Goal: Answer question/provide support: Share knowledge or assist other users

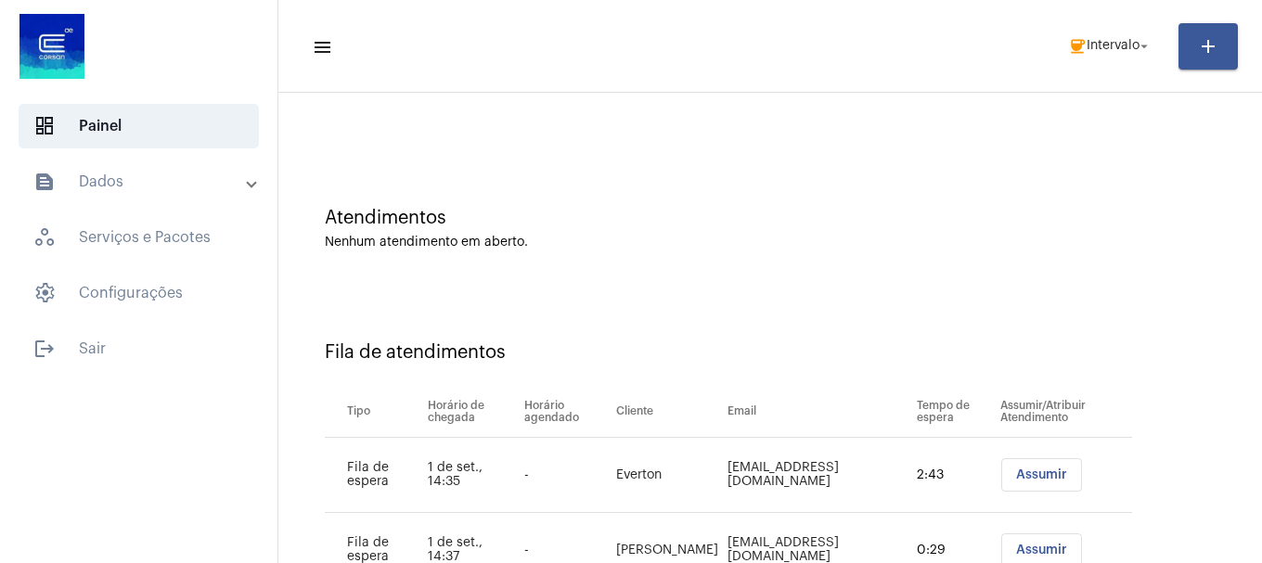
scroll to position [132, 0]
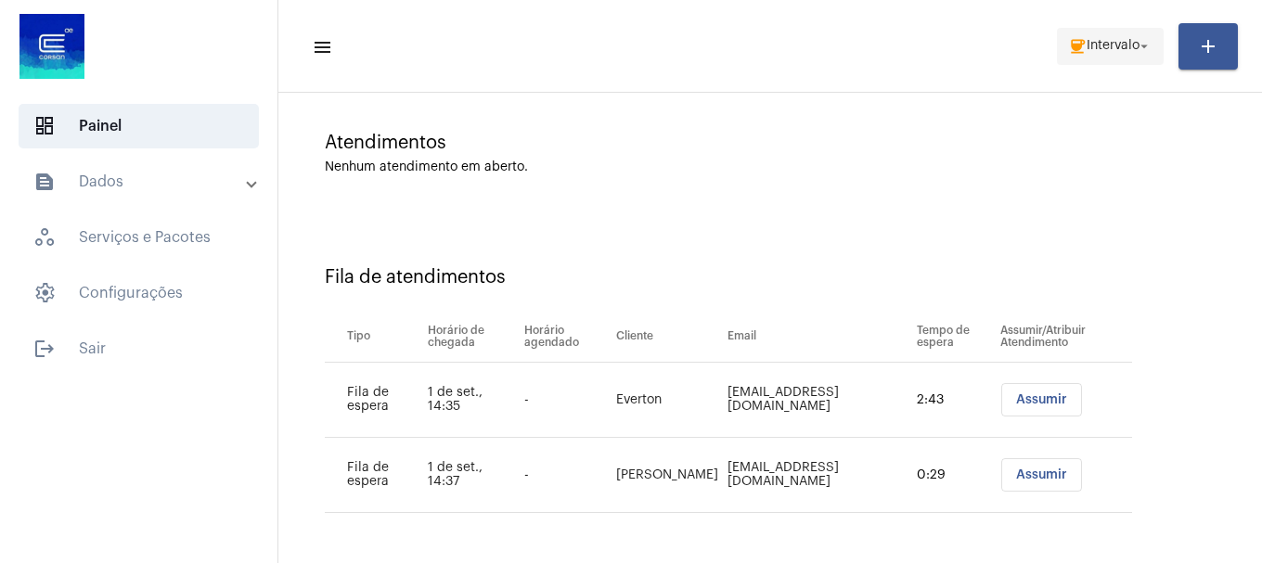
click at [1088, 27] on mat-toolbar-row "menu coffee Intervalo arrow_drop_down add" at bounding box center [770, 46] width 984 height 59
click at [1121, 40] on span "Intervalo" at bounding box center [1113, 46] width 53 height 13
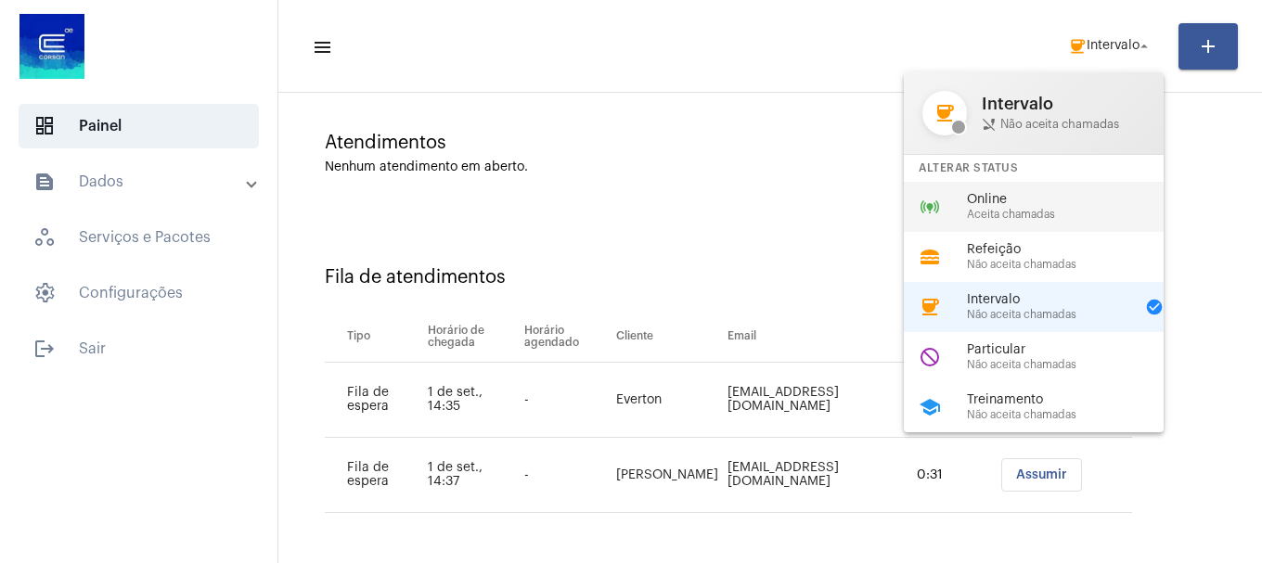
click at [998, 209] on span "Aceita chamadas" at bounding box center [1073, 215] width 212 height 12
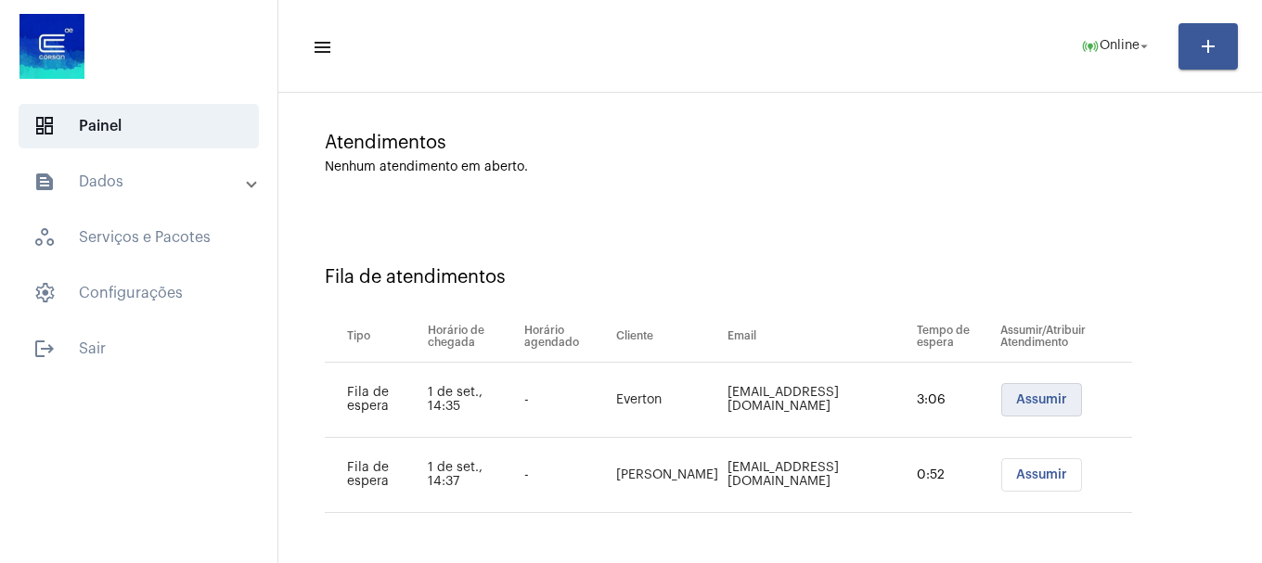
click at [1024, 405] on span "Assumir" at bounding box center [1041, 399] width 51 height 13
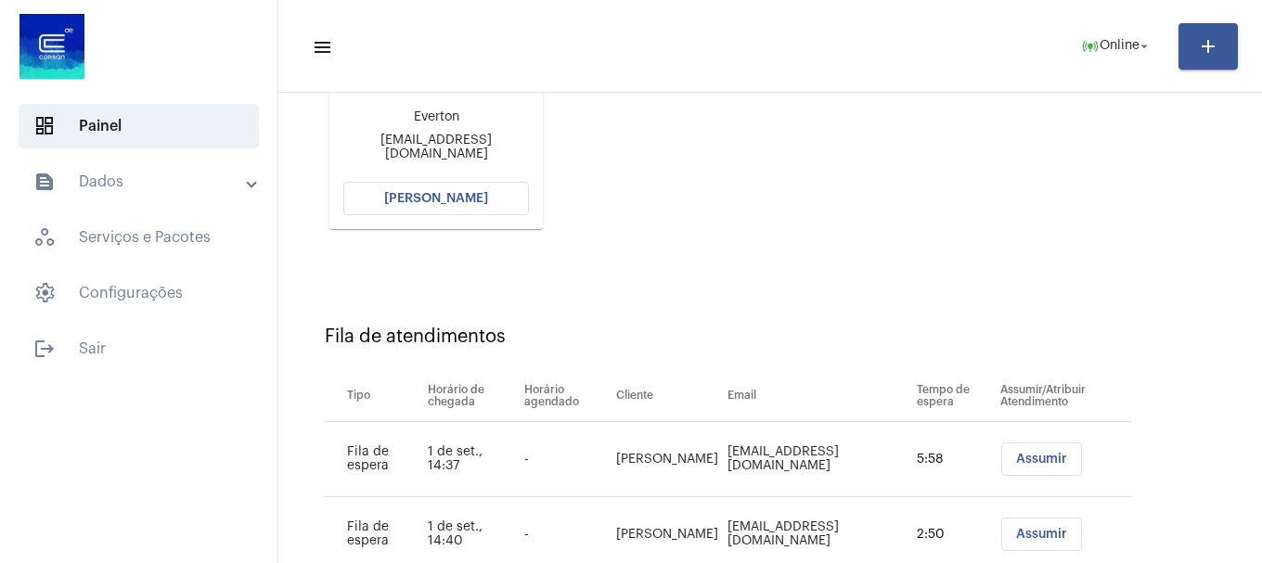
scroll to position [277, 0]
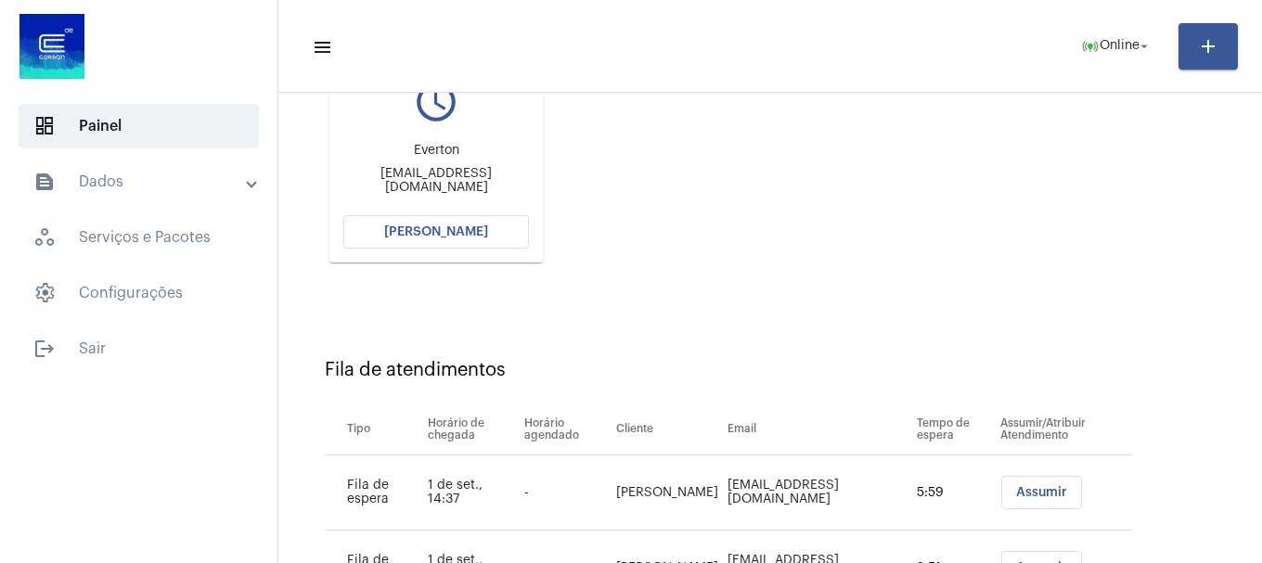
click at [428, 227] on span "[PERSON_NAME]" at bounding box center [436, 231] width 104 height 13
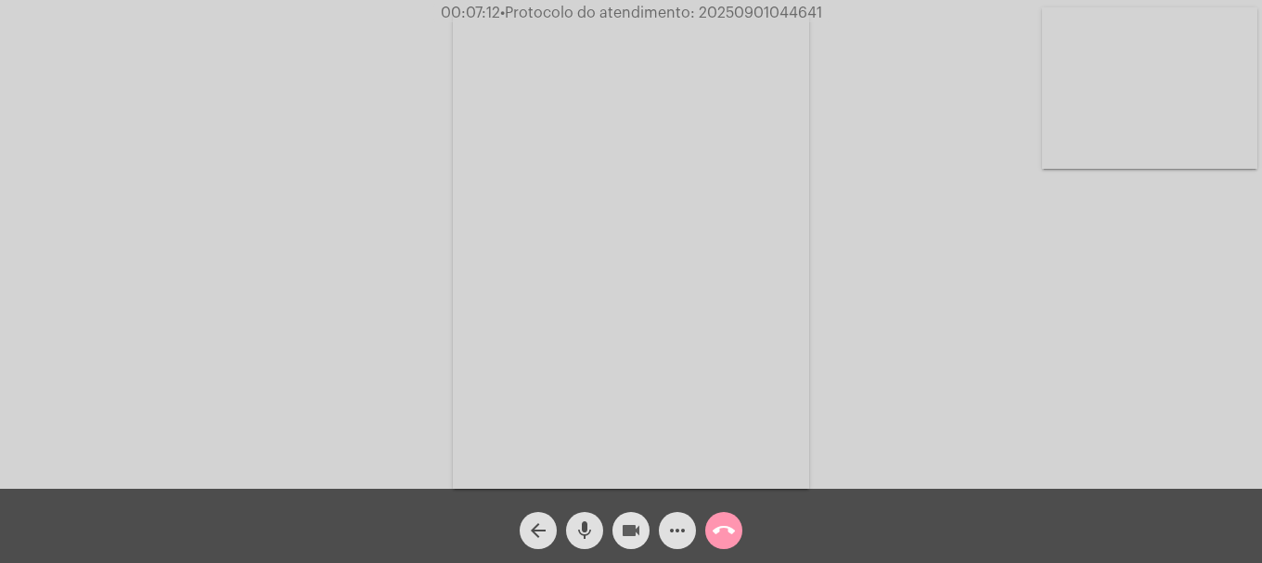
click at [642, 529] on button "videocam" at bounding box center [630, 530] width 37 height 37
click at [637, 524] on mat-icon "videocam_off" at bounding box center [631, 531] width 22 height 22
click at [679, 543] on span "more_horiz" at bounding box center [677, 530] width 22 height 37
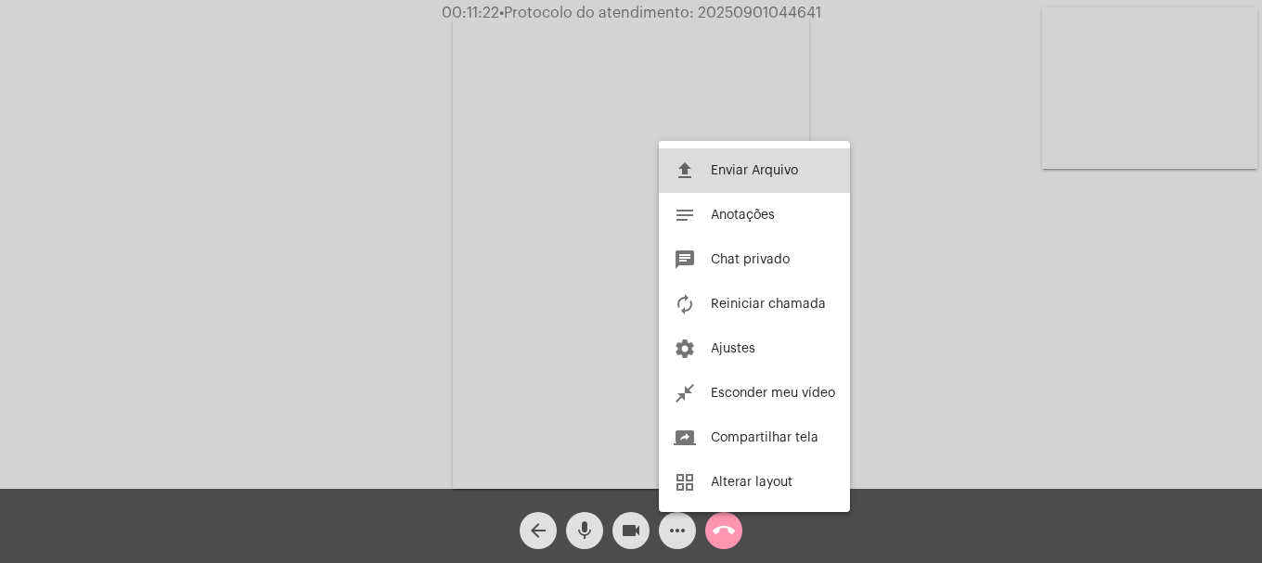
click at [699, 188] on button "file_upload Enviar Arquivo" at bounding box center [754, 170] width 191 height 45
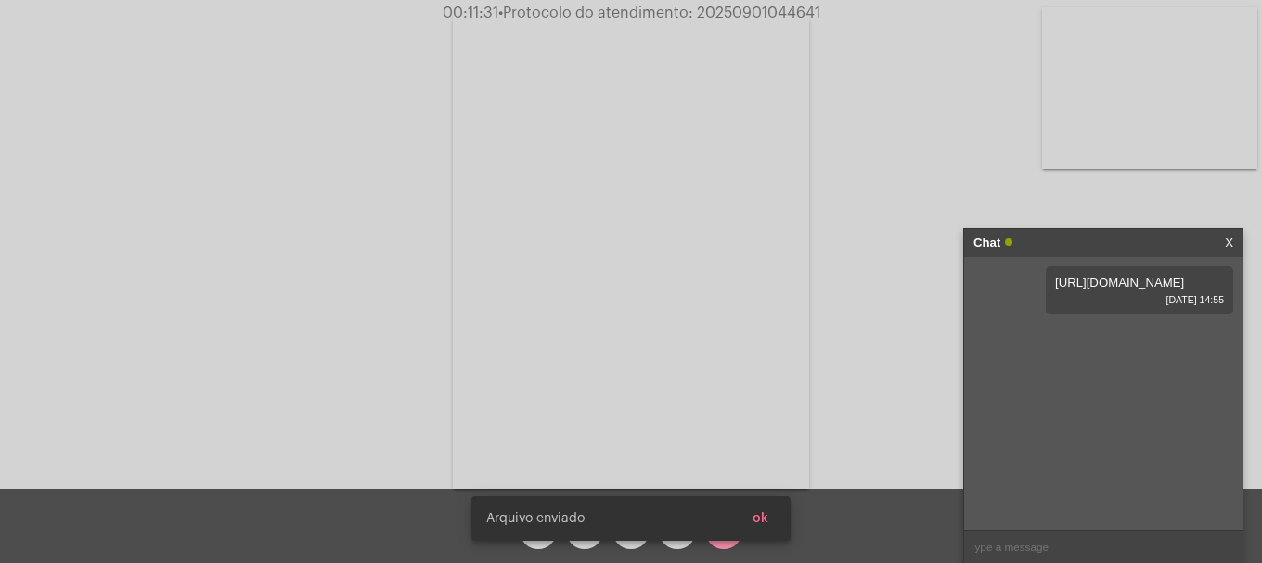
click at [769, 513] on button "ok" at bounding box center [760, 518] width 45 height 33
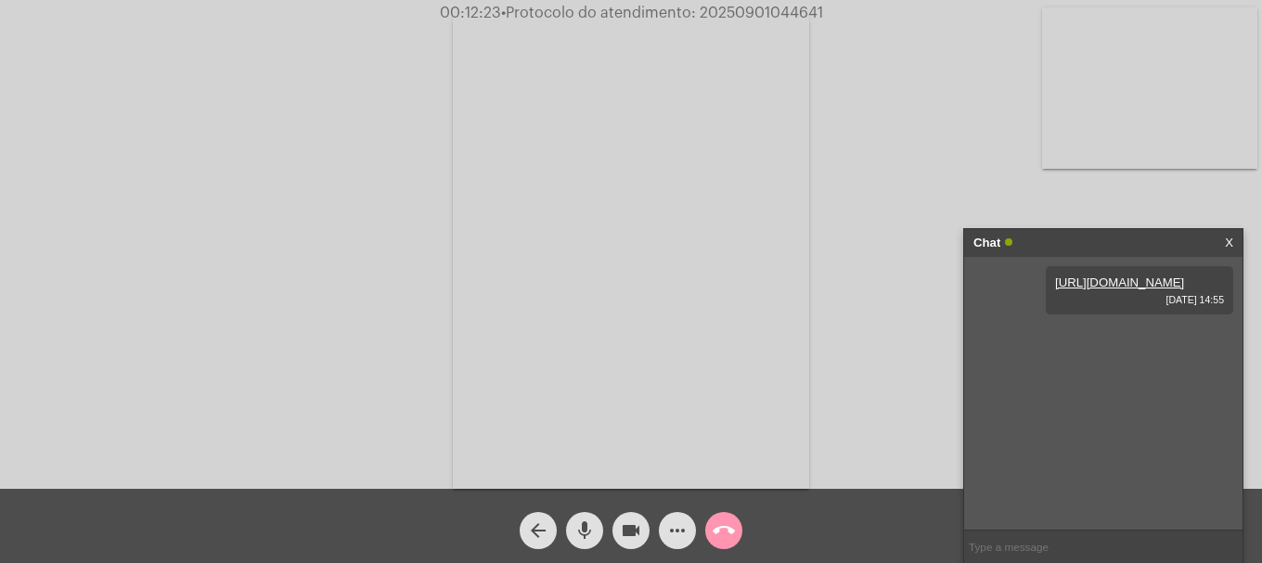
click at [763, 8] on span "• Protocolo do atendimento: 20250901044641" at bounding box center [662, 13] width 322 height 15
copy span "20250901044641"
click at [1155, 550] on input "text" at bounding box center [1103, 547] width 278 height 32
paste input "20250901044641"
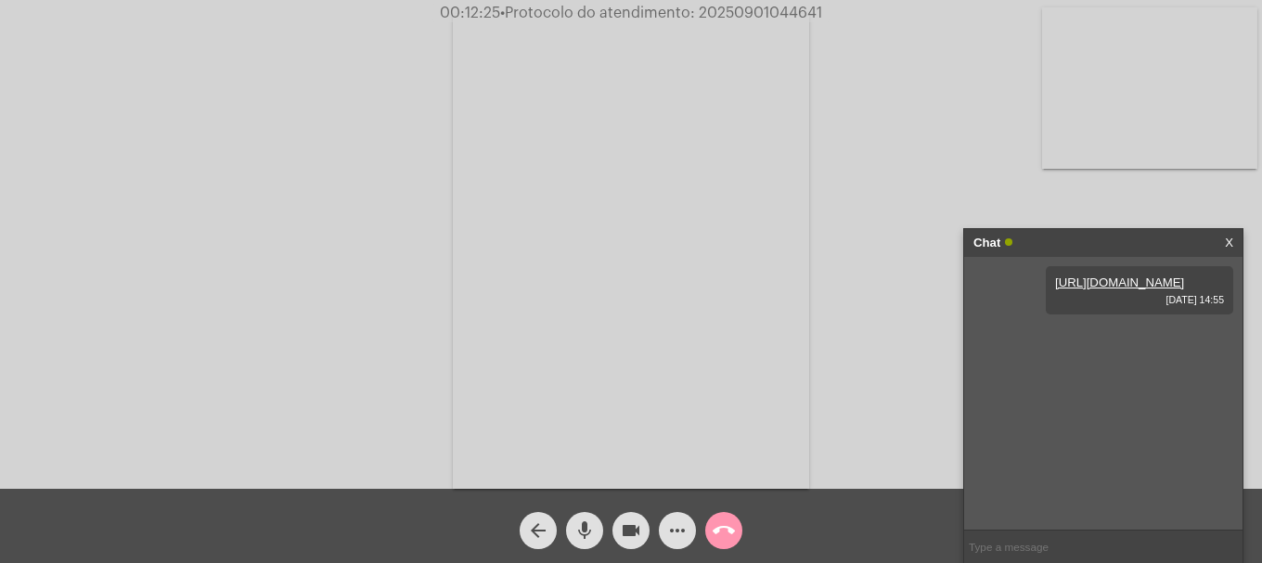
type input "20250901044641"
click at [740, 533] on button "call_end" at bounding box center [723, 530] width 37 height 37
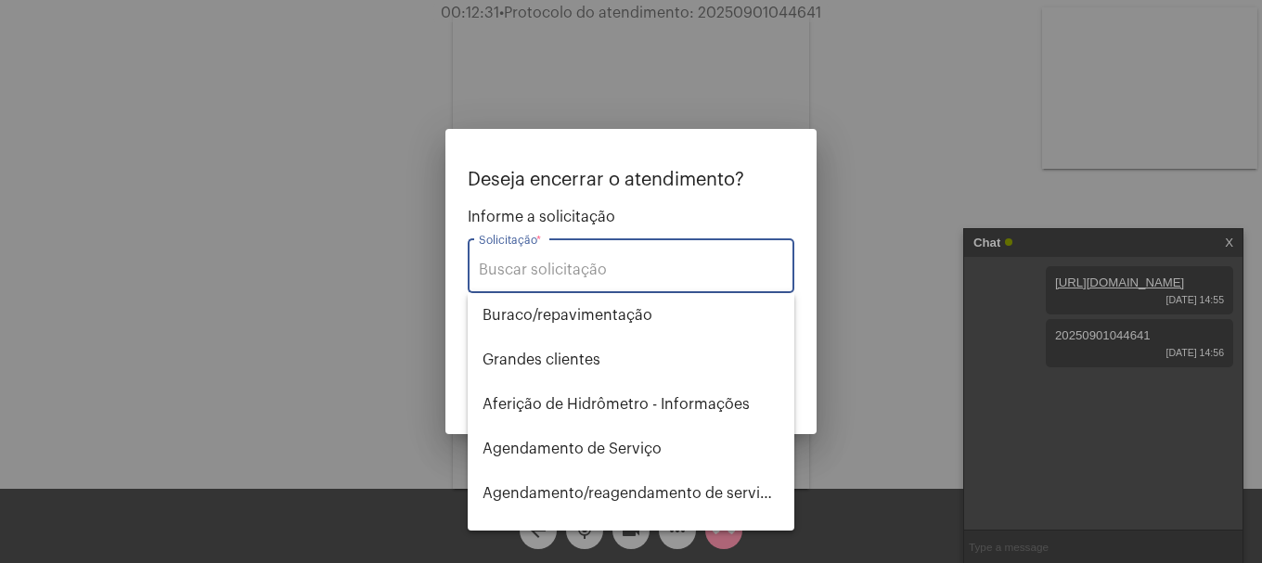
click at [586, 262] on input "Solicitação *" at bounding box center [631, 270] width 304 height 17
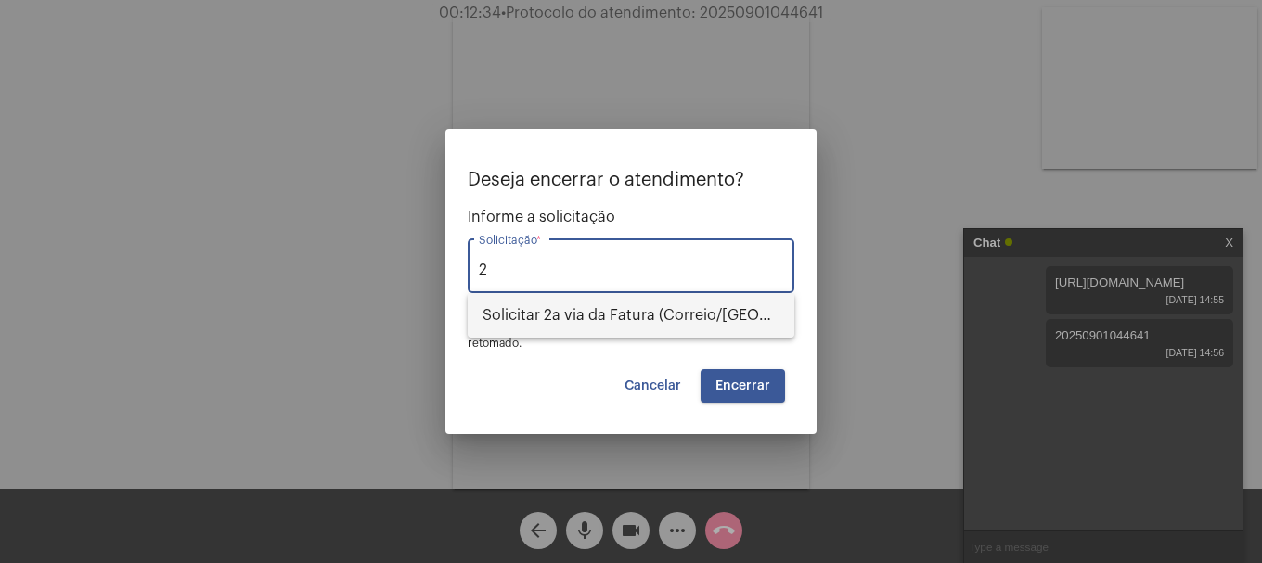
click at [714, 311] on span "Solicitar 2a via da Fatura (Correio/[GEOGRAPHIC_DATA]/Email)" at bounding box center [631, 315] width 297 height 45
type input "Solicitar 2a via da Fatura (Correio/[GEOGRAPHIC_DATA]/Email)"
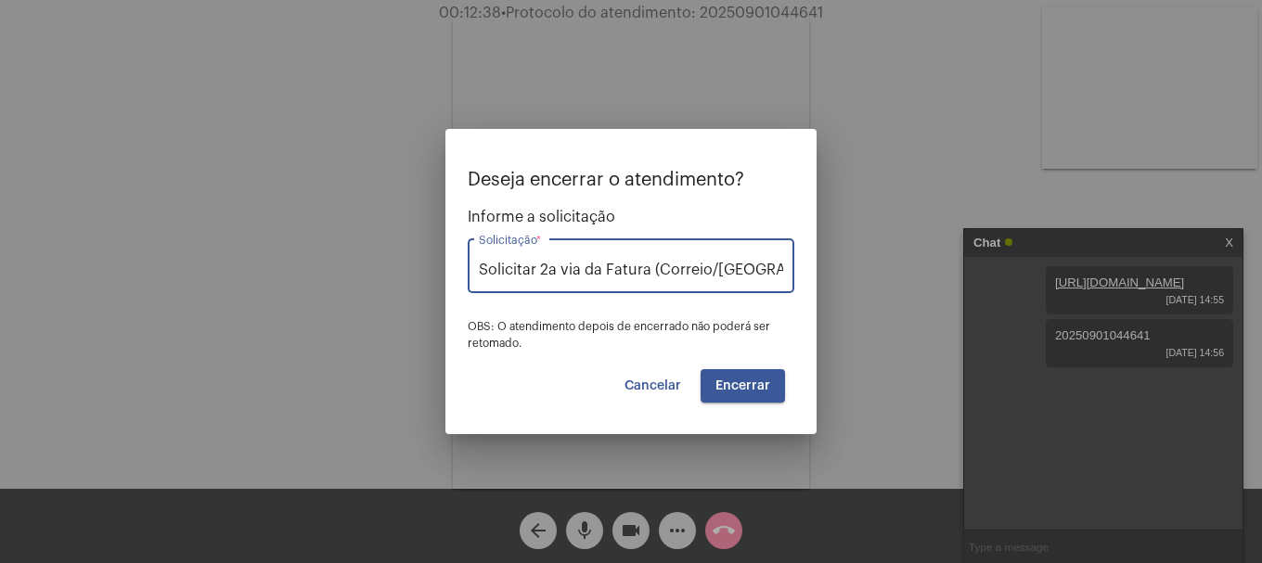
click at [740, 378] on button "Encerrar" at bounding box center [743, 385] width 84 height 33
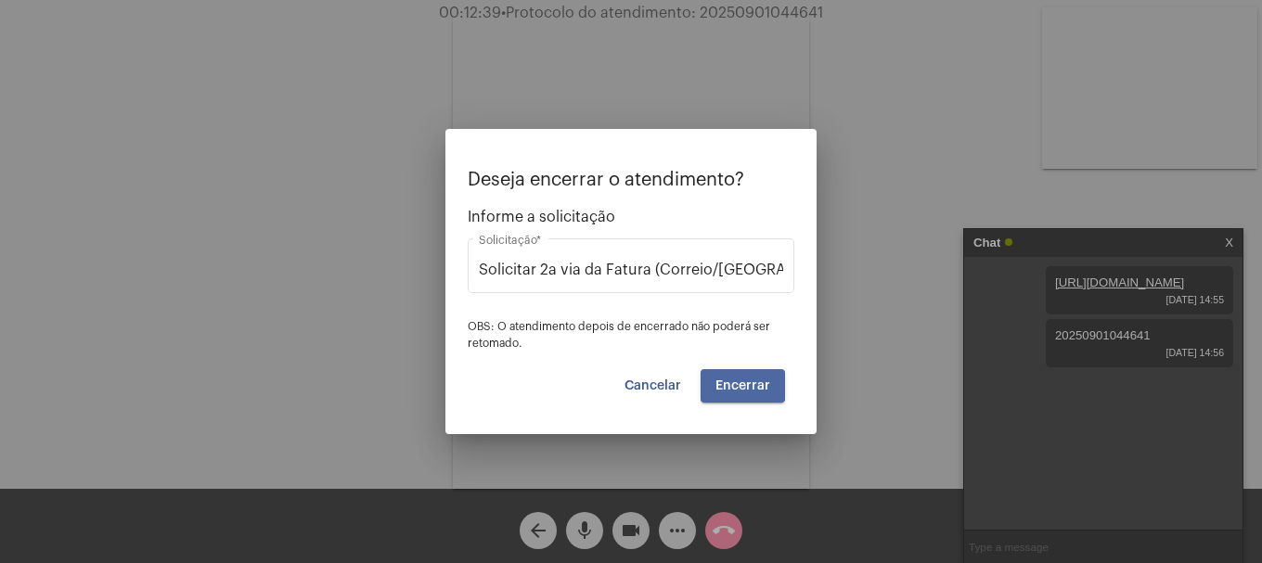
click at [740, 378] on button "Encerrar" at bounding box center [743, 385] width 84 height 33
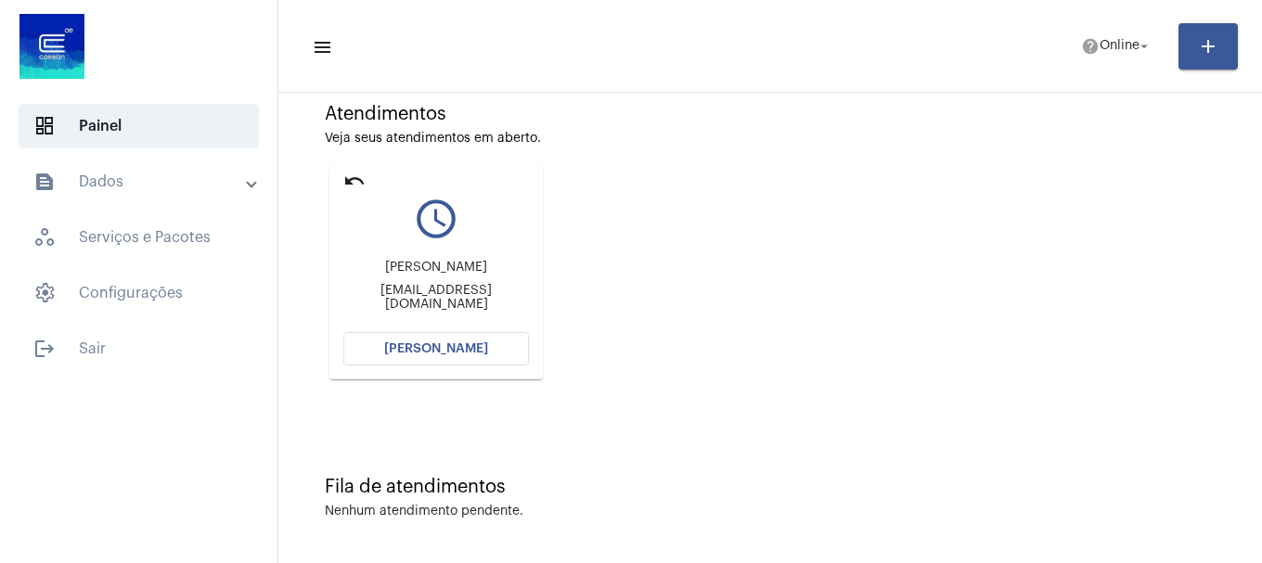
scroll to position [162, 0]
click at [429, 359] on button "[PERSON_NAME]" at bounding box center [436, 346] width 186 height 33
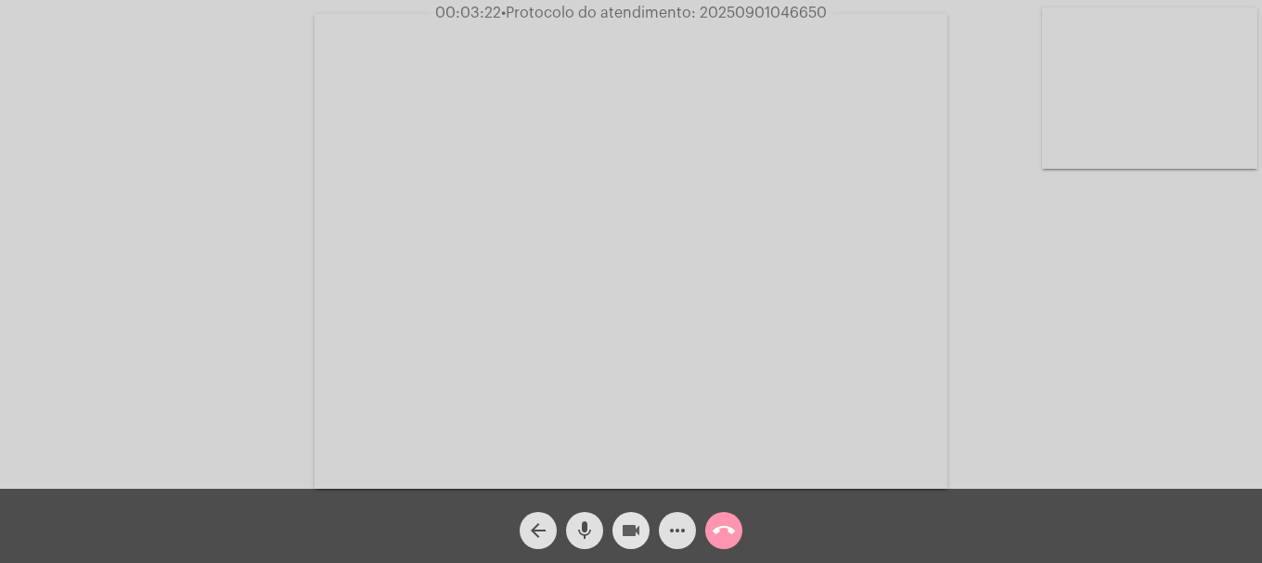
click at [634, 545] on span "videocam" at bounding box center [631, 530] width 22 height 37
drag, startPoint x: 628, startPoint y: 522, endPoint x: 656, endPoint y: 457, distance: 71.5
click at [628, 521] on mat-icon "videocam_off" at bounding box center [631, 531] width 22 height 22
click at [729, 11] on span "• Protocolo do atendimento: 20250901046650" at bounding box center [660, 13] width 326 height 15
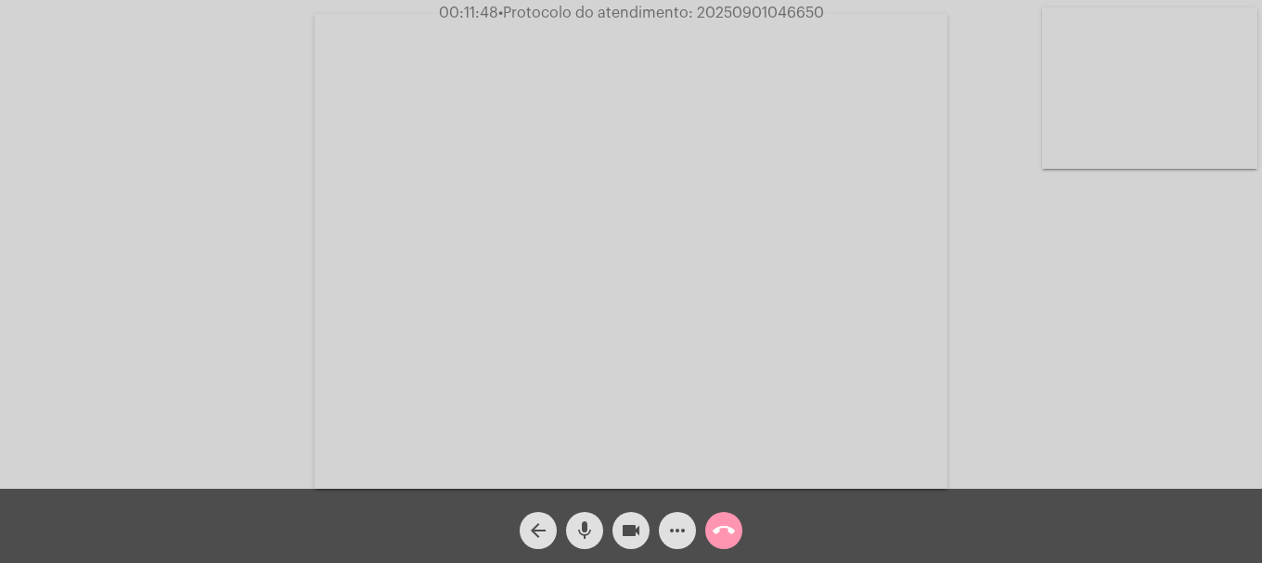
copy span "20250901046650"
click at [683, 529] on mat-icon "more_horiz" at bounding box center [677, 531] width 22 height 22
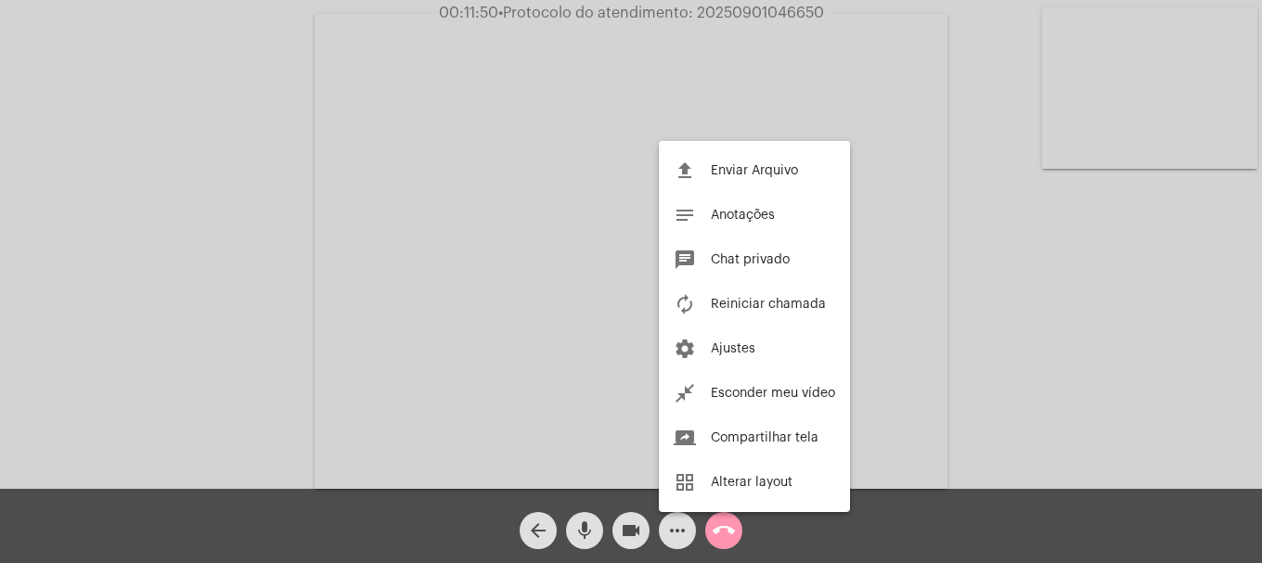
click at [704, 263] on button "chat Chat privado" at bounding box center [754, 260] width 191 height 45
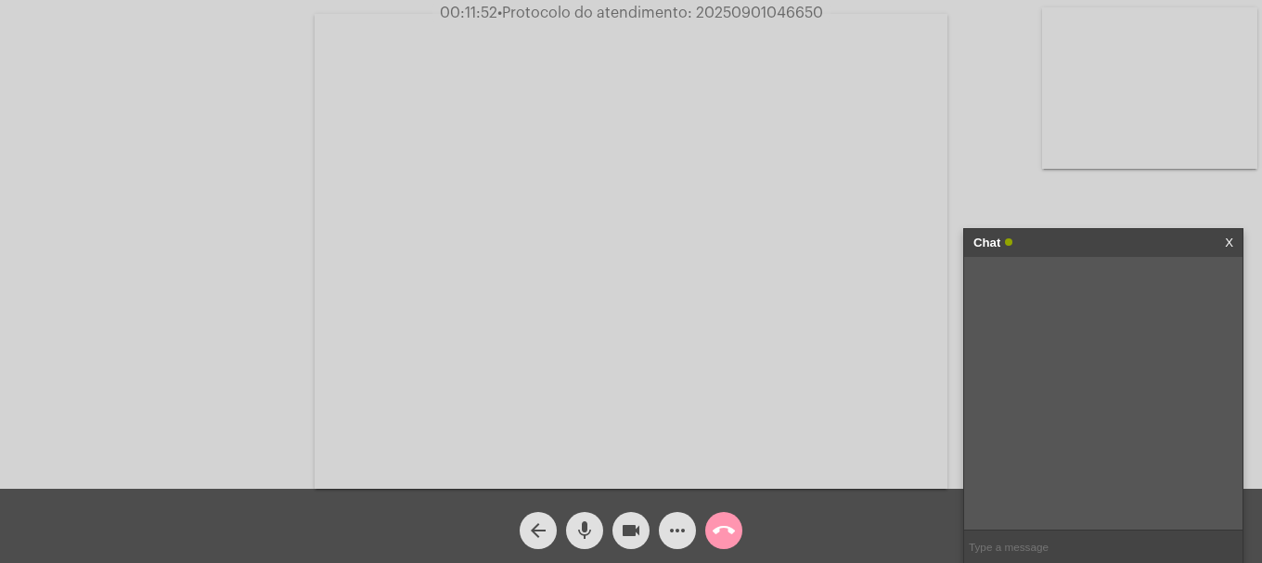
paste input "20250901046650"
type input "20250901046650"
click at [721, 540] on mat-icon "call_end" at bounding box center [724, 531] width 22 height 22
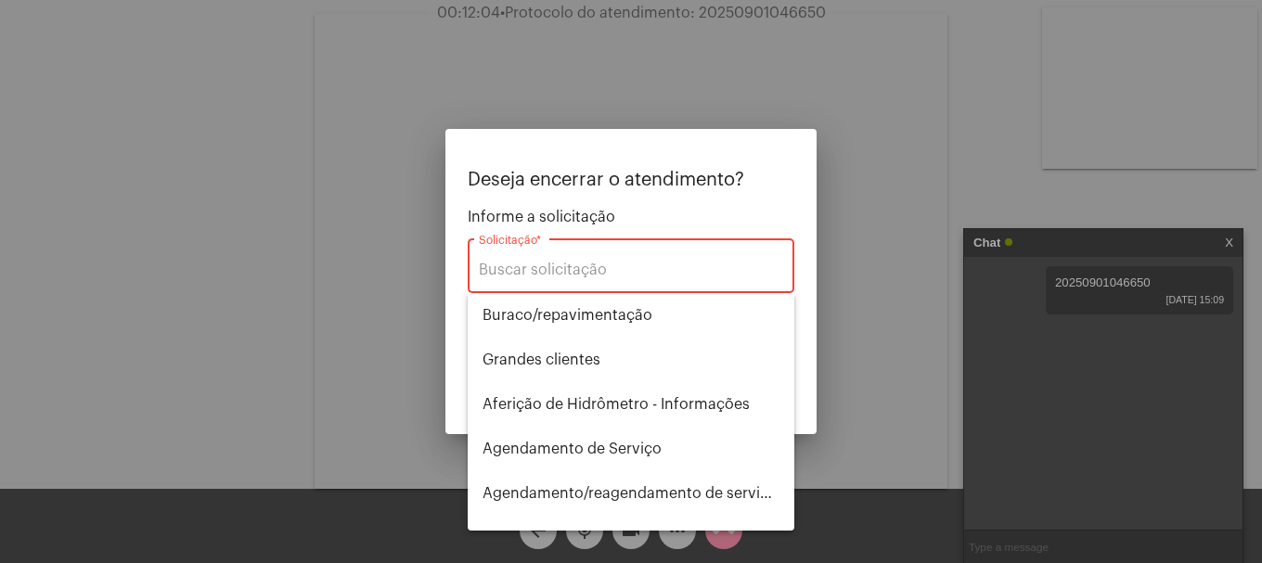
click at [631, 259] on div "Solicitação *" at bounding box center [631, 264] width 304 height 58
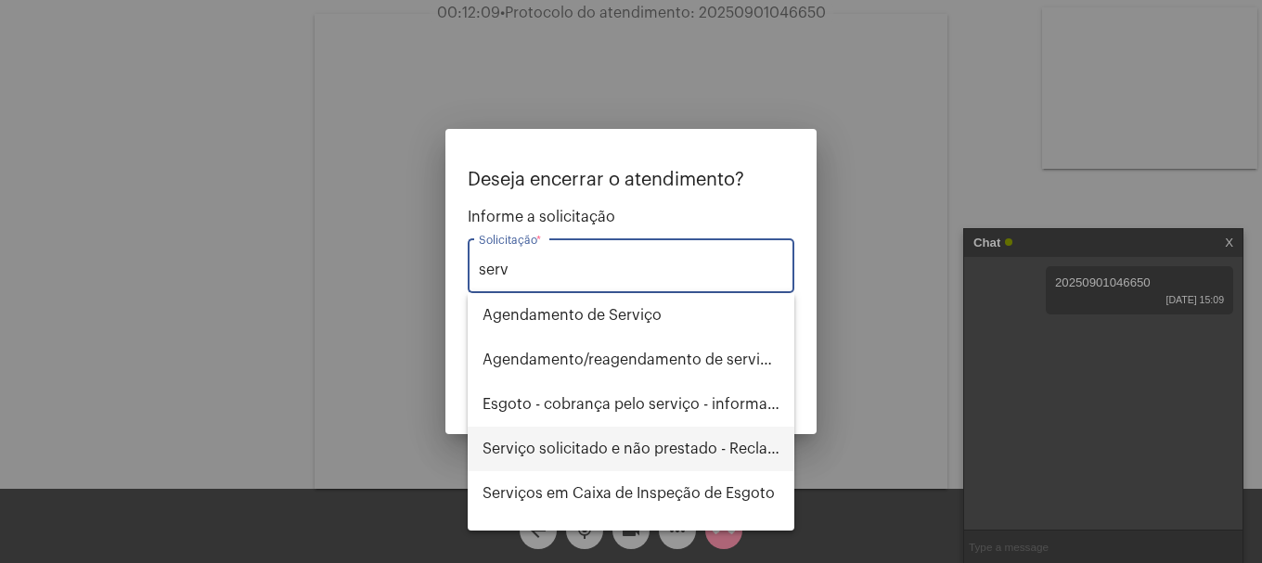
click at [683, 448] on span "Serviço solicitado e não prestado - Reclamação" at bounding box center [631, 449] width 297 height 45
type input "Serviço solicitado e não prestado - Reclamação"
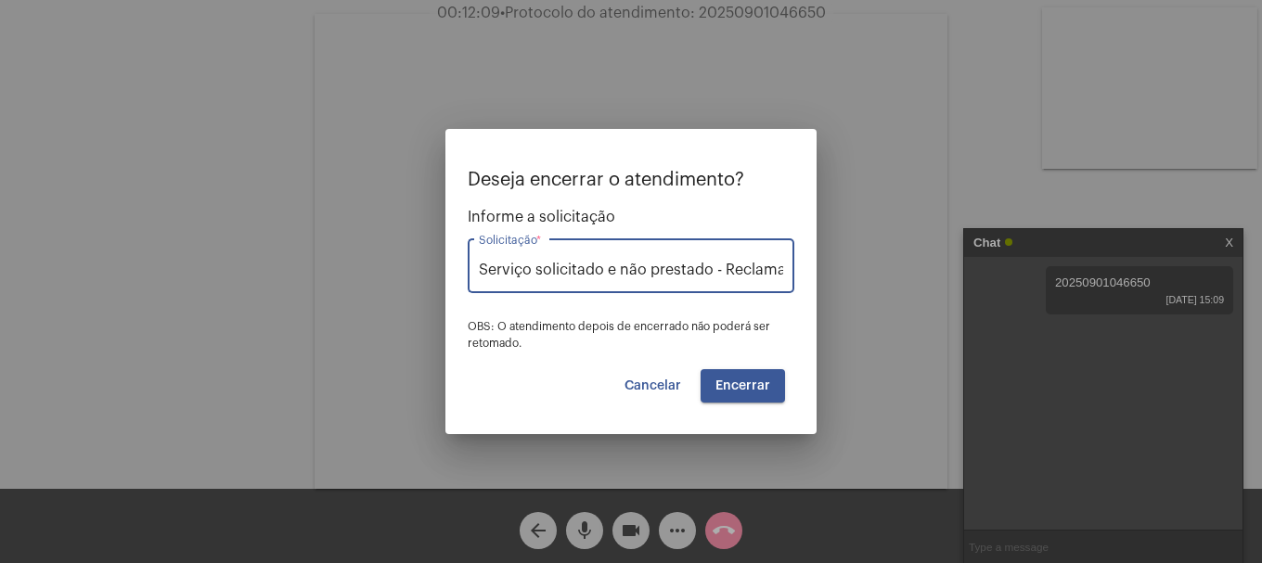
scroll to position [0, 25]
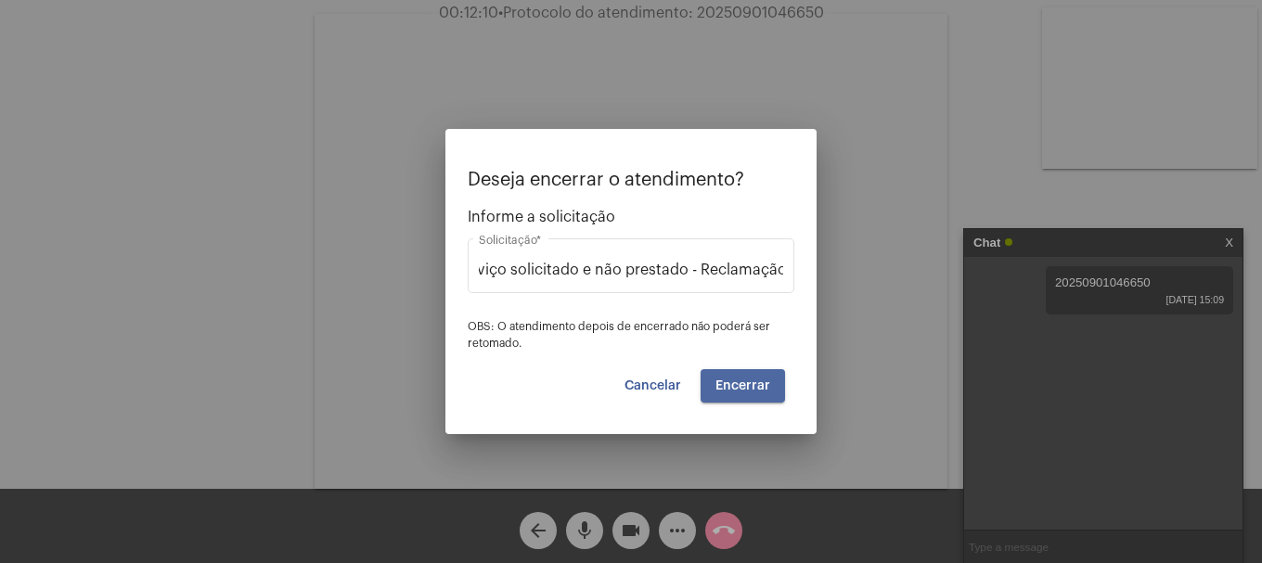
click at [771, 391] on button "Encerrar" at bounding box center [743, 385] width 84 height 33
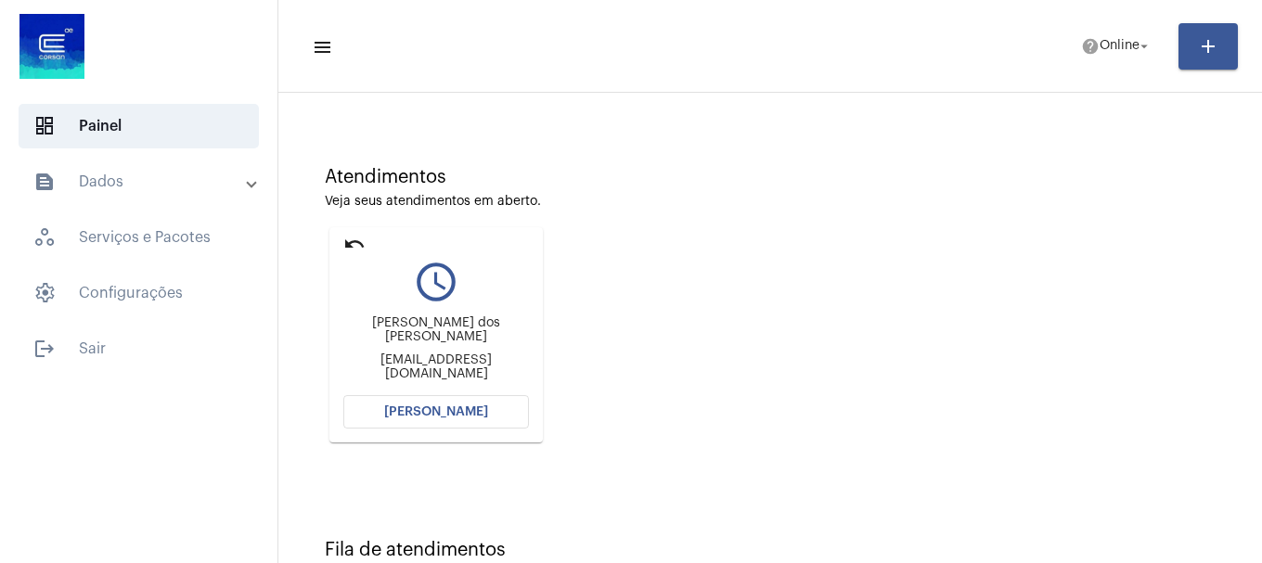
scroll to position [162, 0]
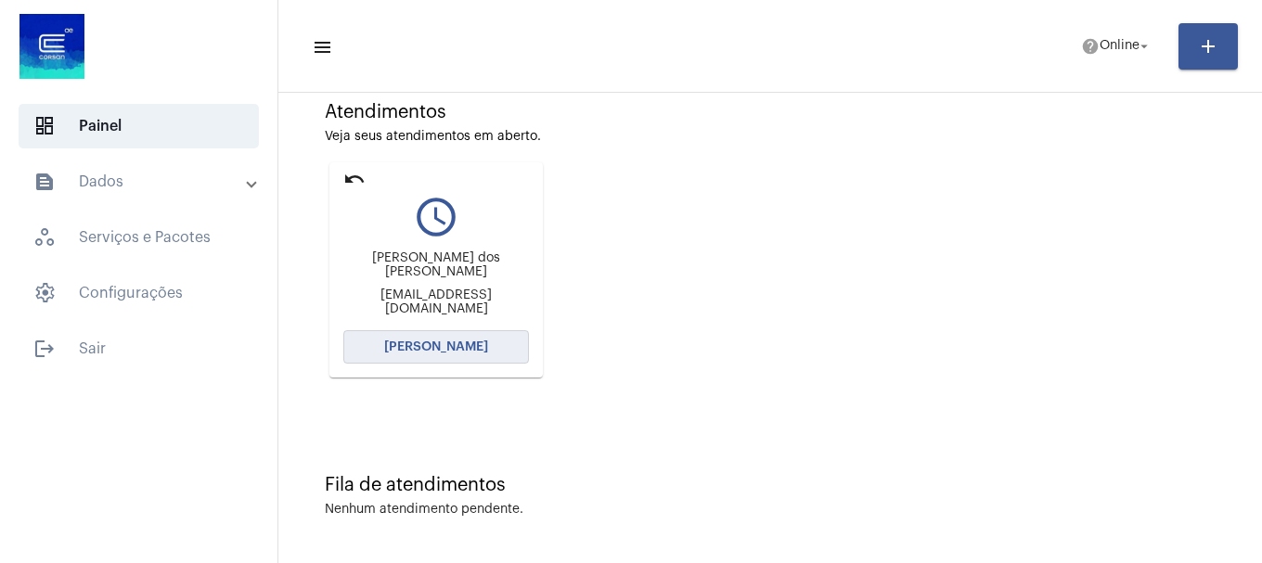
click at [483, 349] on button "[PERSON_NAME]" at bounding box center [436, 346] width 186 height 33
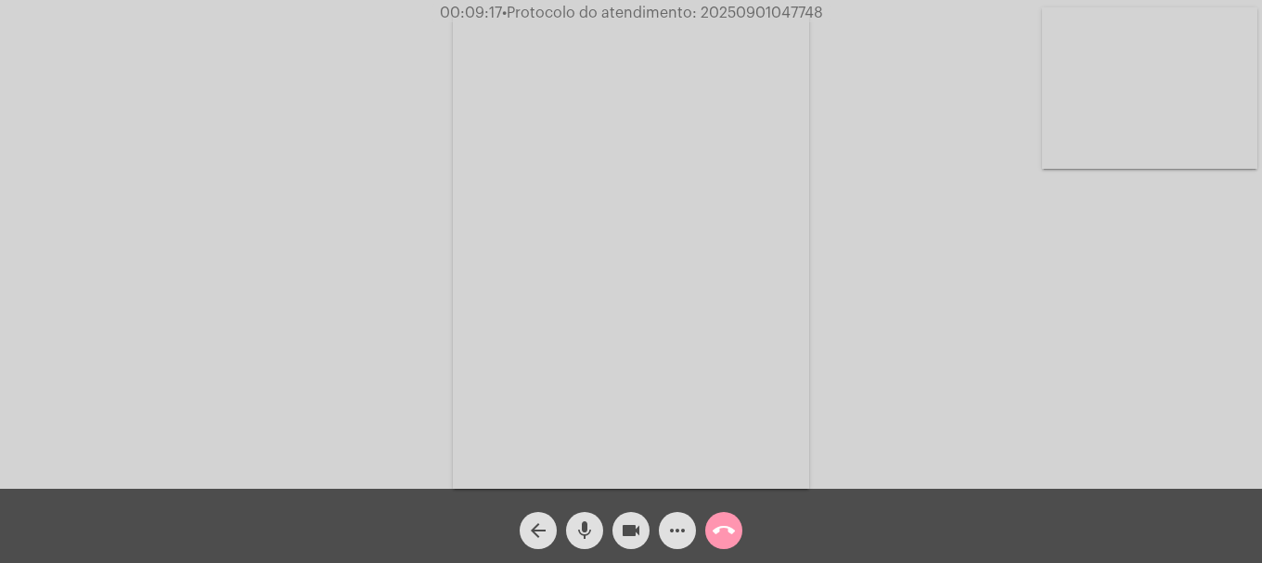
click at [716, 540] on mat-icon "call_end" at bounding box center [724, 531] width 22 height 22
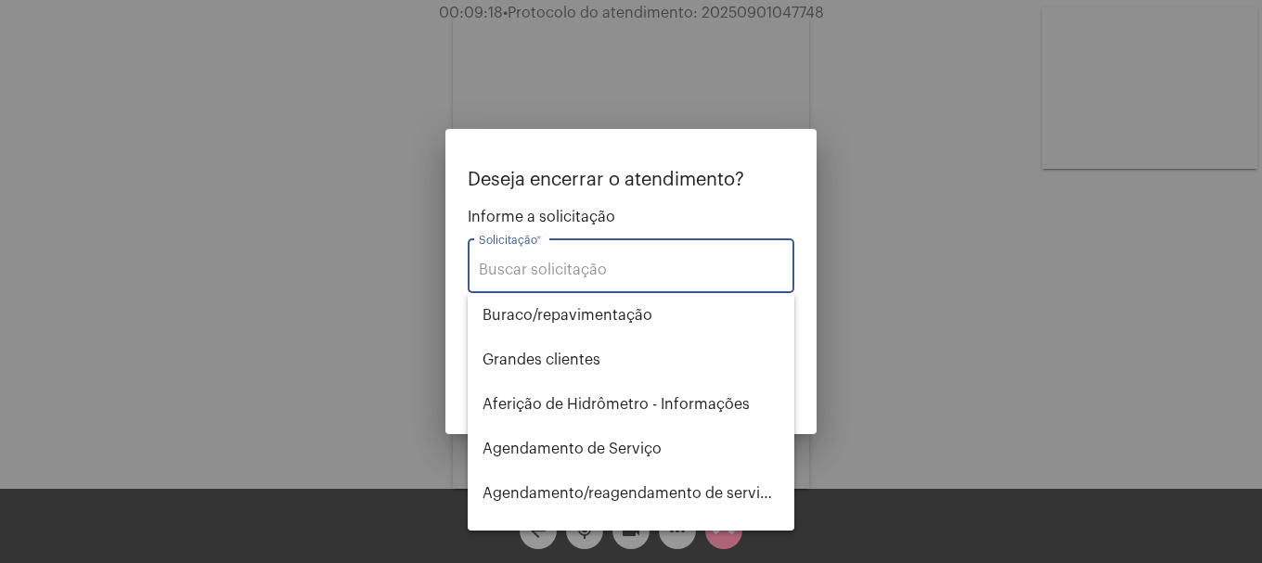
click at [629, 270] on input "Solicitação *" at bounding box center [631, 270] width 304 height 17
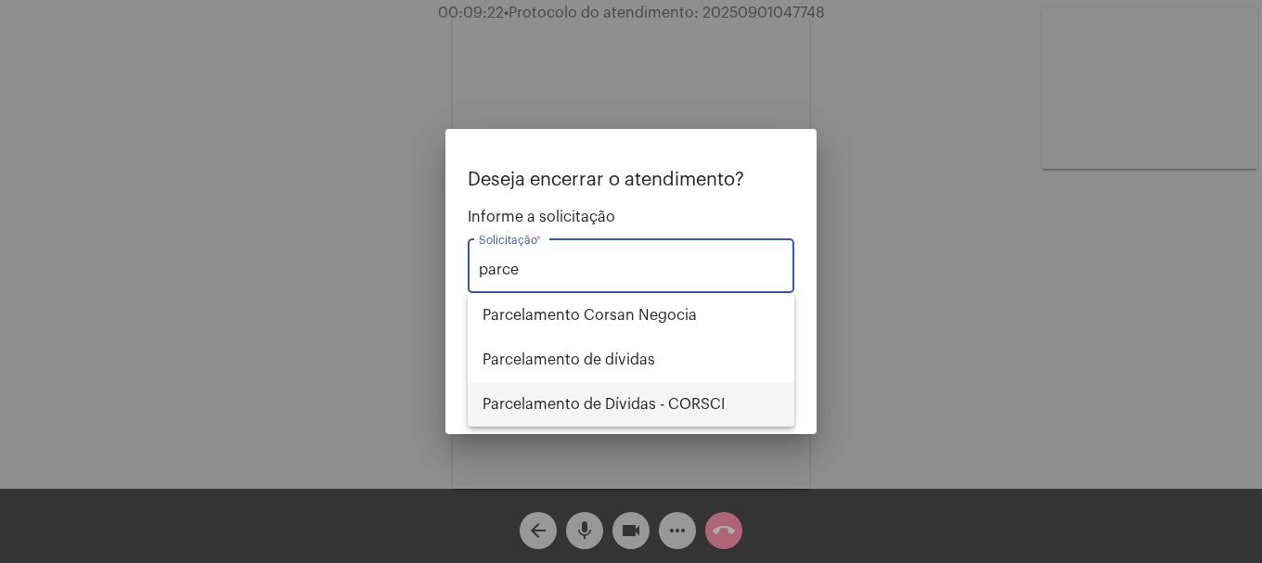
click at [660, 414] on span "Parcelamento de Dívidas - CORSCI" at bounding box center [631, 404] width 297 height 45
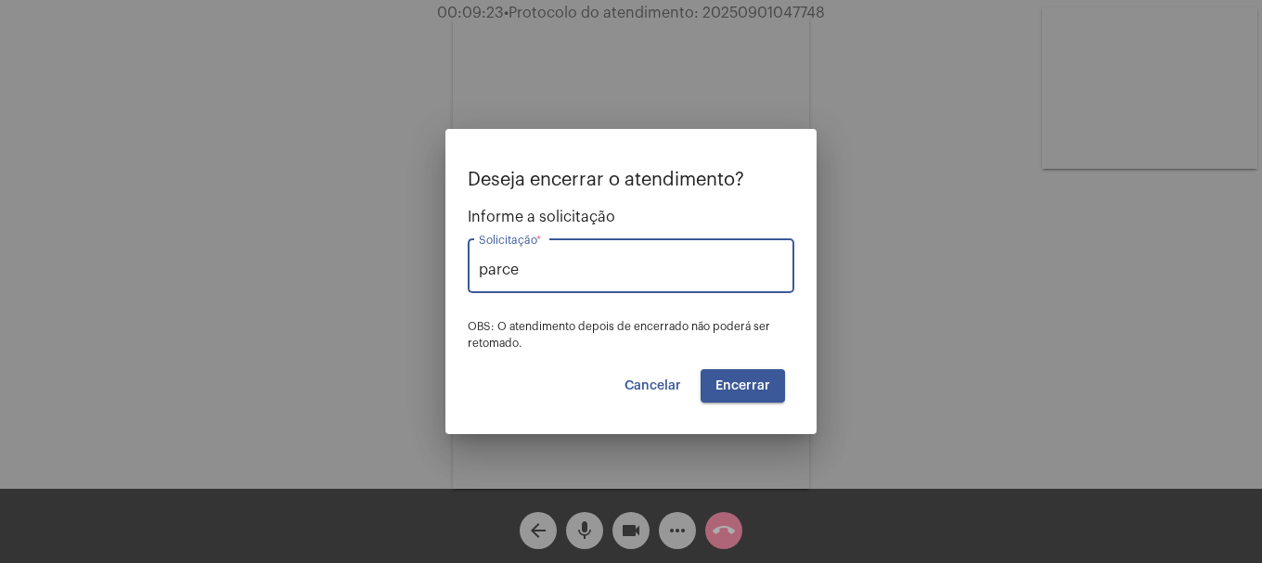
type input "Parcelamento de Dívidas - CORSCI"
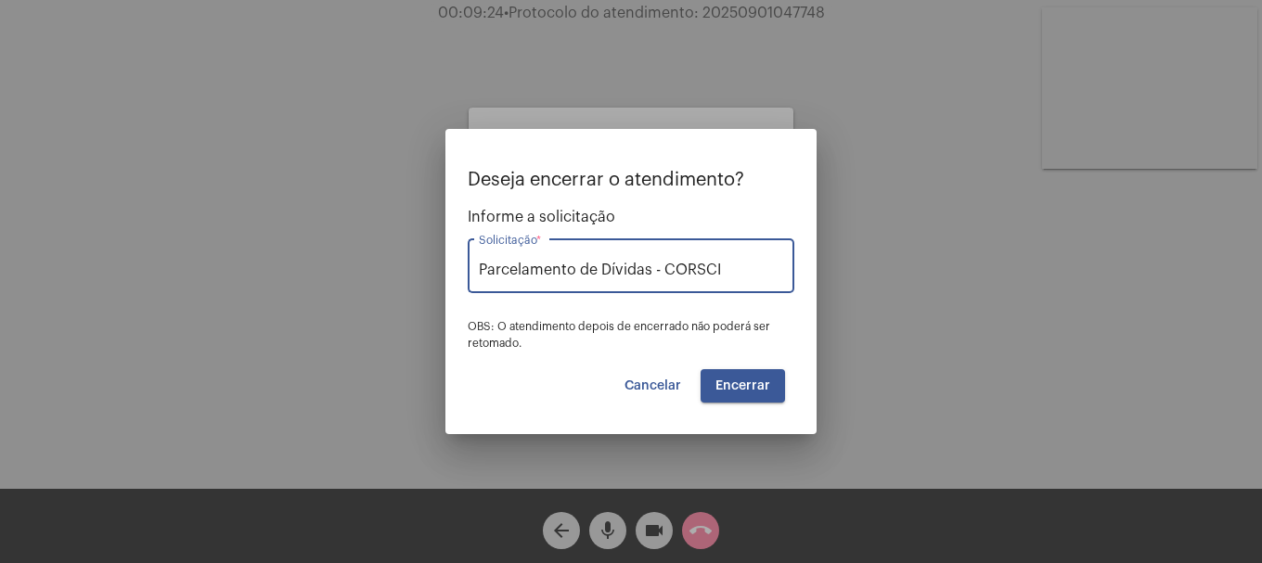
click at [751, 382] on span "Encerrar" at bounding box center [742, 386] width 55 height 13
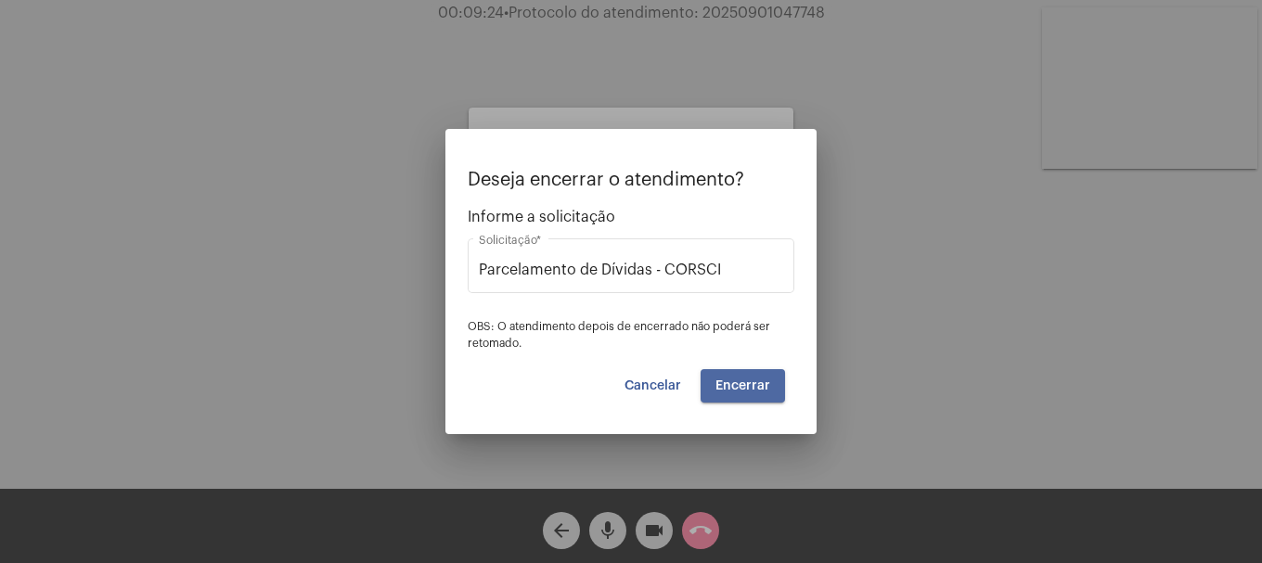
click at [751, 382] on span "Encerrar" at bounding box center [742, 386] width 55 height 13
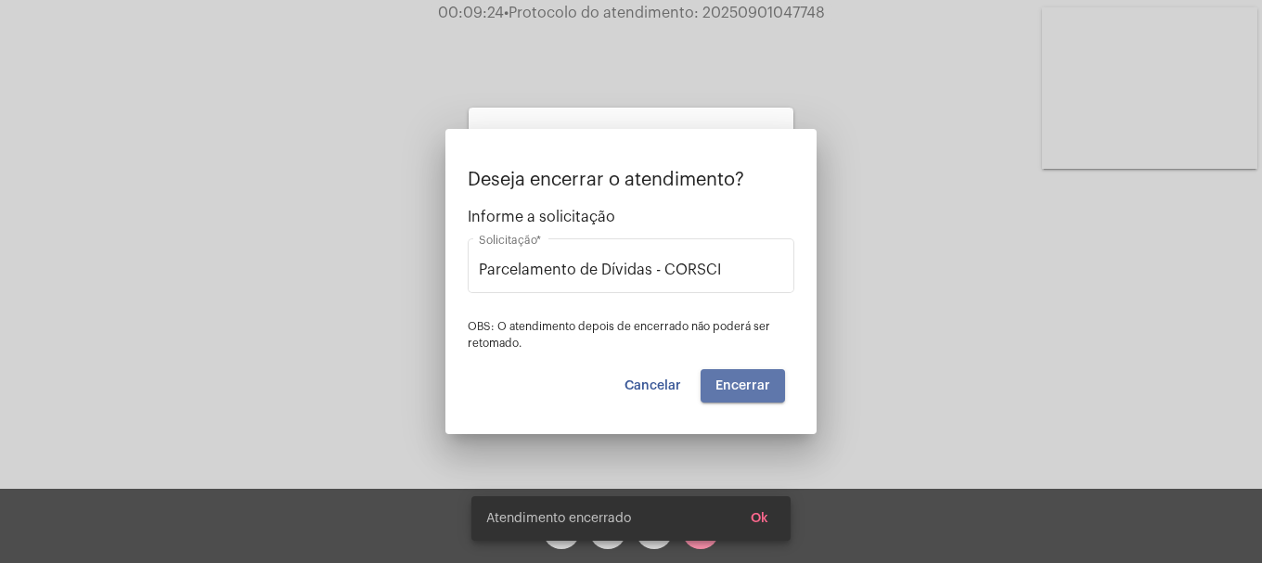
click at [751, 382] on span "Encerrar" at bounding box center [742, 386] width 55 height 13
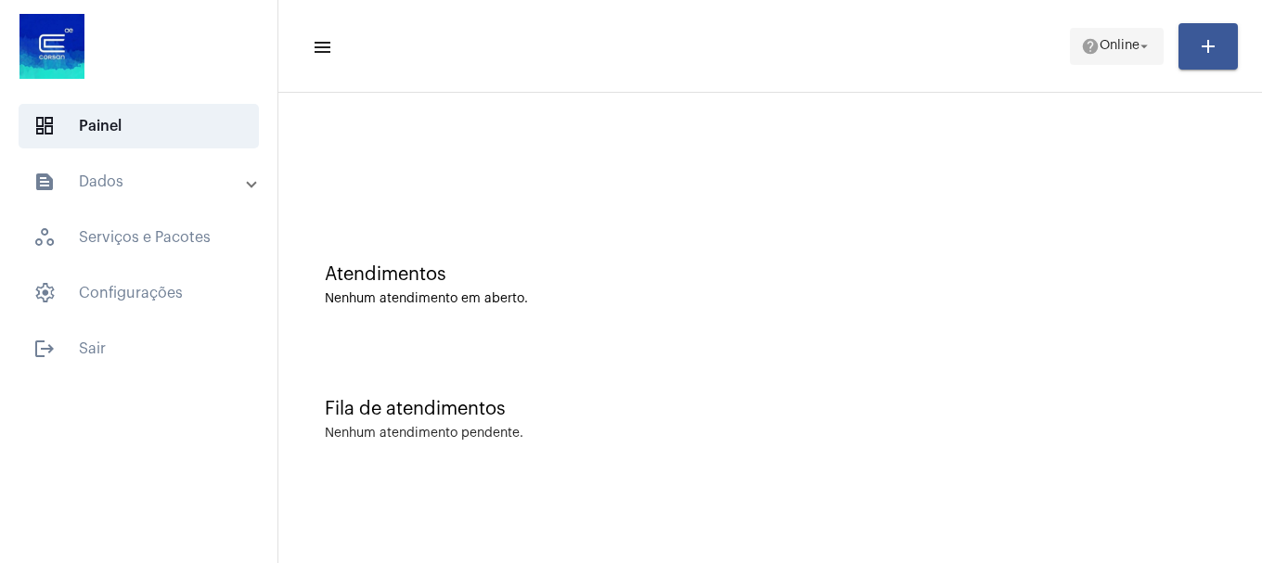
click at [1086, 48] on mat-icon "help" at bounding box center [1090, 46] width 19 height 19
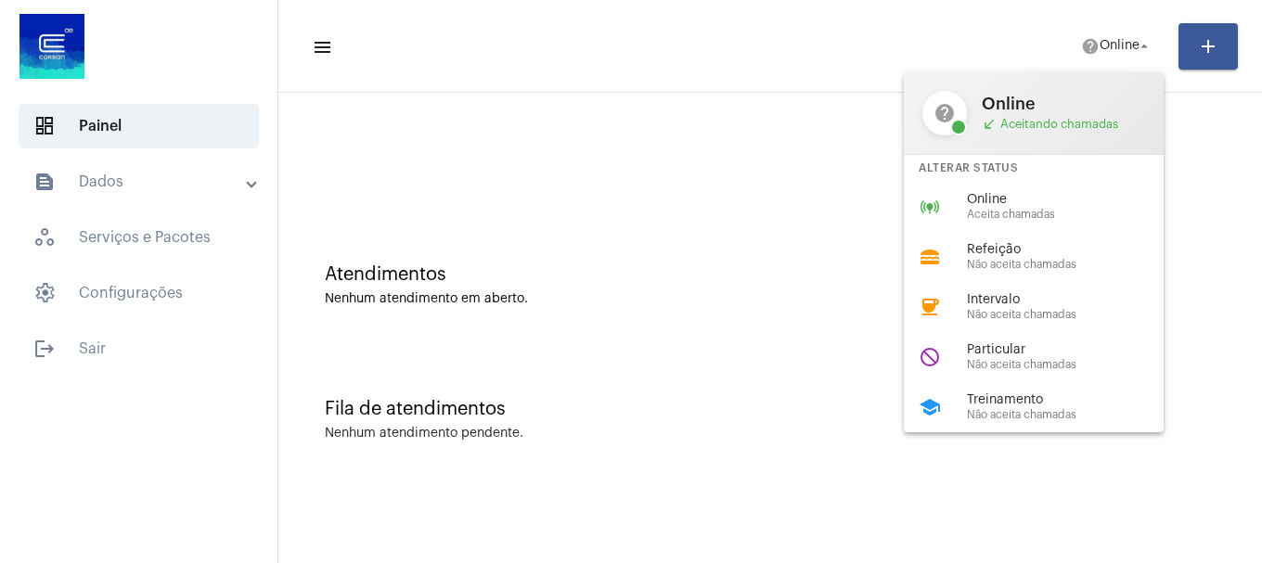
click at [1014, 219] on span "Aceita chamadas" at bounding box center [1073, 215] width 212 height 12
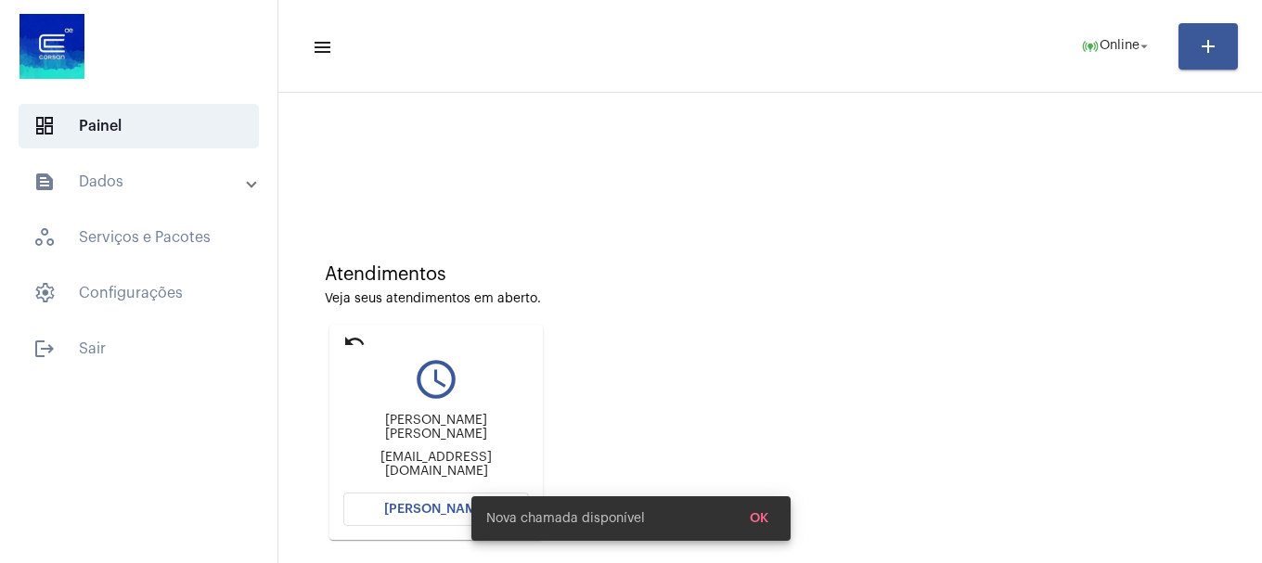
click at [406, 513] on span "[PERSON_NAME]" at bounding box center [436, 509] width 104 height 13
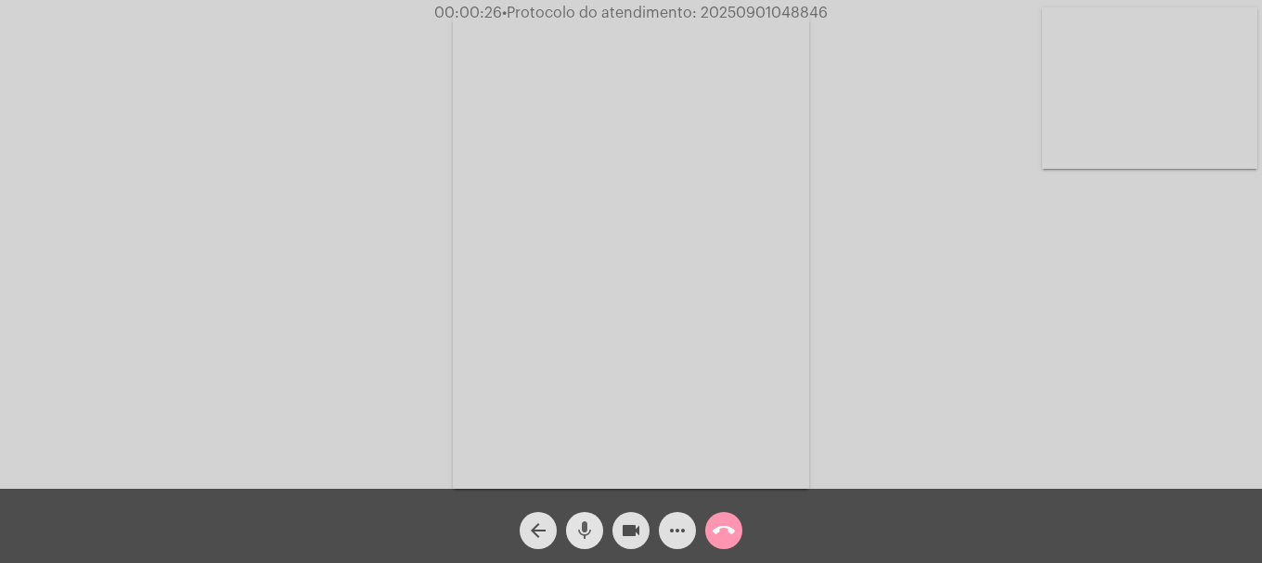
click at [576, 534] on mat-icon "mic" at bounding box center [584, 531] width 22 height 22
click at [582, 536] on mat-icon "mic_off" at bounding box center [584, 531] width 22 height 22
click at [543, 531] on mat-icon "arrow_back" at bounding box center [538, 531] width 22 height 22
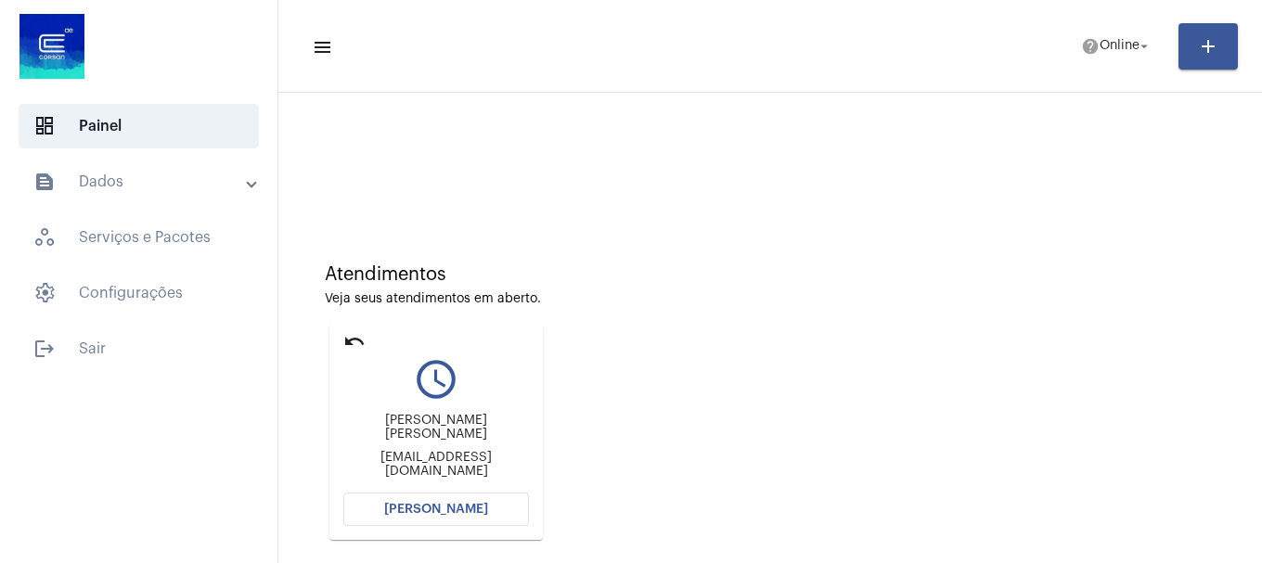
click at [349, 345] on mat-icon "undo" at bounding box center [354, 341] width 22 height 22
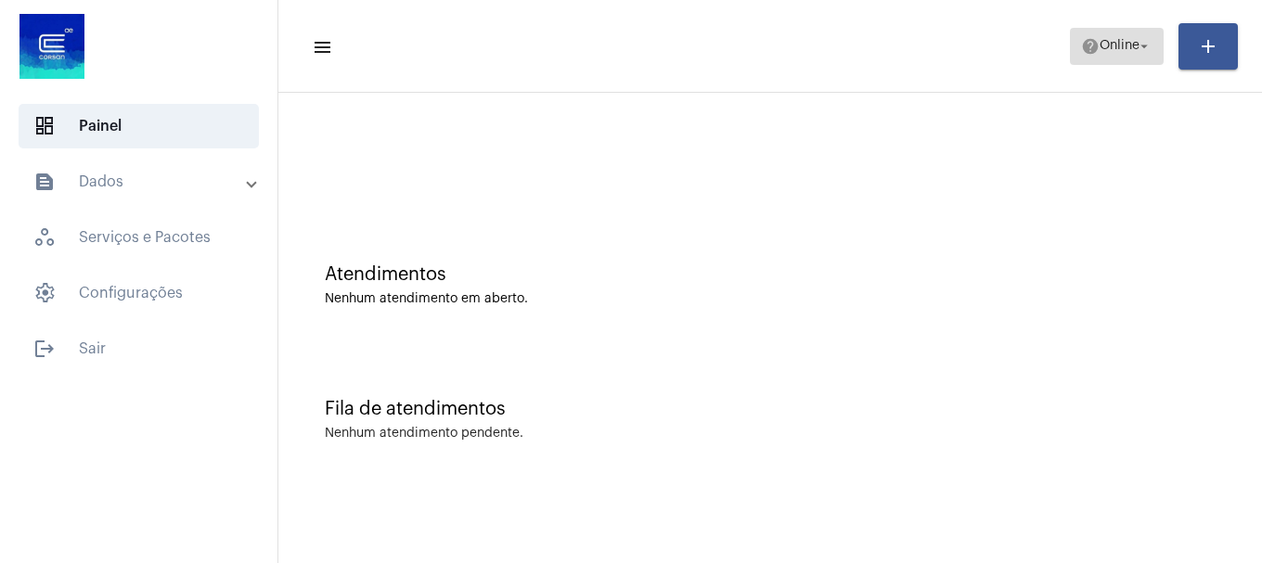
click at [1107, 45] on span "Online" at bounding box center [1120, 46] width 40 height 13
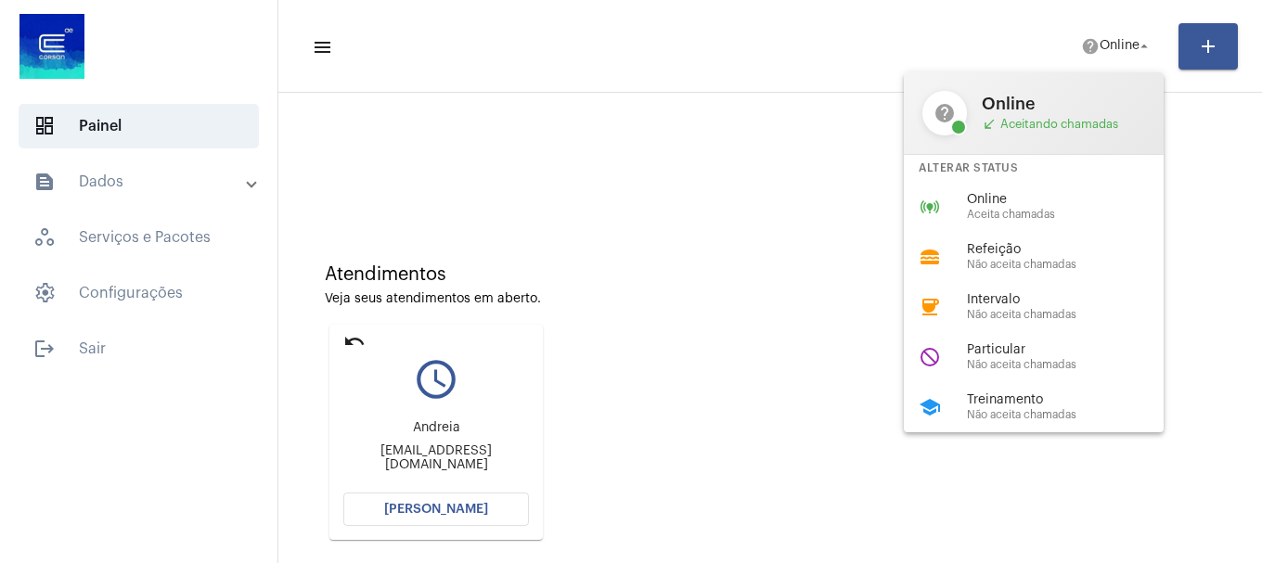
click at [726, 312] on div at bounding box center [631, 281] width 1262 height 563
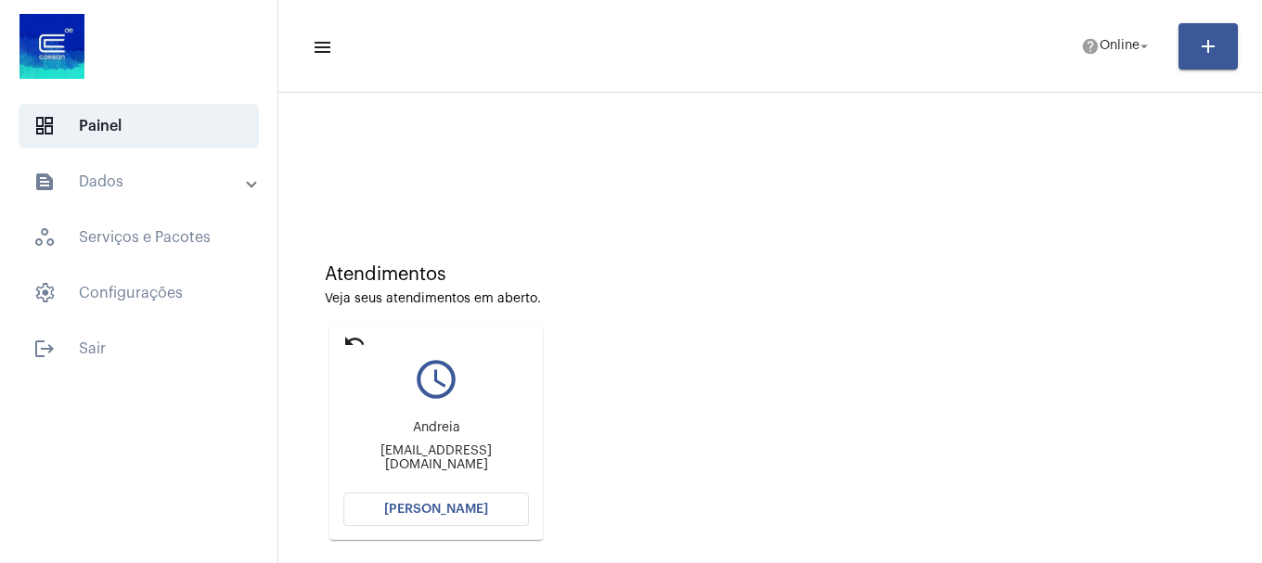
click at [496, 514] on button "[PERSON_NAME]" at bounding box center [436, 509] width 186 height 33
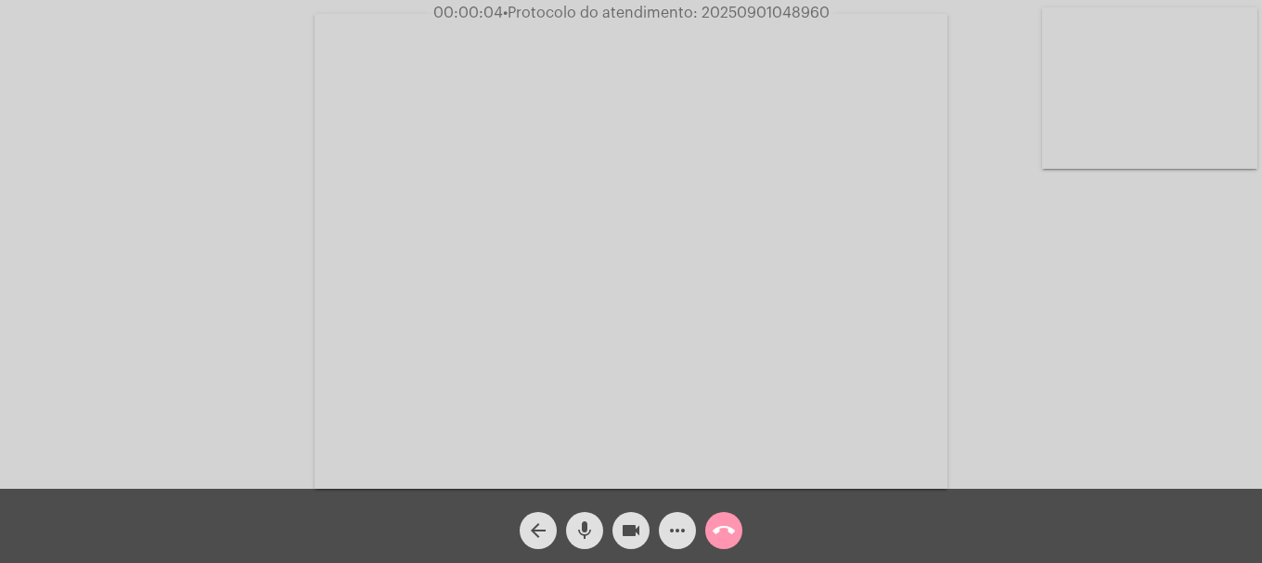
drag, startPoint x: 368, startPoint y: 547, endPoint x: 319, endPoint y: 462, distance: 98.5
drag, startPoint x: 319, startPoint y: 462, endPoint x: 1058, endPoint y: 273, distance: 762.5
click at [1058, 273] on div "Acessando Câmera e Microfone..." at bounding box center [631, 249] width 1258 height 489
click at [1210, 129] on video at bounding box center [1149, 87] width 215 height 161
click at [312, 280] on video at bounding box center [245, 249] width 215 height 161
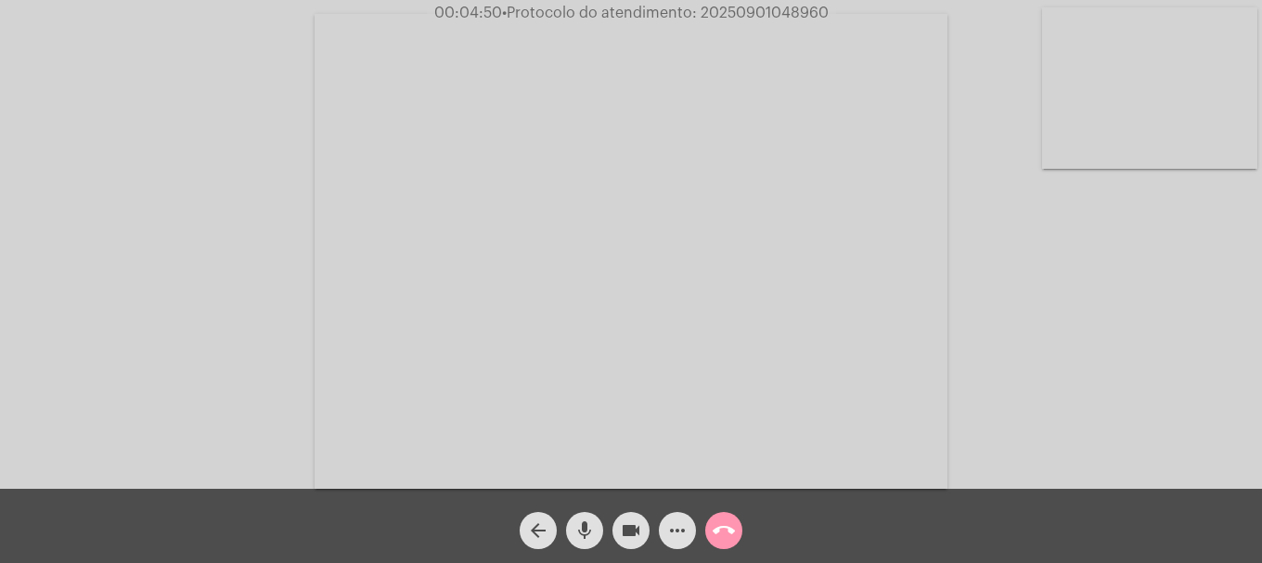
click at [1200, 113] on video at bounding box center [1149, 87] width 215 height 161
click at [938, 271] on video at bounding box center [807, 249] width 633 height 475
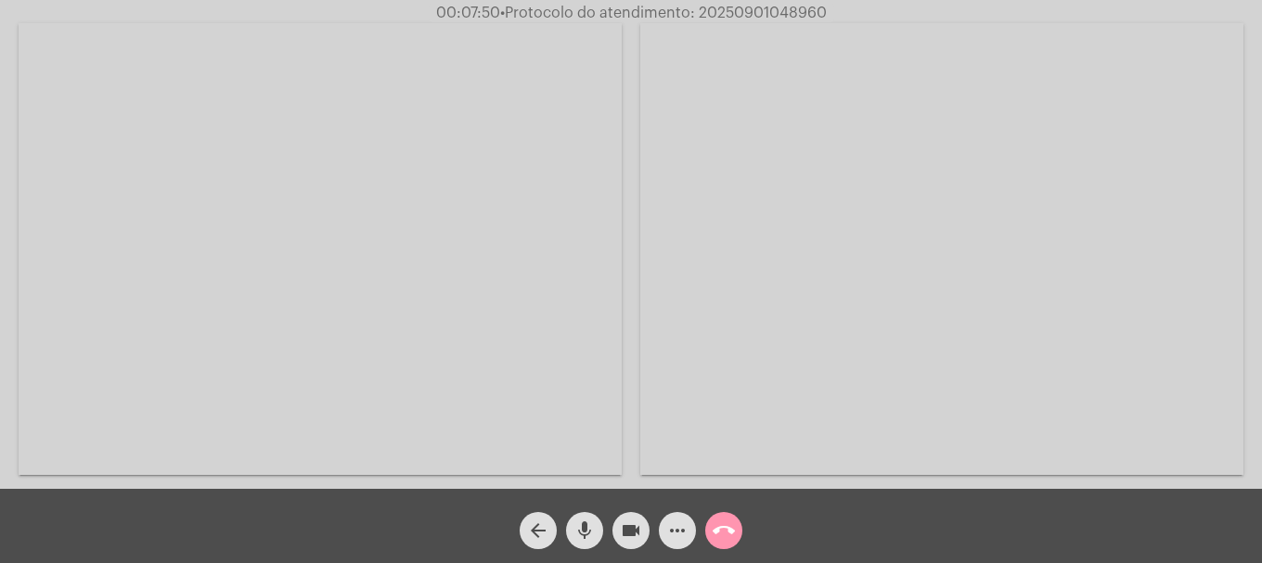
click at [685, 542] on mat-icon "more_horiz" at bounding box center [677, 531] width 22 height 22
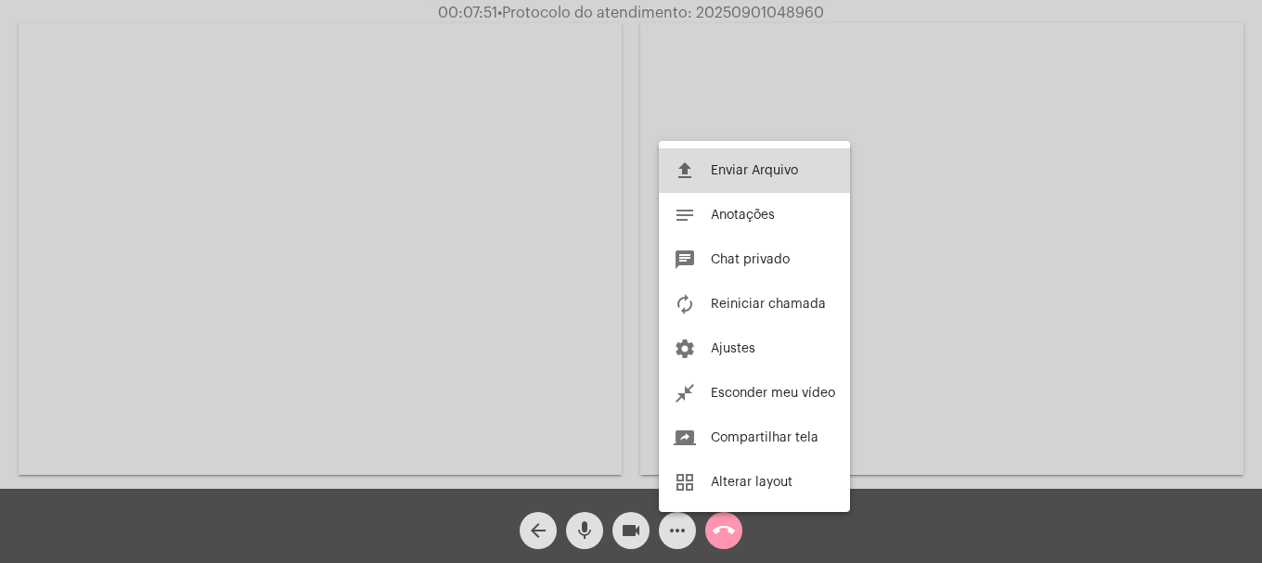
click at [699, 183] on button "file_upload Enviar Arquivo" at bounding box center [754, 170] width 191 height 45
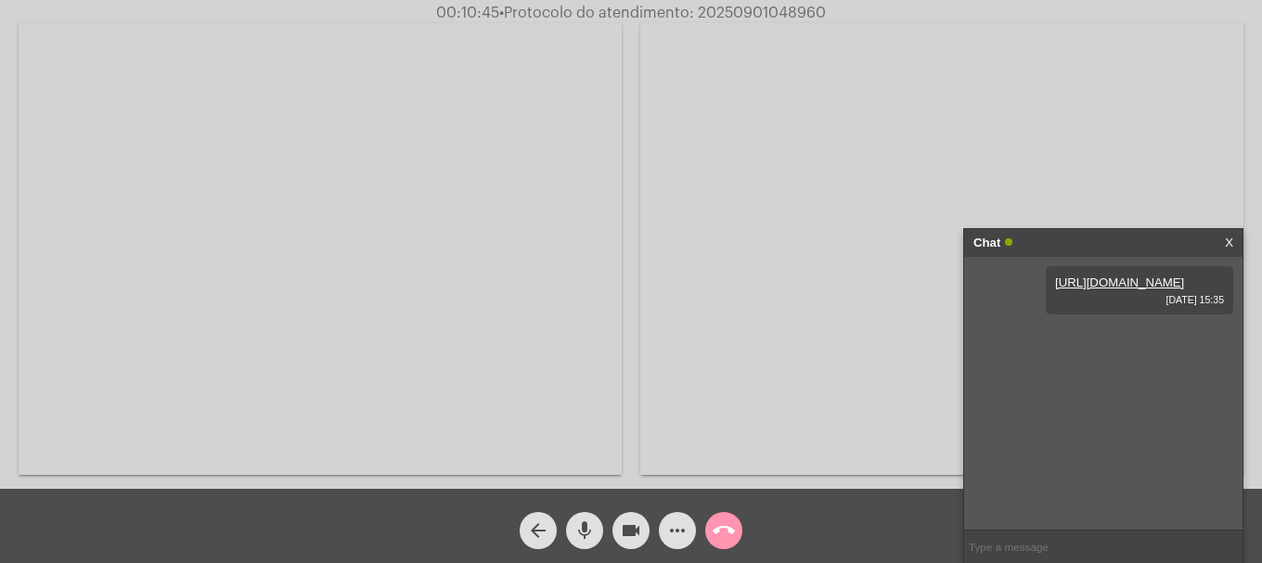
click at [721, 6] on span "• Protocolo do atendimento: 20250901048960" at bounding box center [662, 13] width 327 height 15
copy span "20250901048960"
click at [1088, 545] on input "text" at bounding box center [1103, 547] width 278 height 32
paste input "20250901048960"
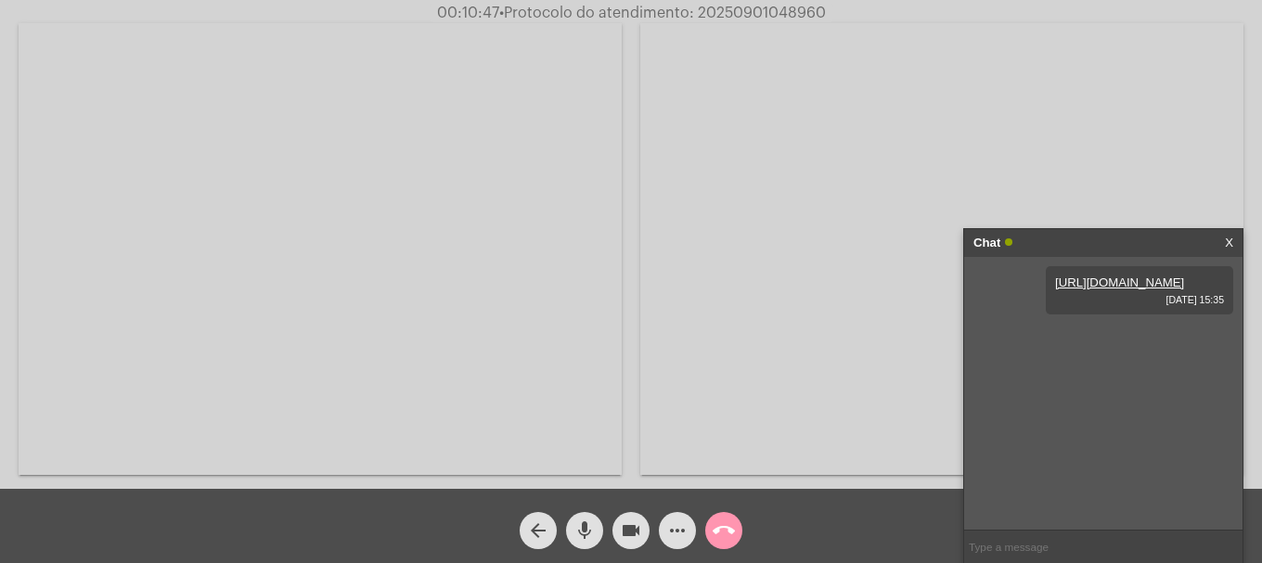
type input "20250901048960"
click at [677, 539] on mat-icon "more_horiz" at bounding box center [677, 531] width 22 height 22
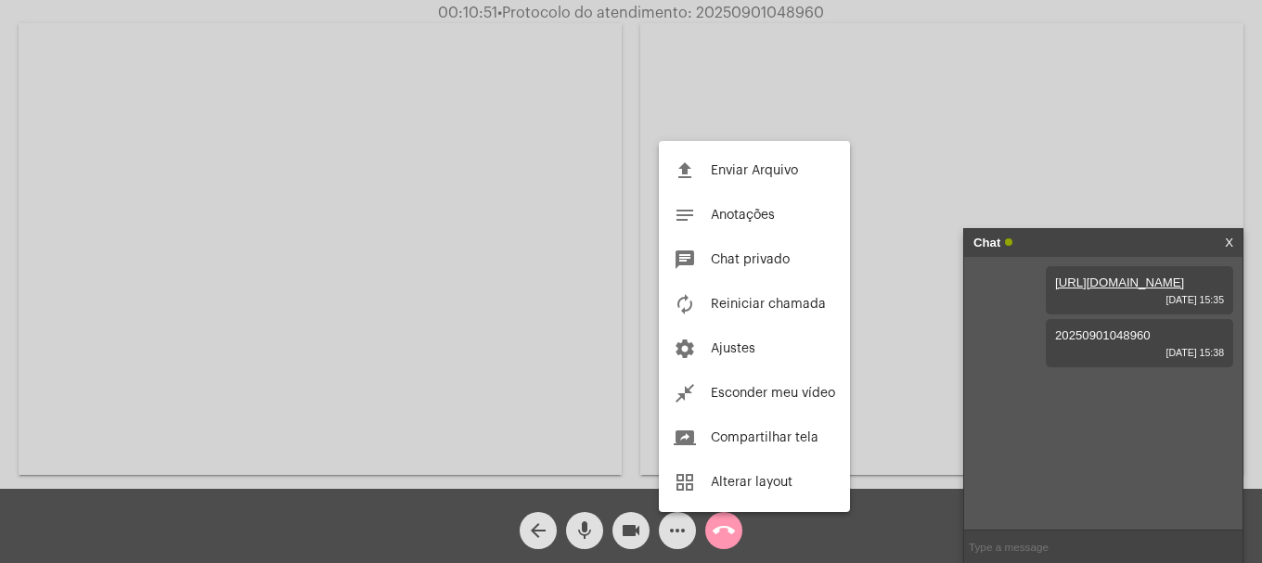
click at [719, 524] on div at bounding box center [631, 281] width 1262 height 563
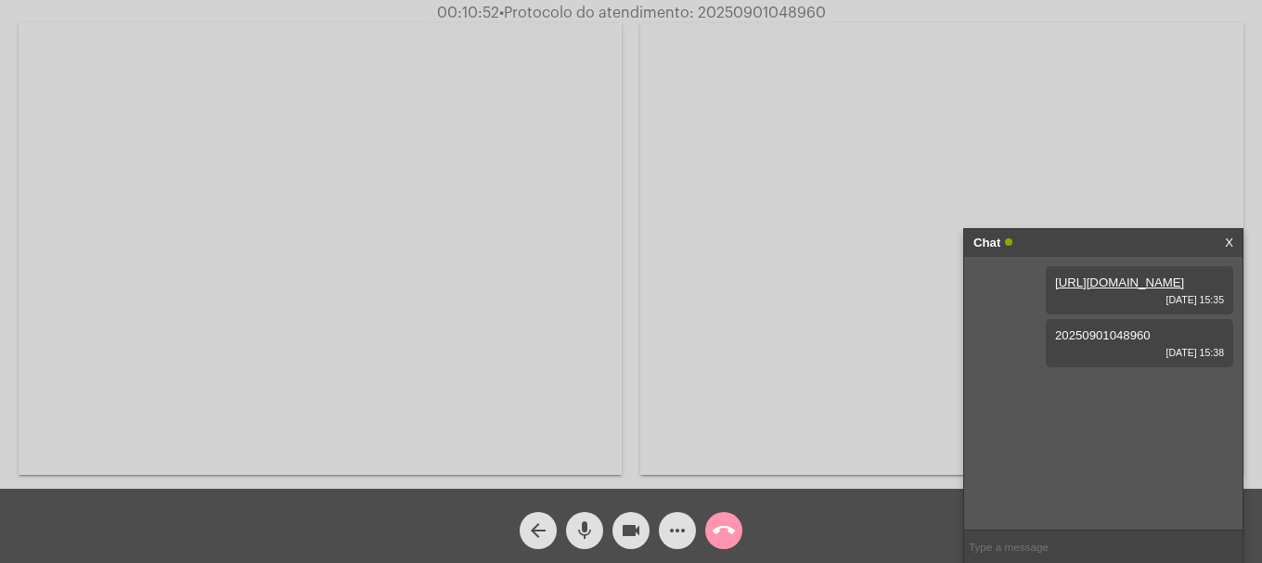
click at [738, 542] on button "call_end" at bounding box center [723, 530] width 37 height 37
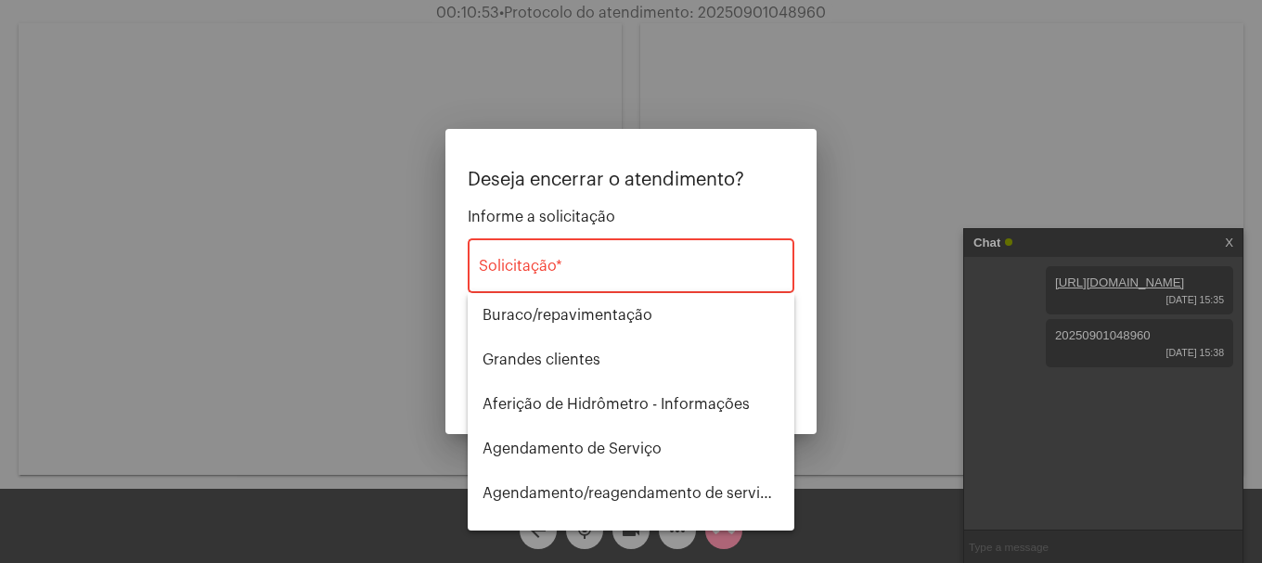
click at [587, 259] on div "Solicitação *" at bounding box center [631, 264] width 304 height 58
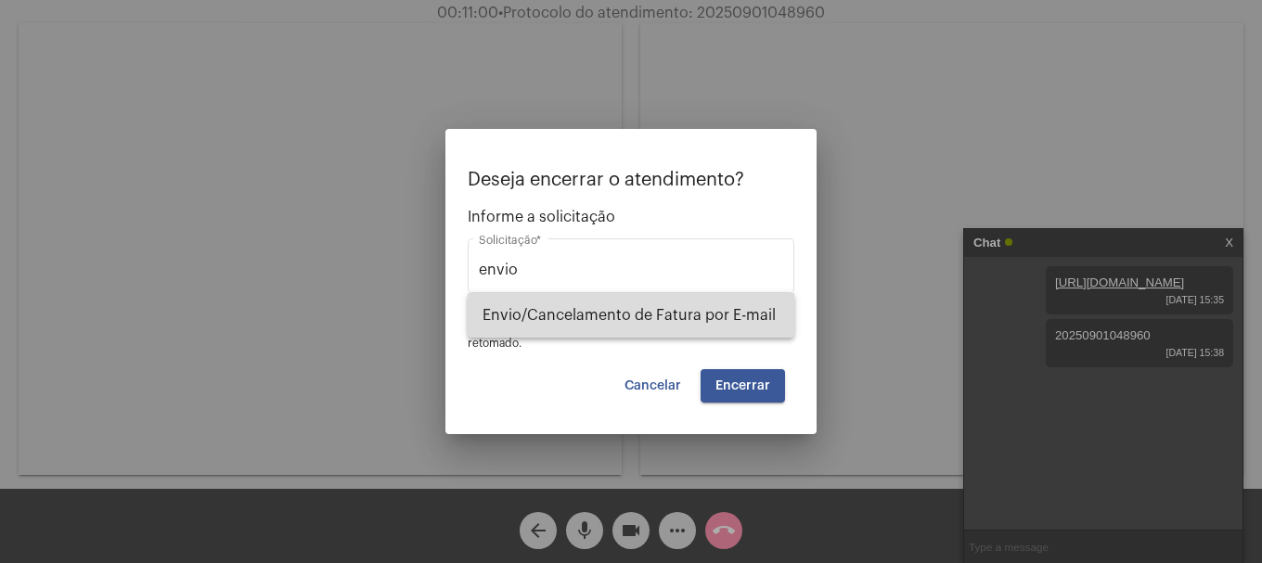
click at [601, 314] on span "Envio/Cancelamento de Fatura por E-mail" at bounding box center [631, 315] width 297 height 45
type input "Envio/Cancelamento de Fatura por E-mail"
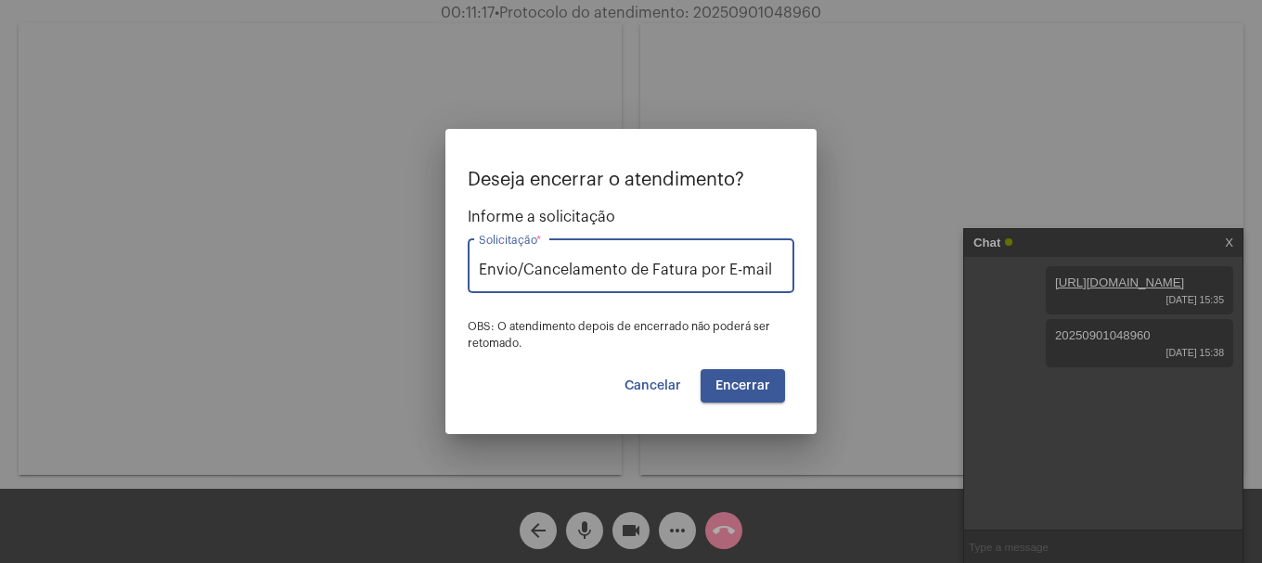
click at [745, 373] on button "Encerrar" at bounding box center [743, 385] width 84 height 33
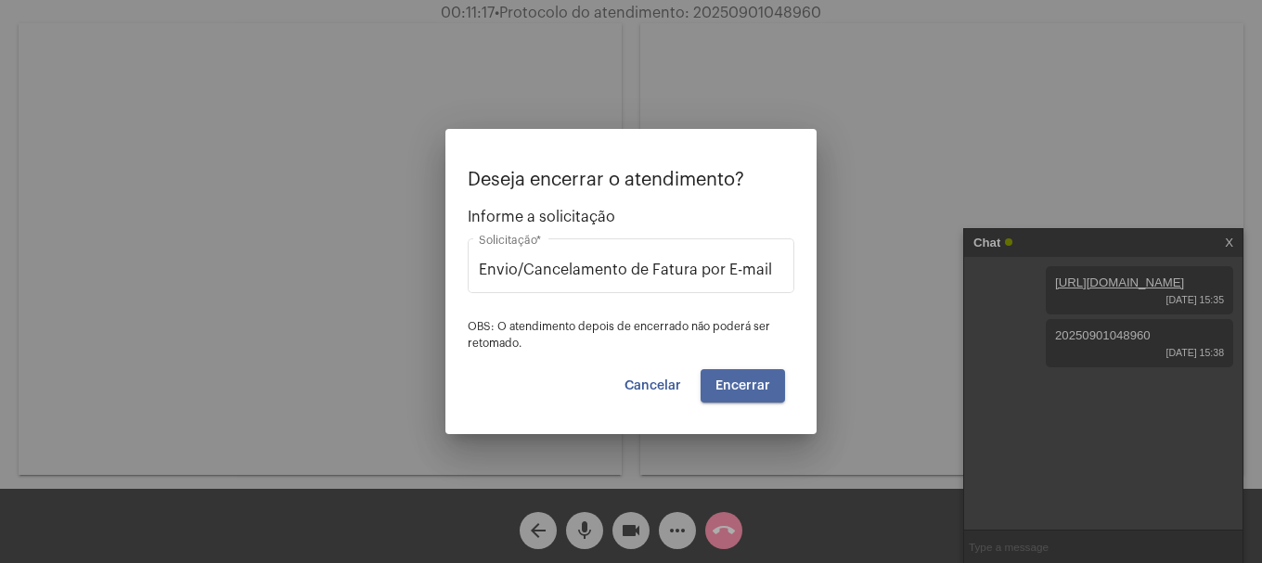
click at [745, 373] on button "Encerrar" at bounding box center [743, 385] width 84 height 33
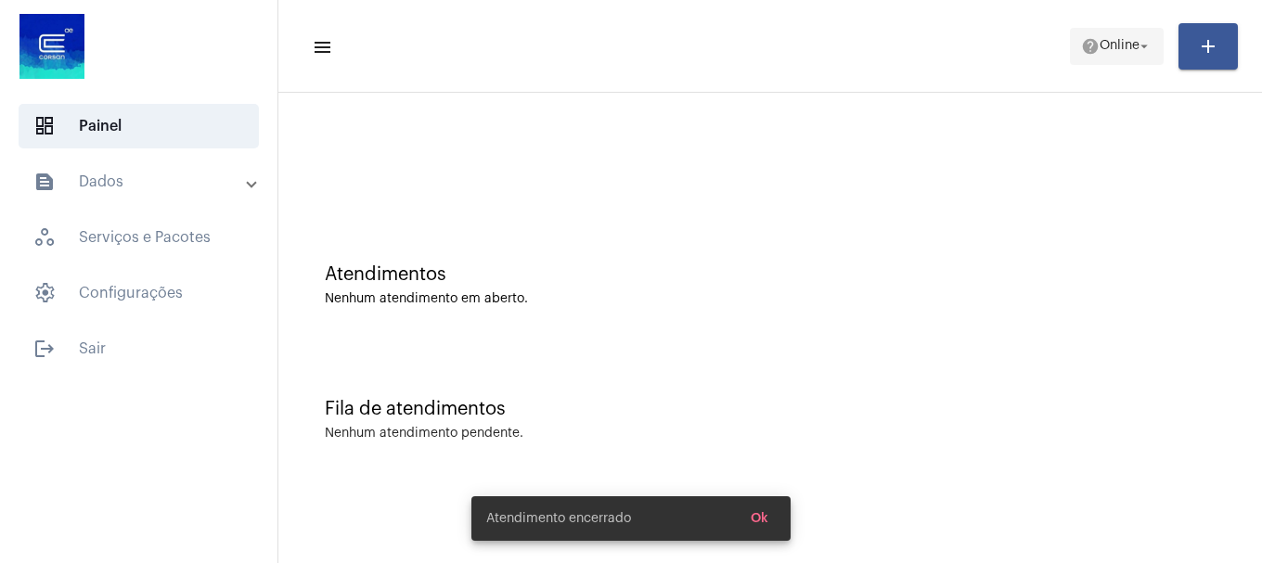
click at [1096, 35] on span "help Online arrow_drop_down" at bounding box center [1116, 45] width 71 height 33
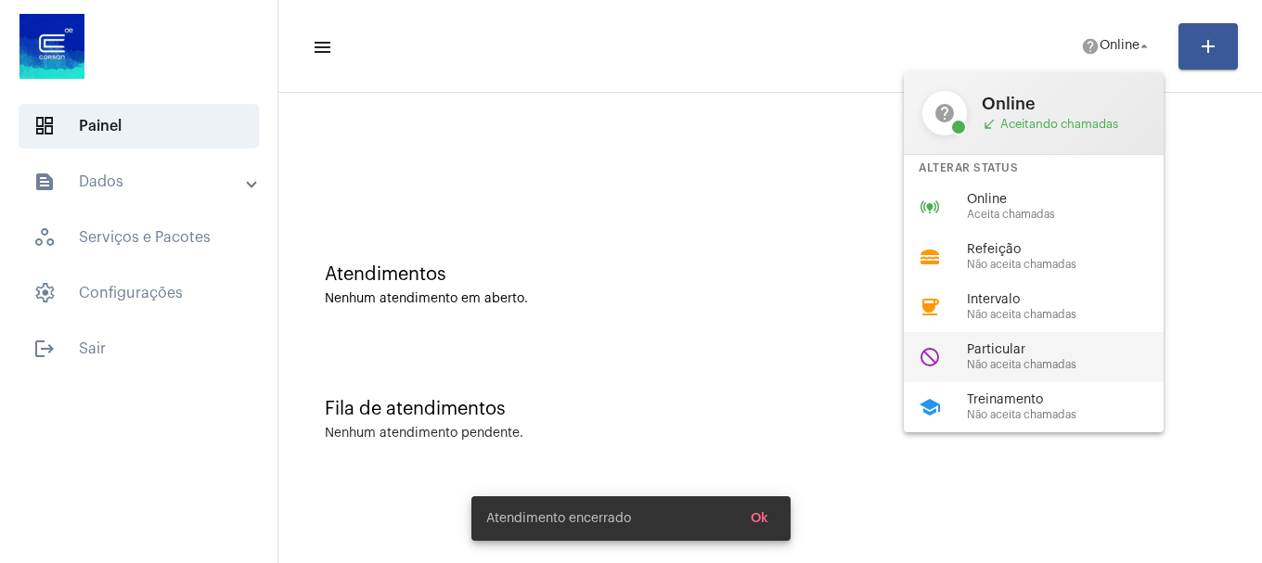
click at [983, 345] on span "Particular" at bounding box center [1073, 350] width 212 height 14
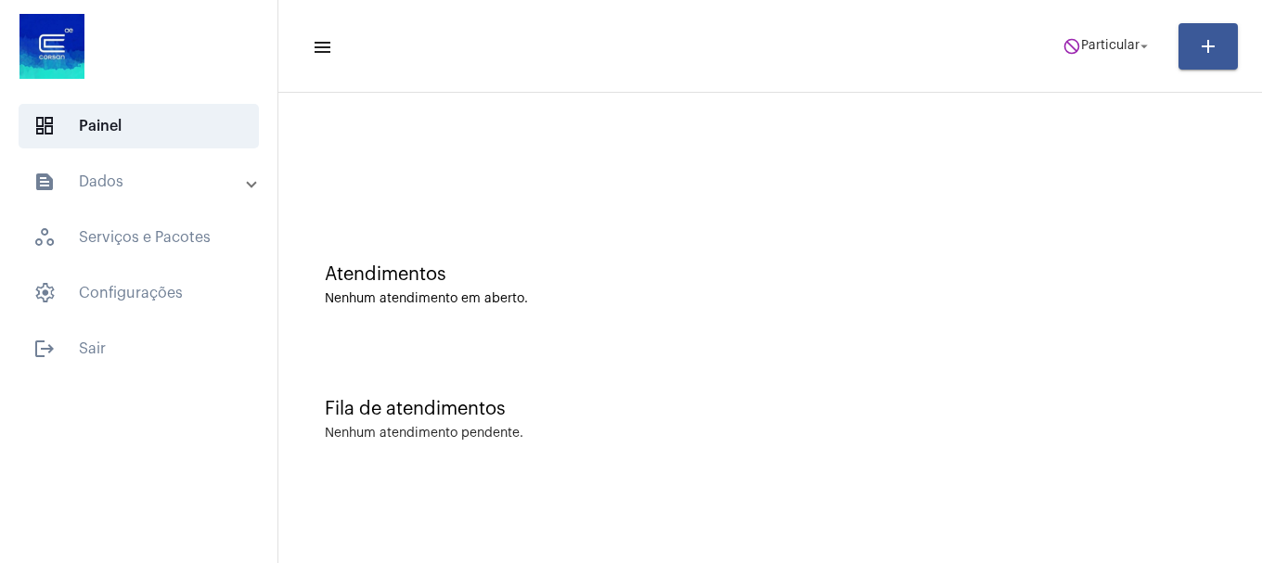
drag, startPoint x: 1089, startPoint y: 85, endPoint x: 1147, endPoint y: 33, distance: 77.5
click at [1089, 84] on mat-toolbar "menu do_not_disturb Particular arrow_drop_down add" at bounding box center [770, 46] width 984 height 93
click at [1147, 33] on span "do_not_disturb Particular arrow_drop_down" at bounding box center [1107, 45] width 90 height 33
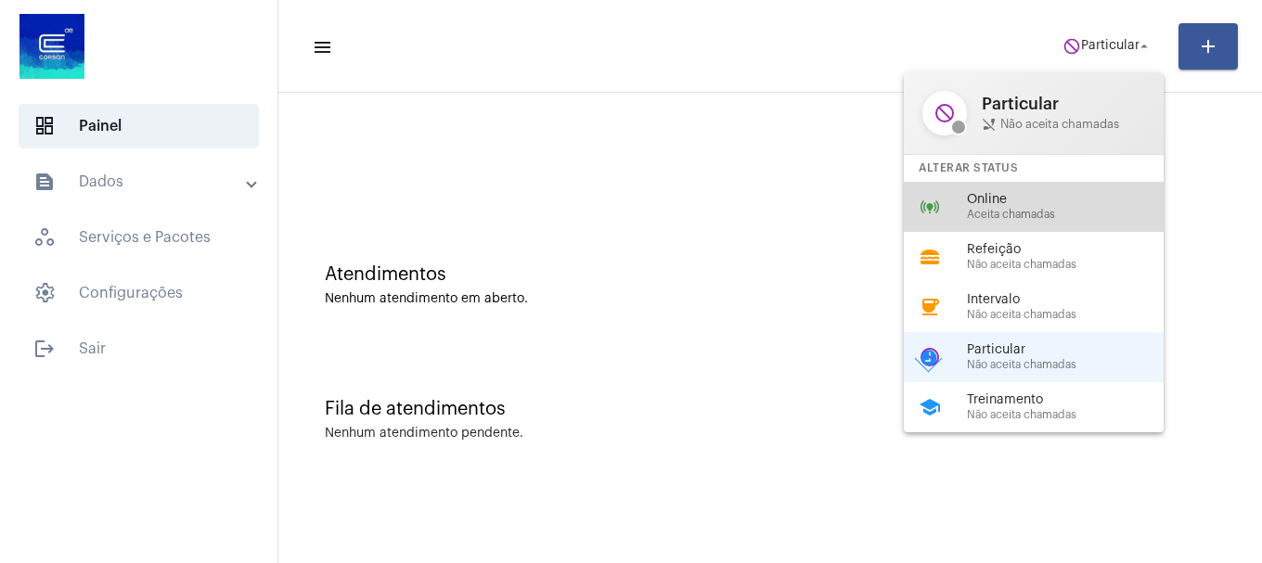
click at [1028, 209] on span "Aceita chamadas" at bounding box center [1073, 215] width 212 height 12
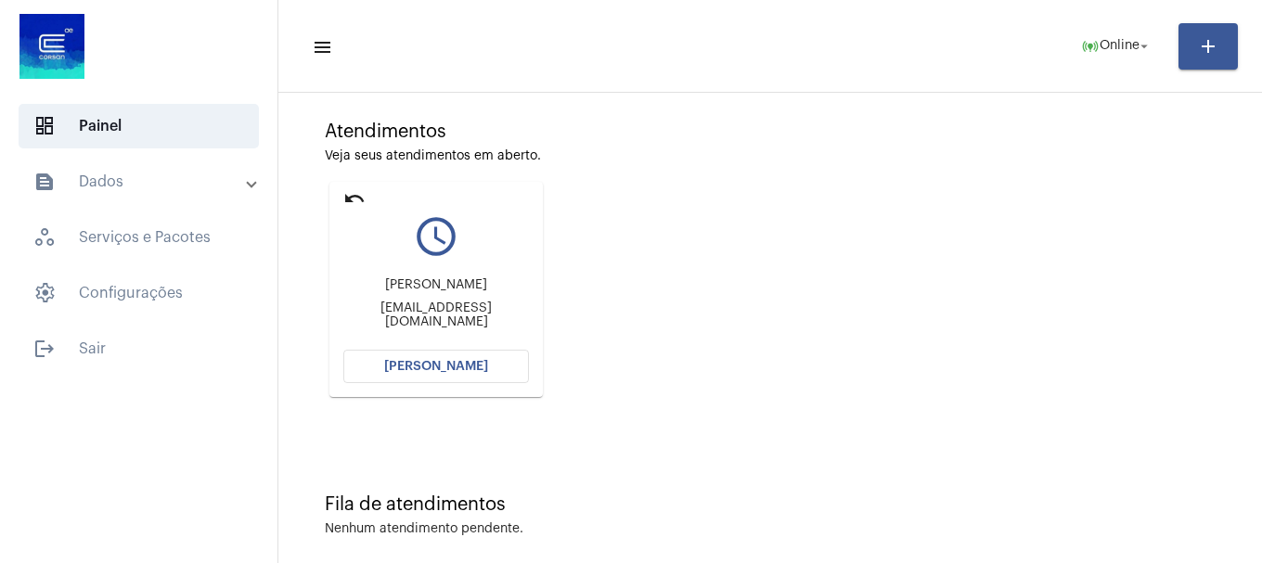
scroll to position [162, 0]
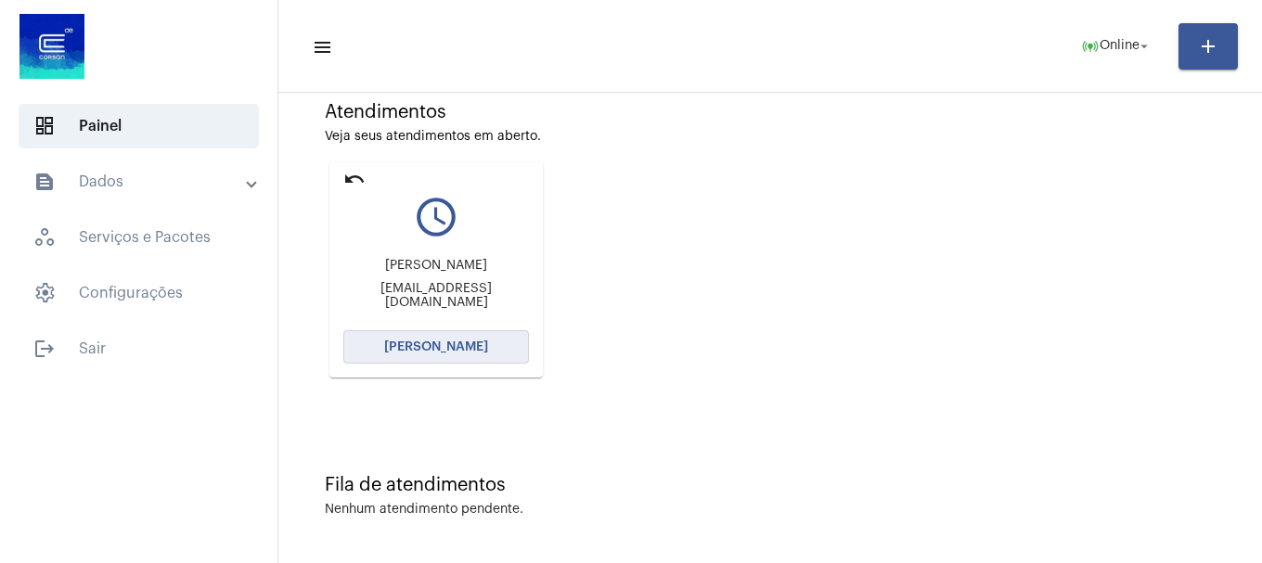
click at [434, 351] on span "[PERSON_NAME]" at bounding box center [436, 347] width 104 height 13
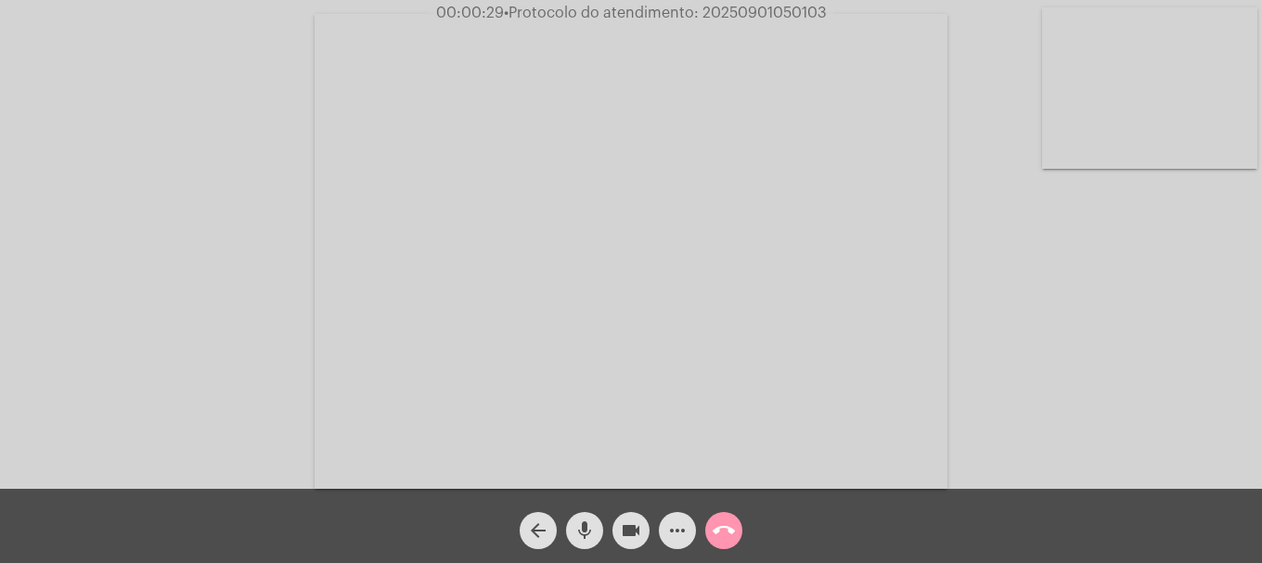
click at [1066, 118] on video at bounding box center [1149, 87] width 215 height 161
click at [674, 526] on mat-icon "more_horiz" at bounding box center [677, 531] width 22 height 22
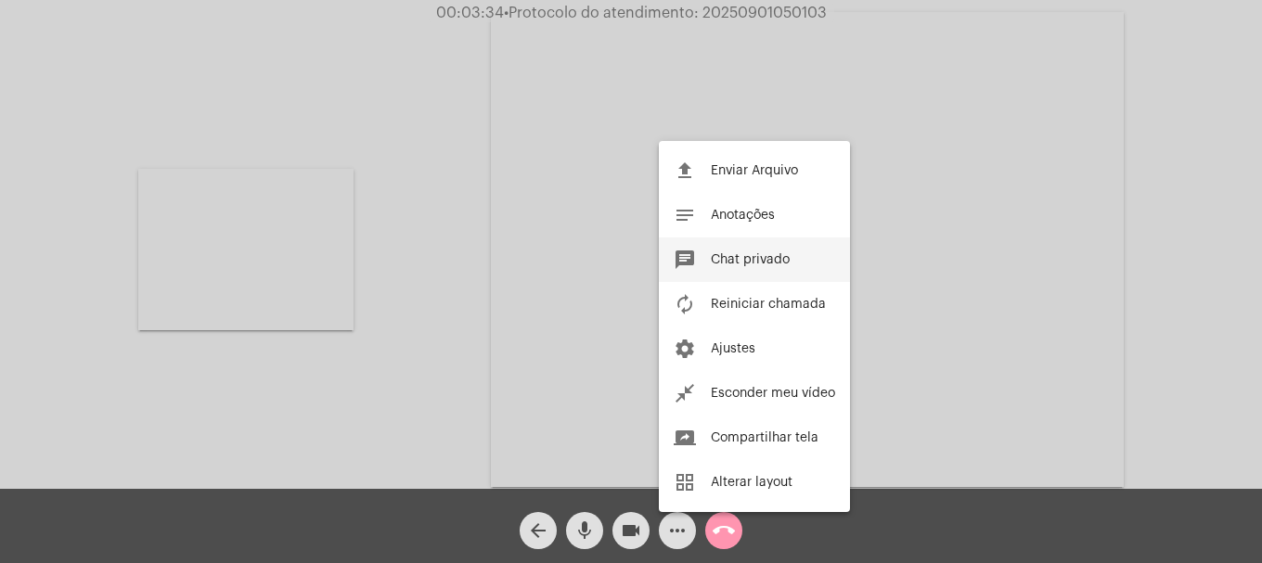
click at [703, 267] on button "chat Chat privado" at bounding box center [754, 260] width 191 height 45
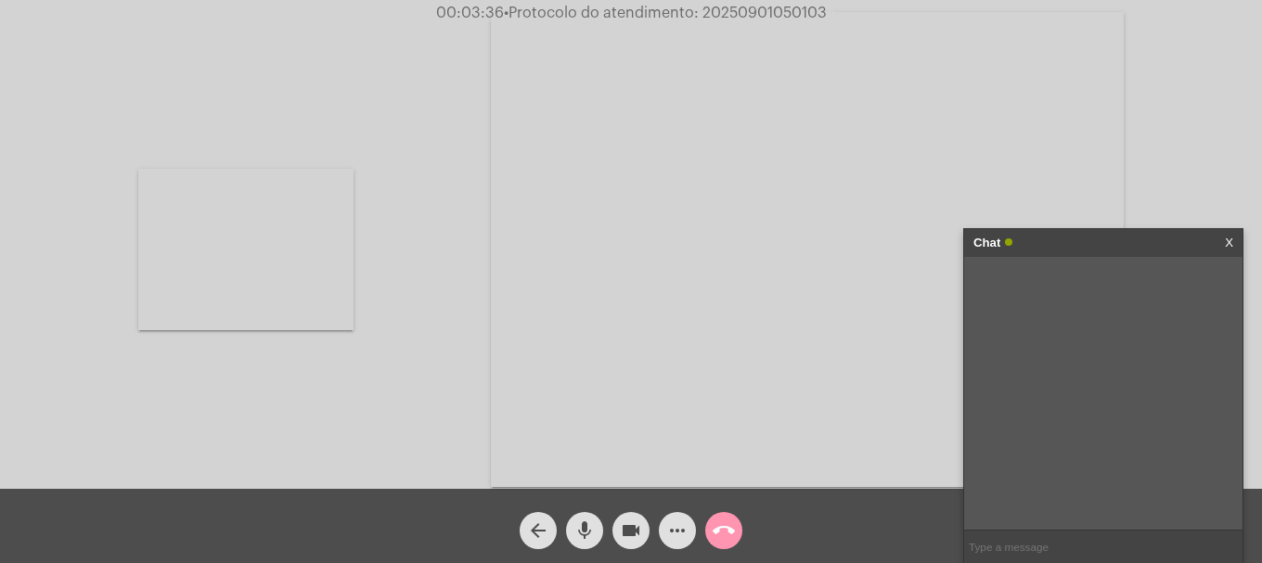
paste input "2827009"
type input "2827009"
click at [677, 527] on mat-icon "more_horiz" at bounding box center [677, 531] width 22 height 22
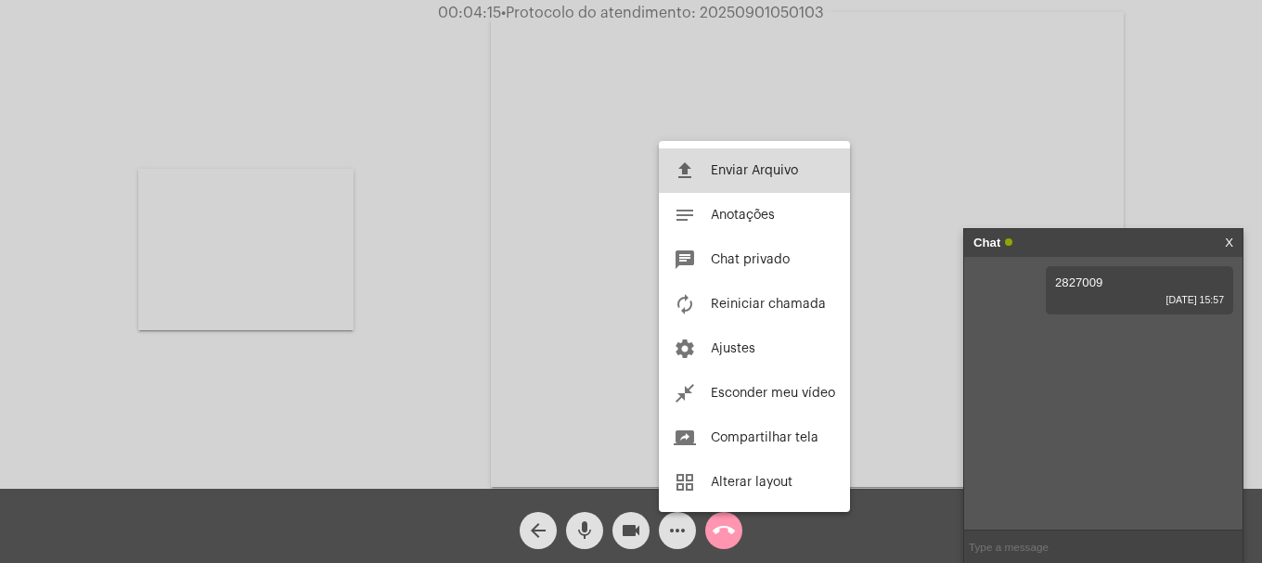
click at [740, 160] on button "file_upload Enviar Arquivo" at bounding box center [754, 170] width 191 height 45
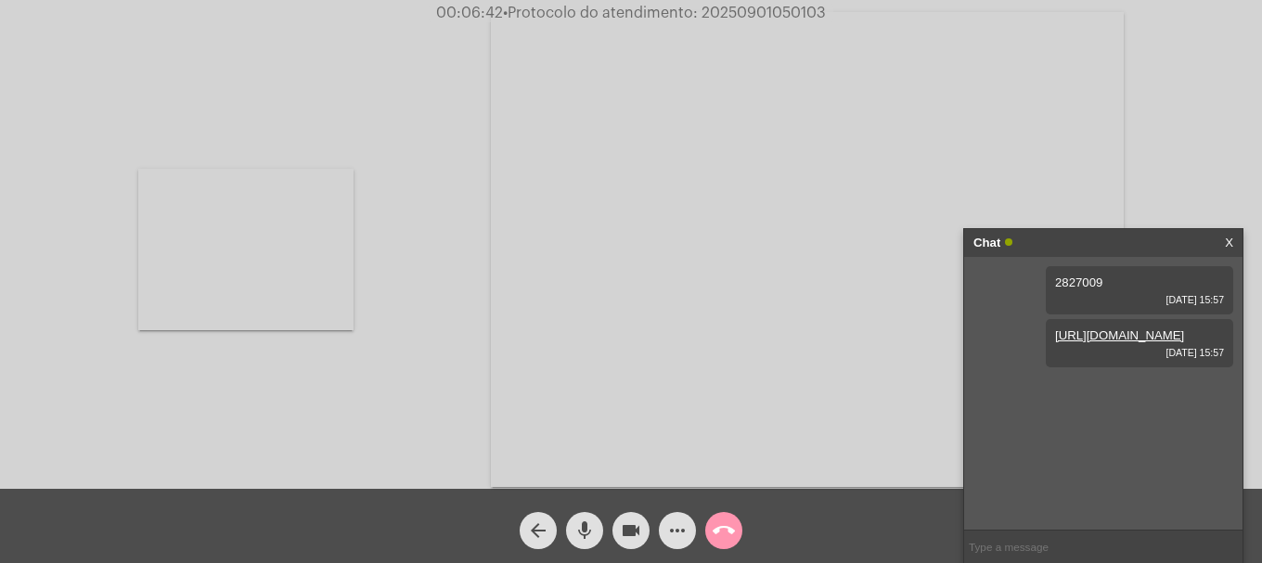
click at [726, 5] on span "00:06:42 • Protocolo do atendimento: 20250901050103" at bounding box center [631, 13] width 405 height 19
click at [725, 8] on span "• Protocolo do atendimento: 20250901050103" at bounding box center [664, 13] width 323 height 15
copy span "20250901050103"
click at [1049, 552] on input "text" at bounding box center [1103, 547] width 278 height 32
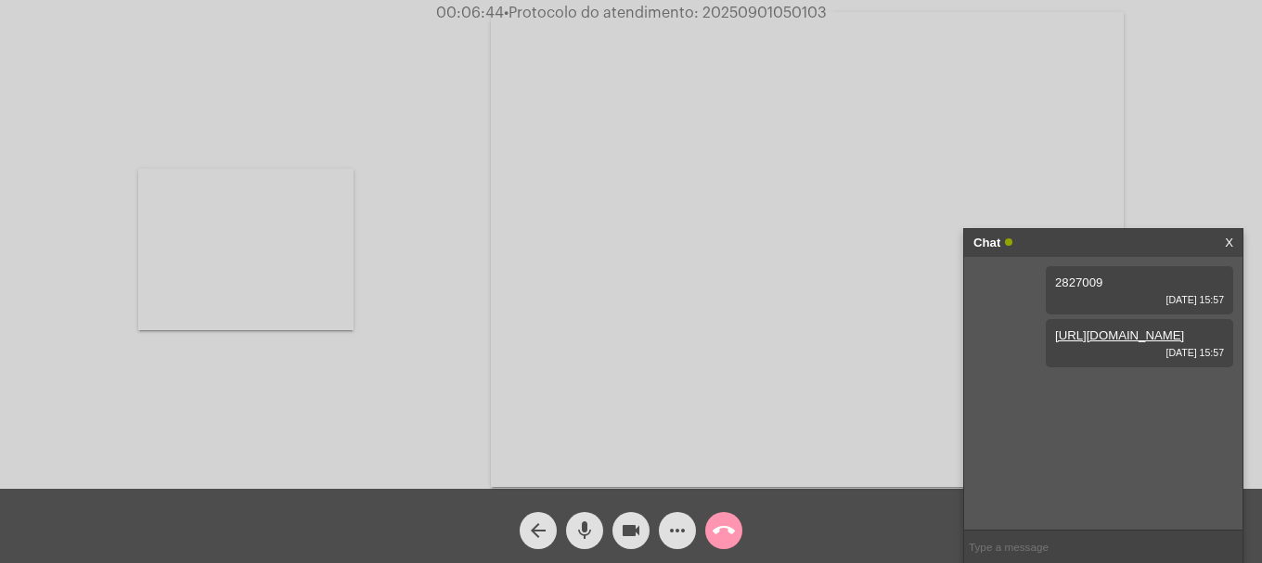
paste input "20250901050103"
type input "20250901050103"
click at [738, 538] on button "call_end" at bounding box center [723, 530] width 37 height 37
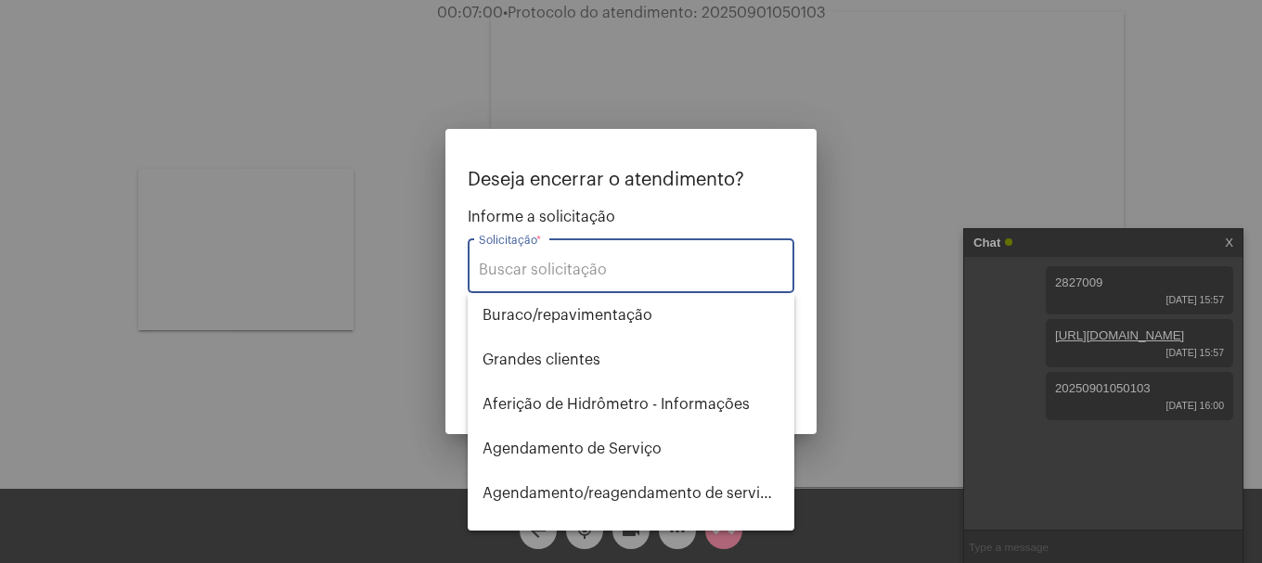
click at [581, 260] on div "Solicitação *" at bounding box center [631, 264] width 304 height 58
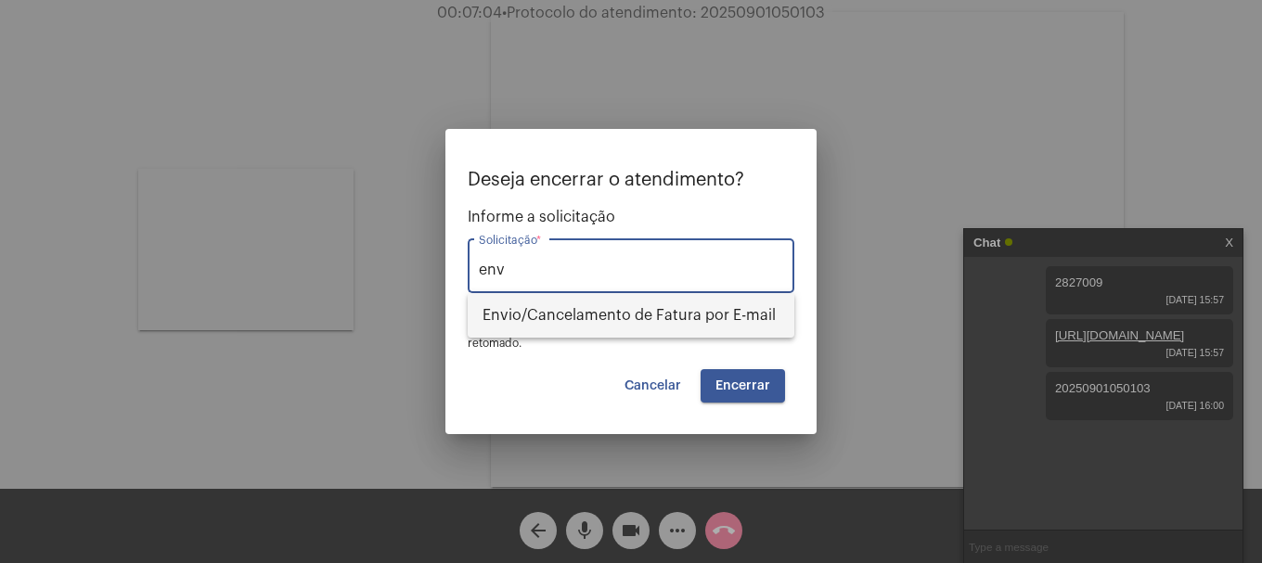
click at [634, 307] on span "Envio/Cancelamento de Fatura por E-mail" at bounding box center [631, 315] width 297 height 45
type input "Envio/Cancelamento de Fatura por E-mail"
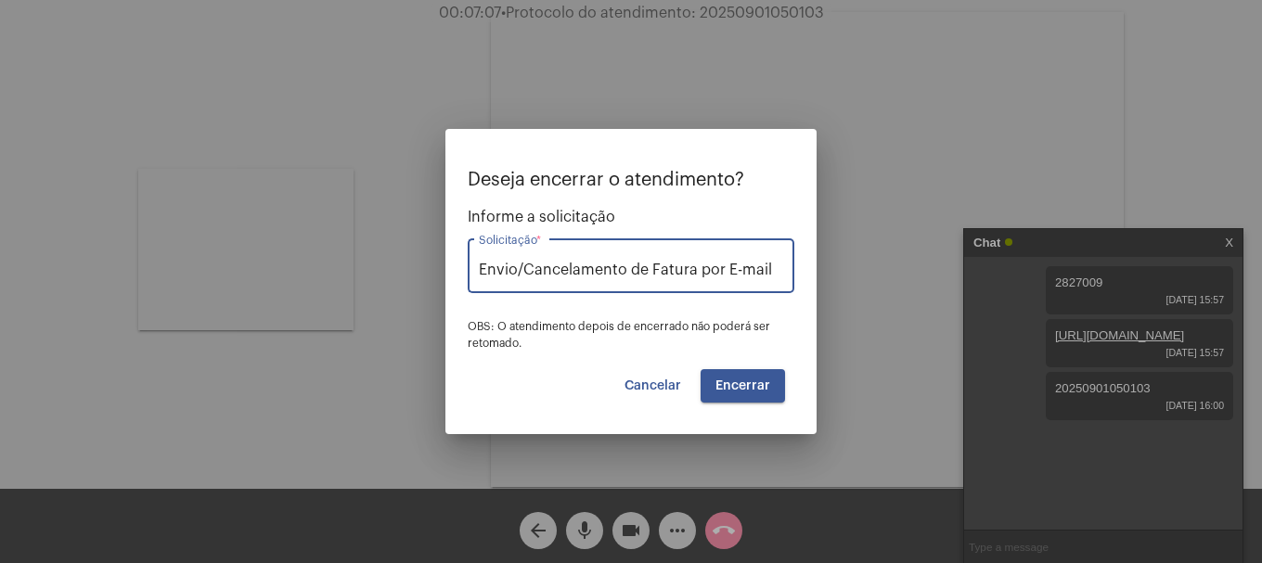
click at [736, 394] on button "Encerrar" at bounding box center [743, 385] width 84 height 33
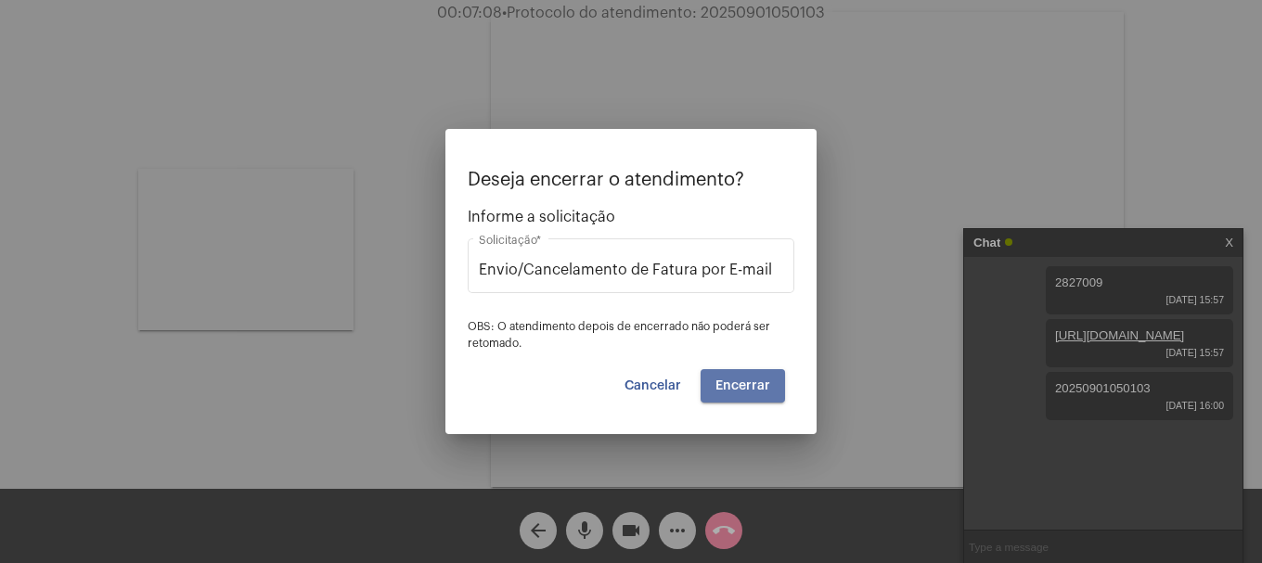
click at [736, 393] on button "Encerrar" at bounding box center [743, 385] width 84 height 33
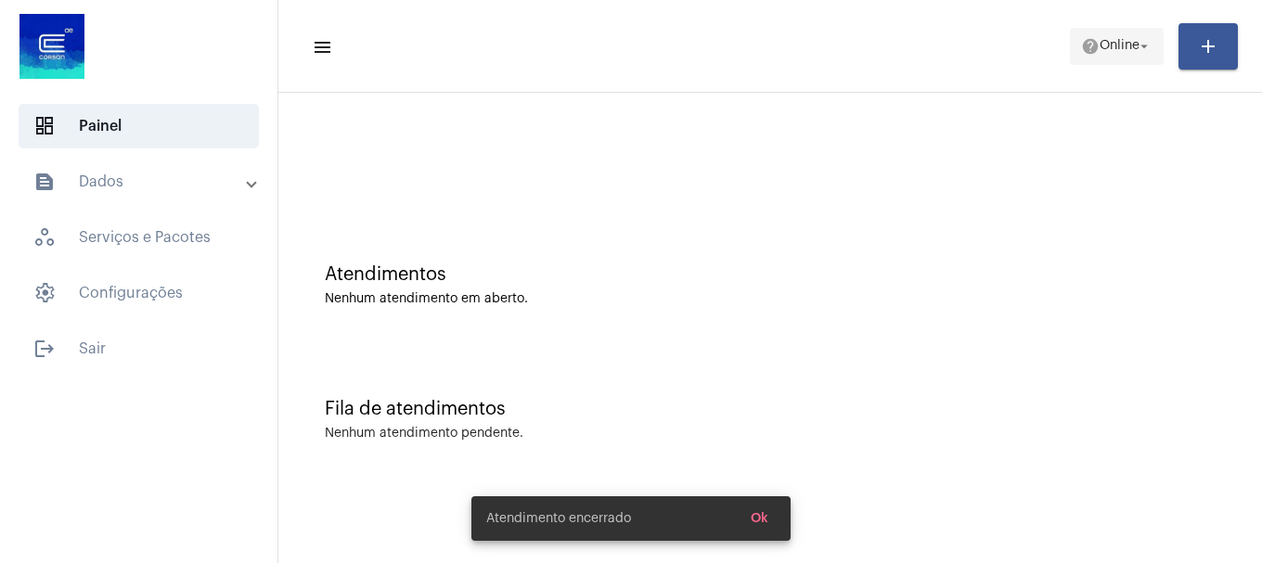
click at [1100, 52] on span "Online" at bounding box center [1120, 46] width 40 height 13
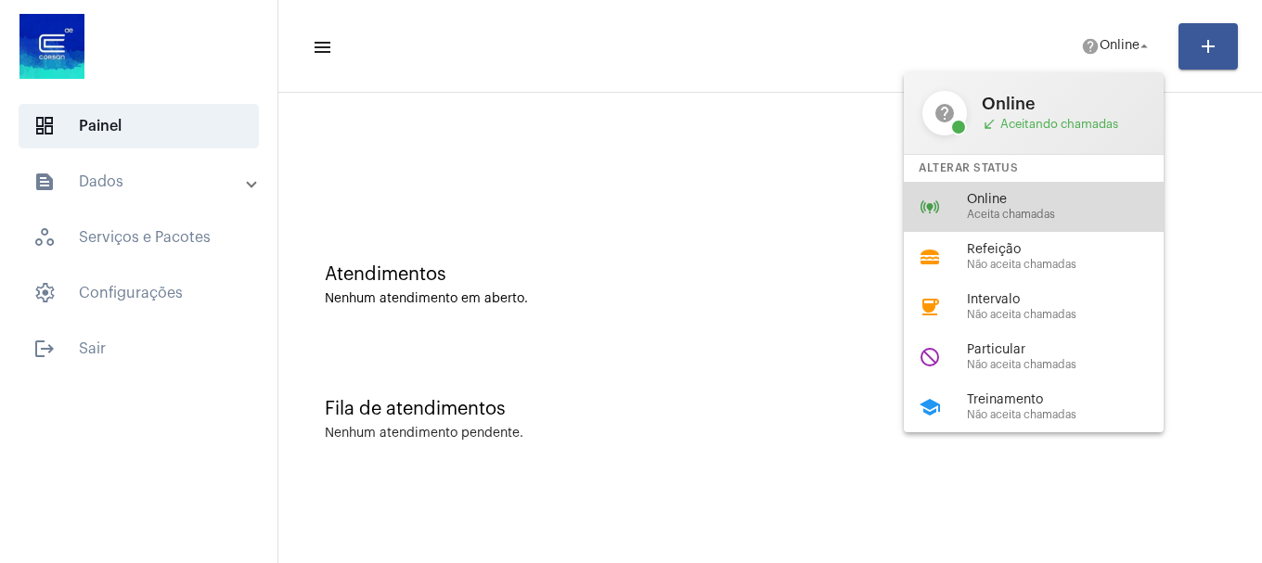
drag, startPoint x: 1070, startPoint y: 211, endPoint x: 588, endPoint y: 177, distance: 482.7
click at [1069, 210] on span "Aceita chamadas" at bounding box center [1073, 215] width 212 height 12
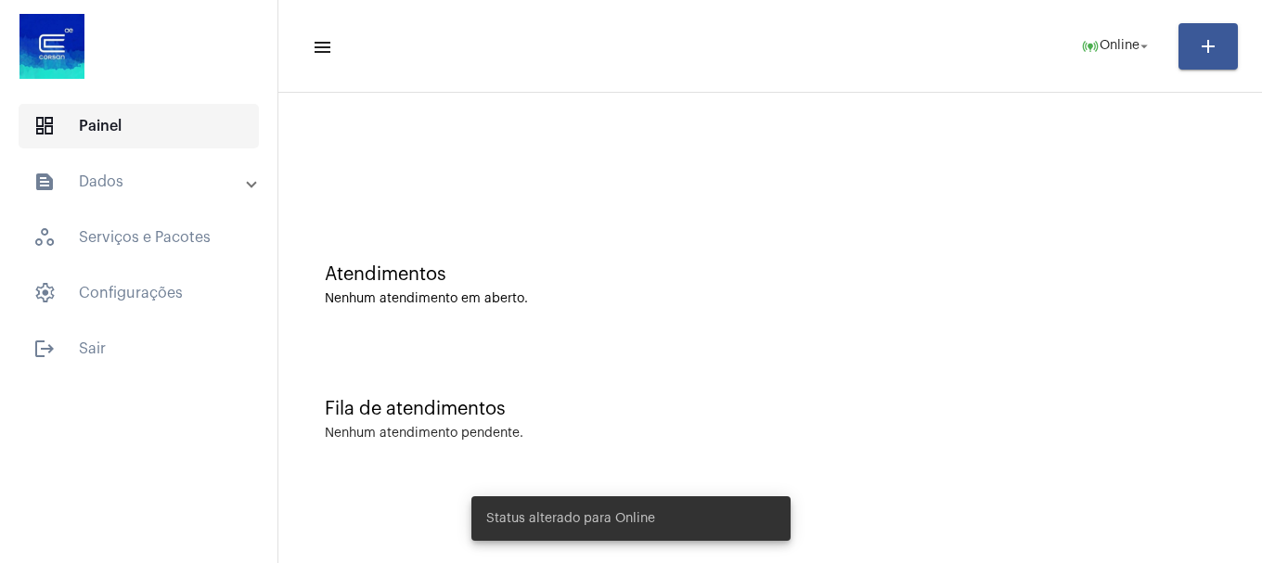
click at [150, 120] on span "dashboard Painel" at bounding box center [139, 126] width 240 height 45
click at [109, 136] on span "dashboard Painel" at bounding box center [139, 126] width 240 height 45
click at [94, 182] on mat-panel-title "text_snippet_outlined Dados" at bounding box center [140, 182] width 214 height 22
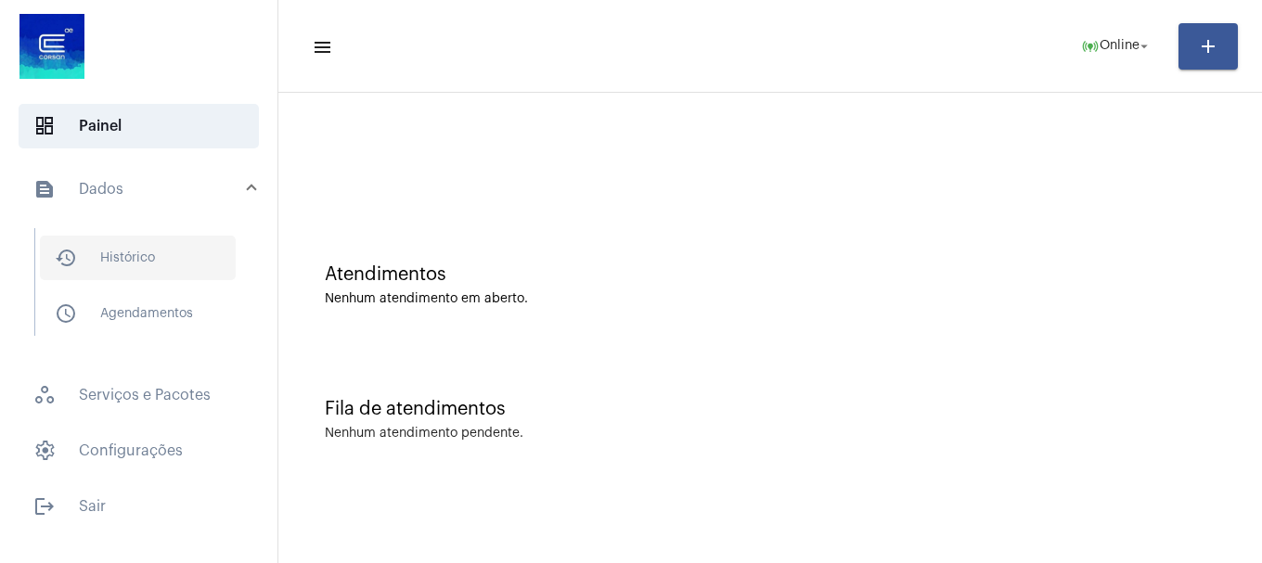
click at [91, 244] on span "history_outlined Histórico" at bounding box center [138, 258] width 196 height 45
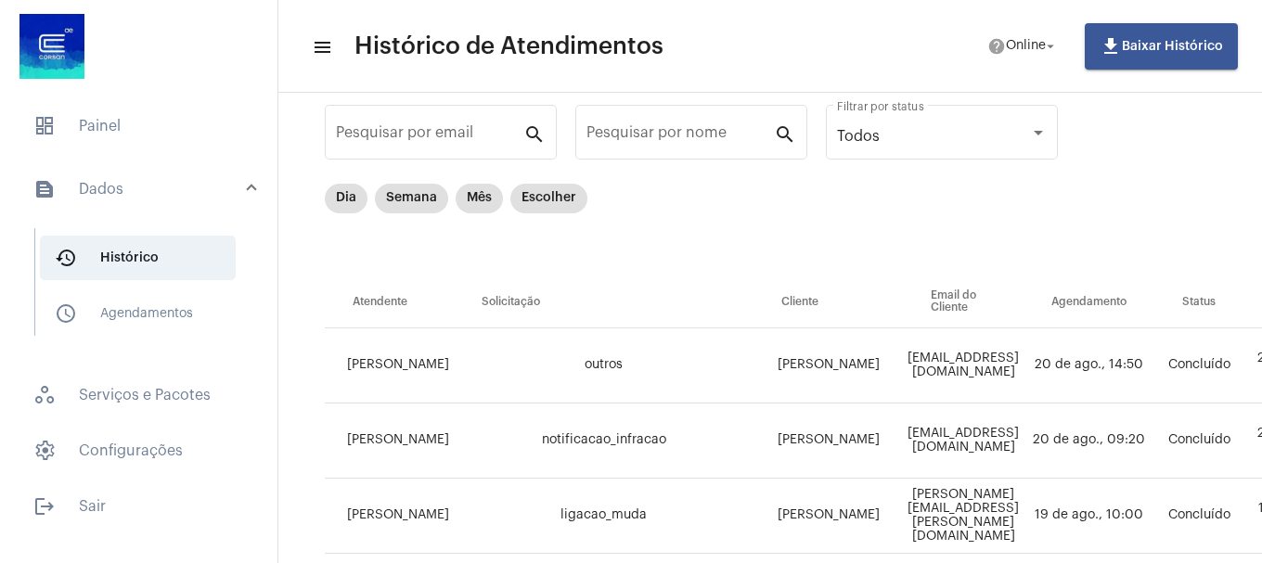
scroll to position [93, 0]
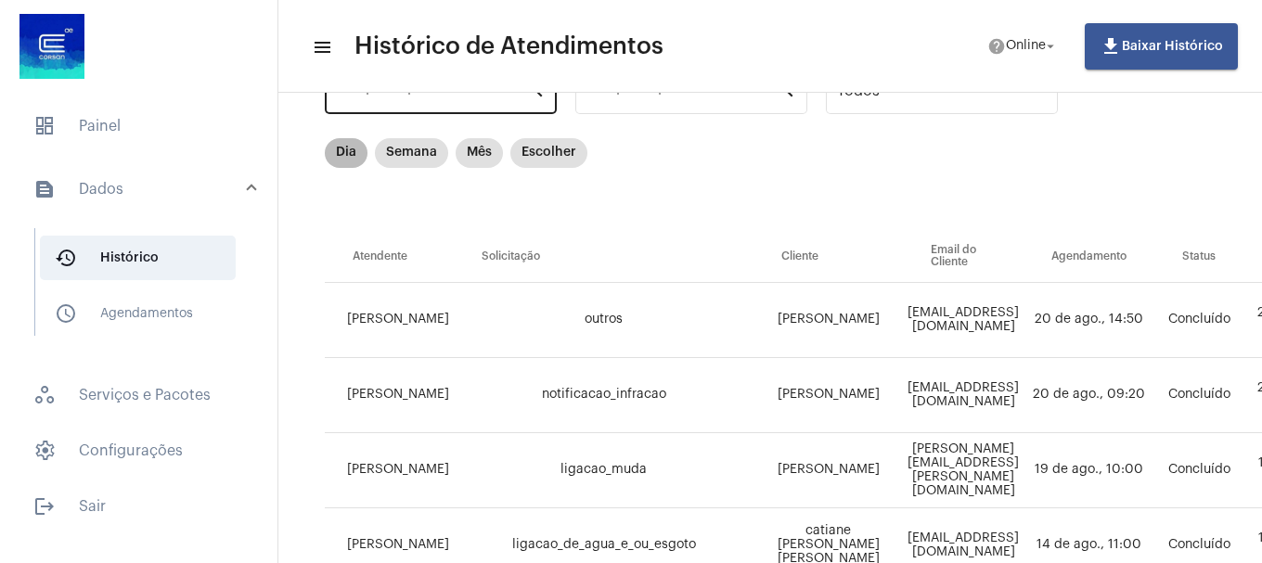
click at [341, 161] on mat-chip "Dia" at bounding box center [346, 153] width 43 height 30
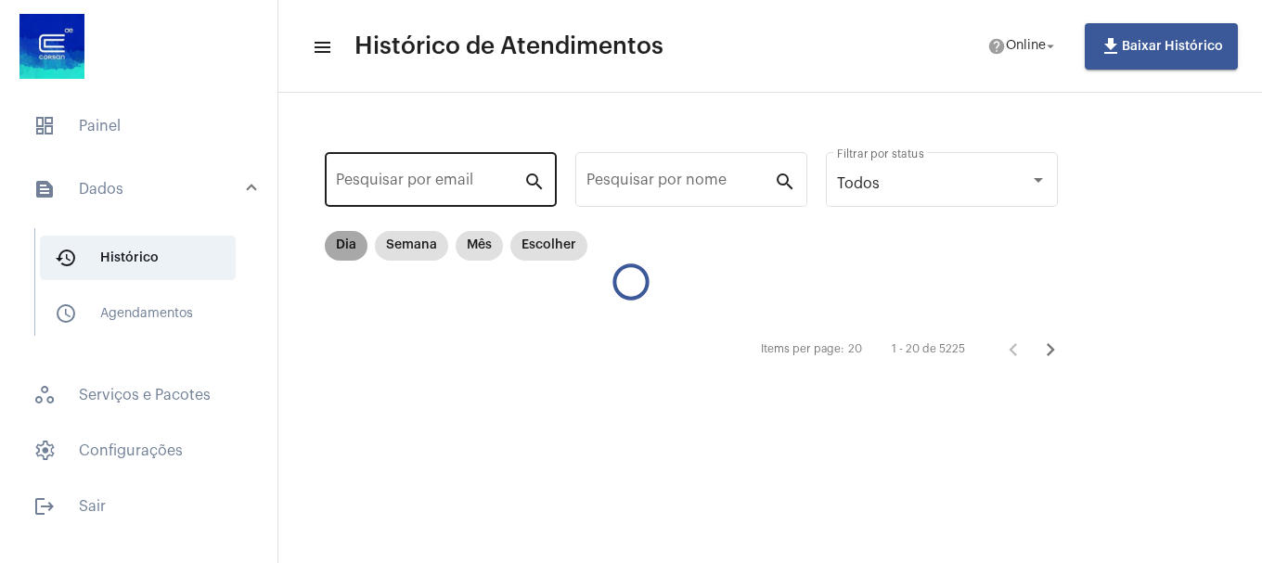
scroll to position [0, 0]
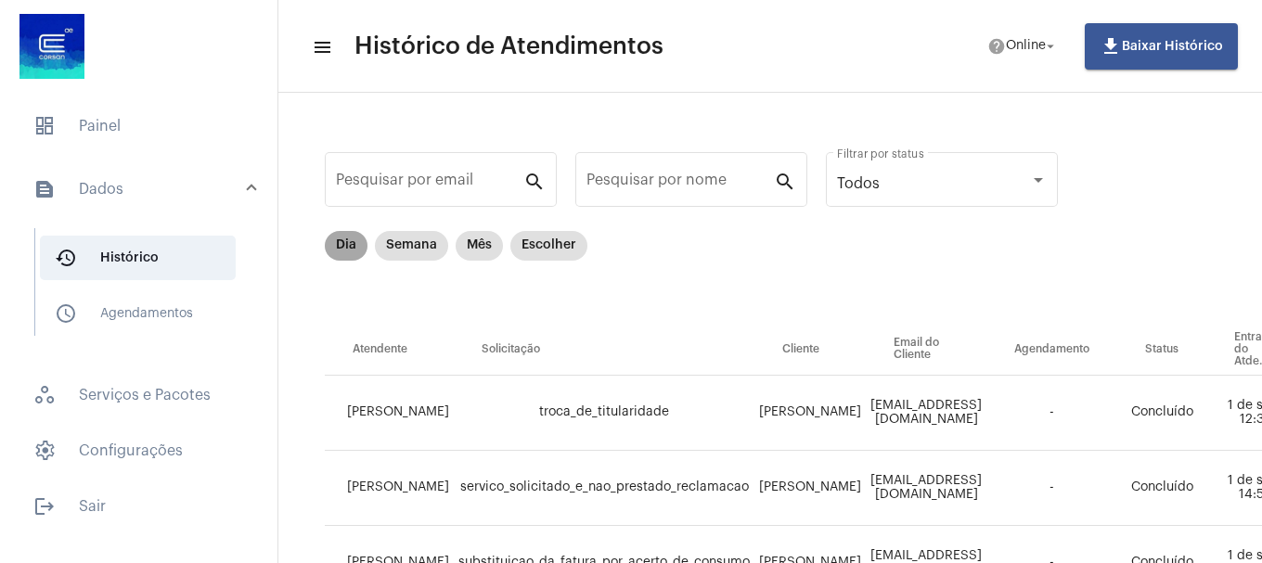
click at [347, 247] on mat-chip "Dia" at bounding box center [346, 246] width 43 height 30
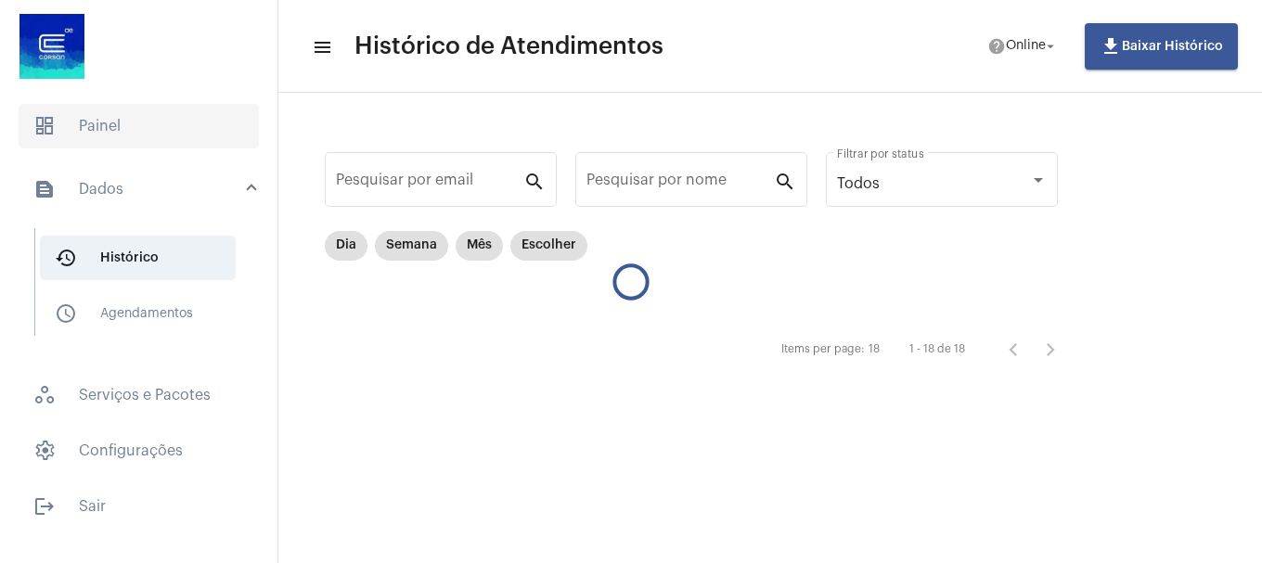
click at [141, 144] on span "dashboard Painel" at bounding box center [139, 126] width 240 height 45
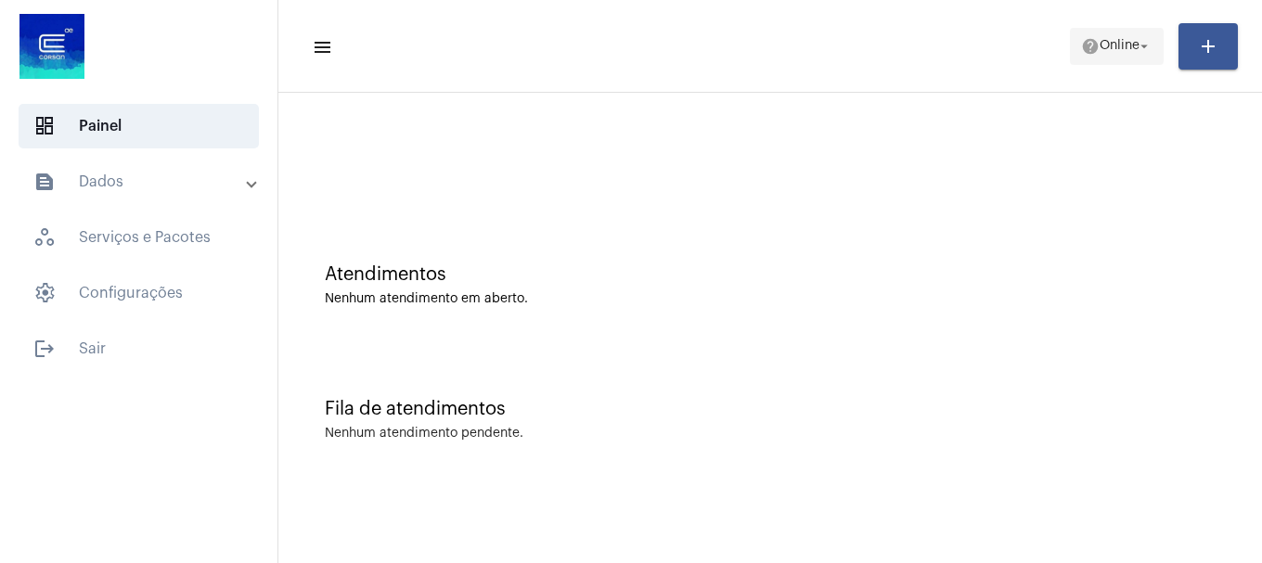
click at [1132, 42] on span "Online" at bounding box center [1120, 46] width 40 height 13
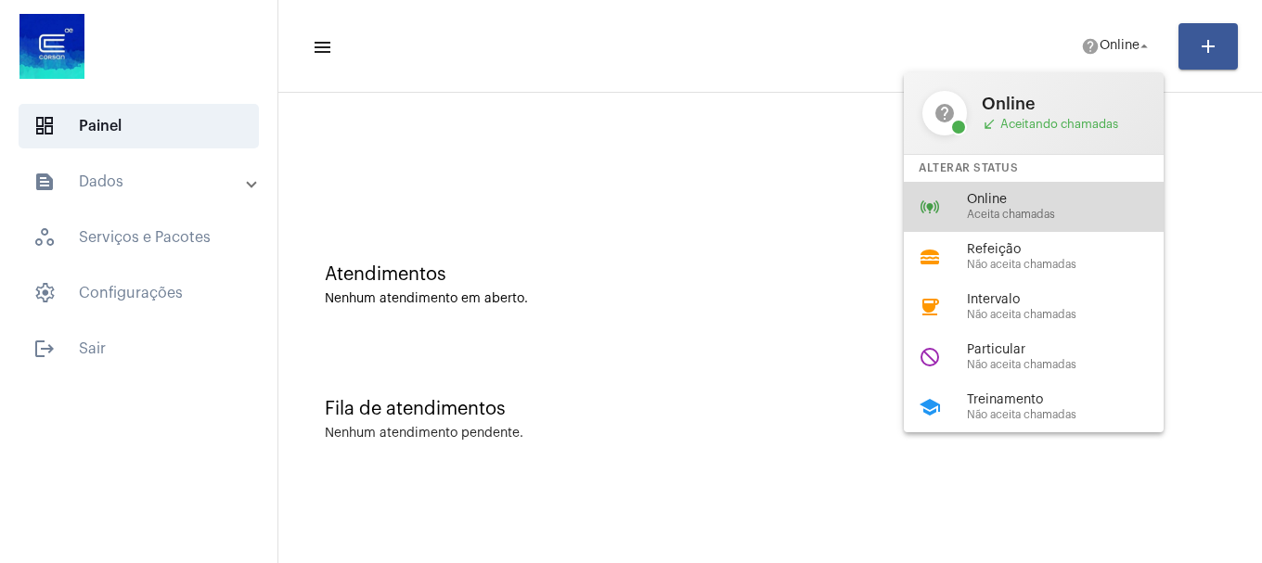
click at [1074, 201] on span "Online" at bounding box center [1073, 200] width 212 height 14
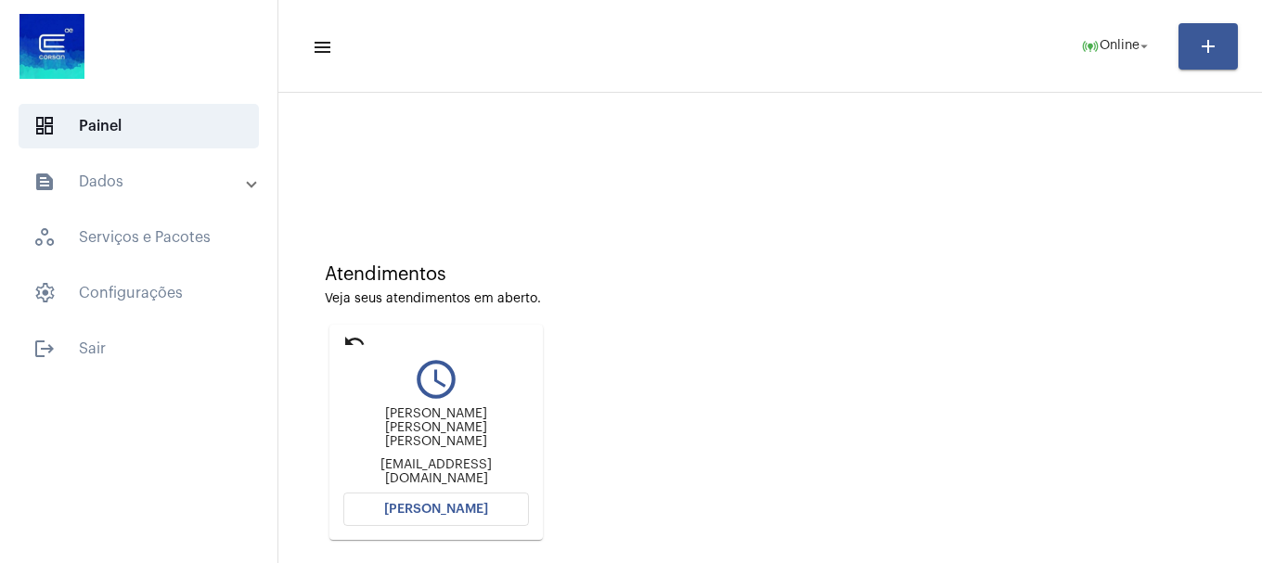
scroll to position [162, 0]
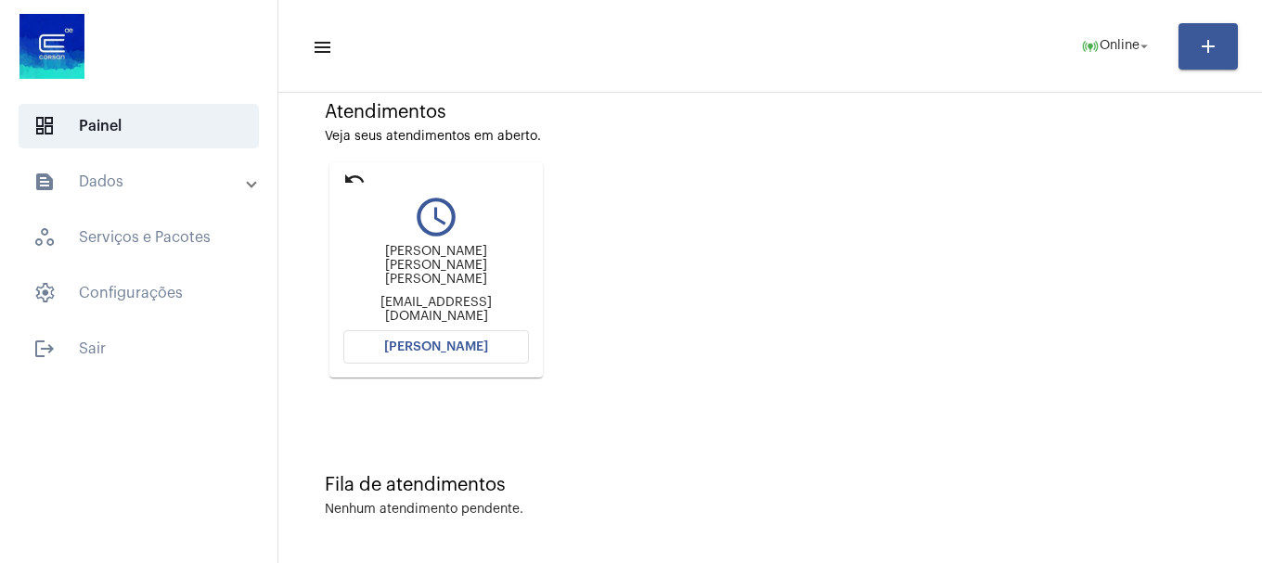
click at [514, 354] on button "[PERSON_NAME]" at bounding box center [436, 346] width 186 height 33
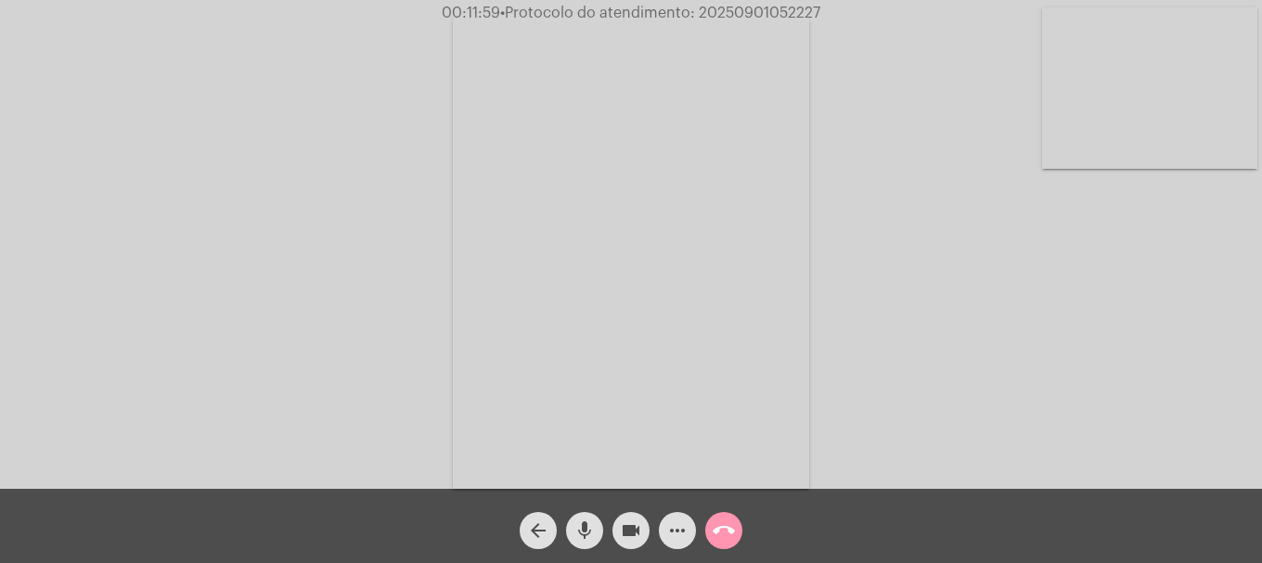
click at [899, 411] on div "Acessando Câmera e Microfone..." at bounding box center [631, 249] width 1258 height 489
click at [713, 7] on span "• Protocolo do atendimento: 20250901052227" at bounding box center [659, 13] width 320 height 15
copy span "20250901052227"
click at [679, 529] on mat-icon "more_horiz" at bounding box center [677, 531] width 22 height 22
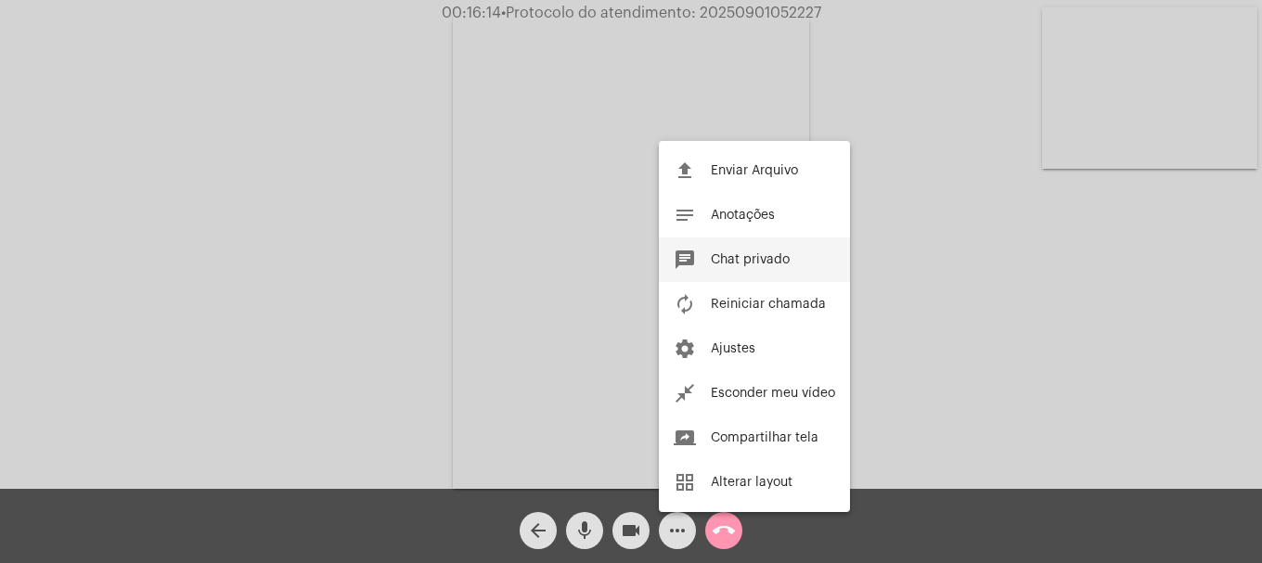
click at [745, 266] on button "chat Chat privado" at bounding box center [754, 260] width 191 height 45
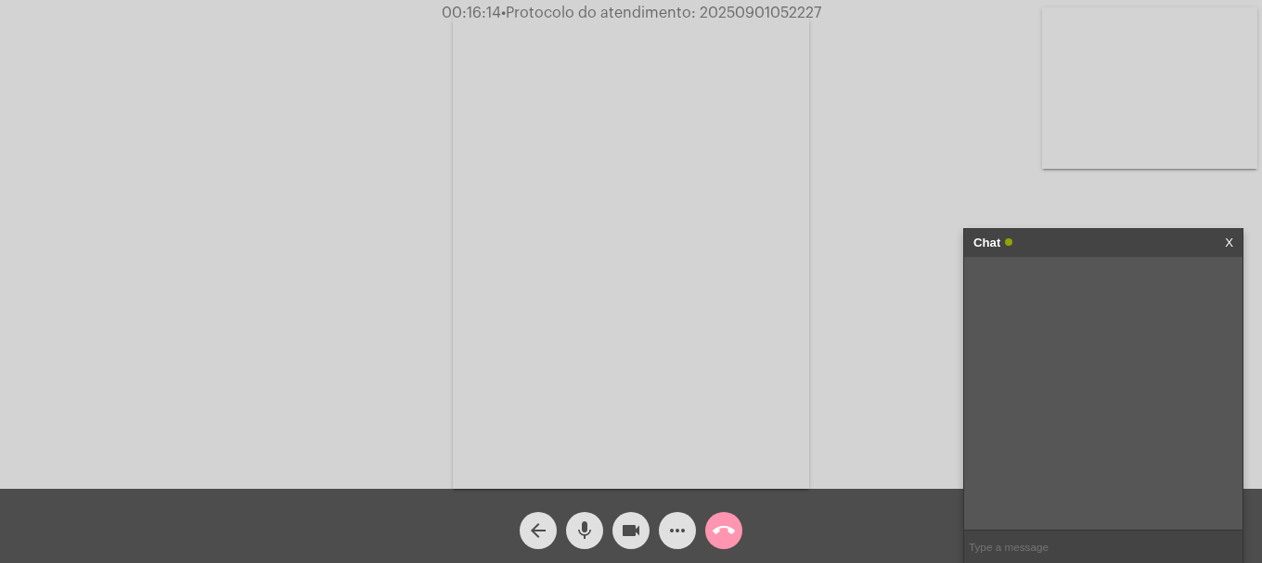
click at [1001, 557] on input "text" at bounding box center [1103, 547] width 278 height 32
paste input "20250901052227"
type input "20250901052227"
click at [734, 533] on mat-icon "call_end" at bounding box center [724, 531] width 22 height 22
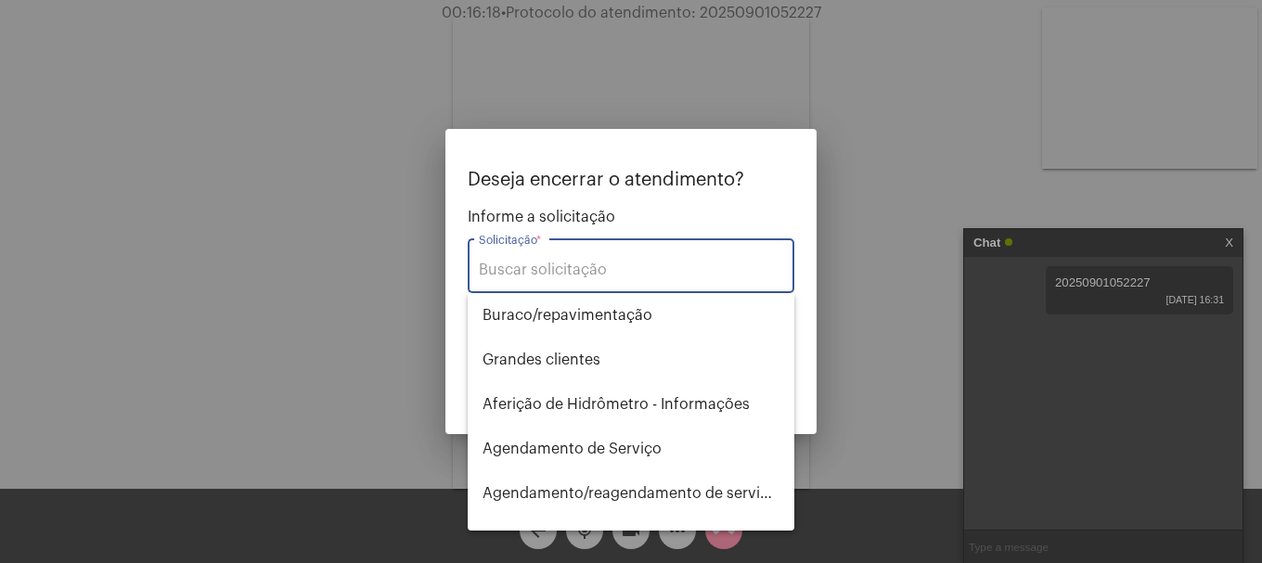
click at [573, 263] on input "Solicitação *" at bounding box center [631, 270] width 304 height 17
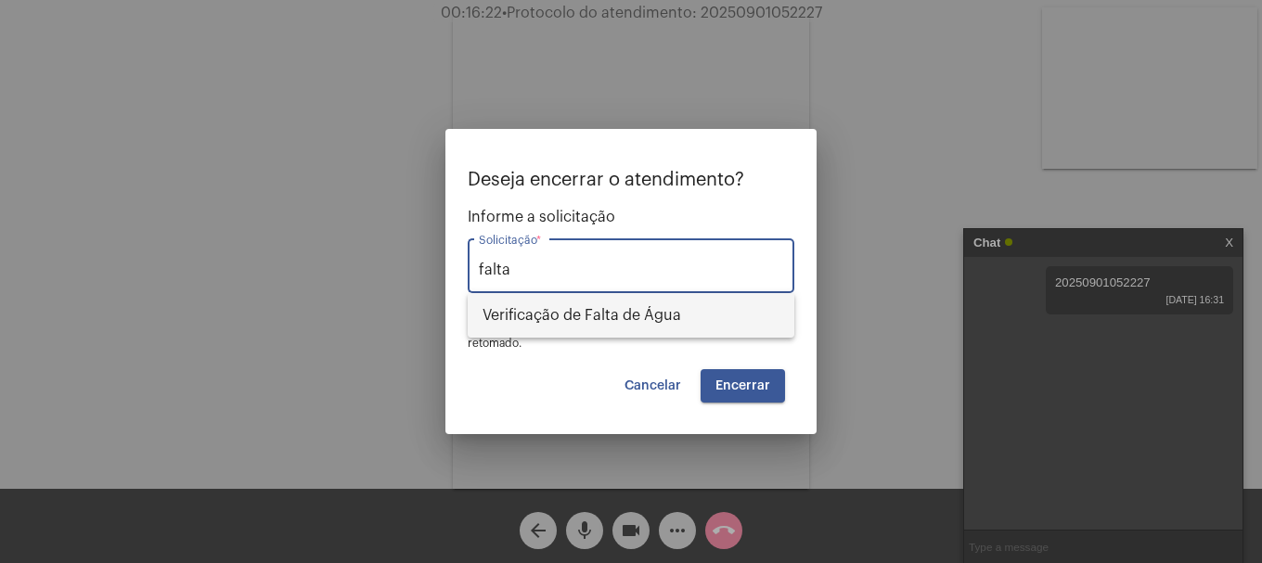
click at [597, 313] on span "Verificação de Falta de Água" at bounding box center [631, 315] width 297 height 45
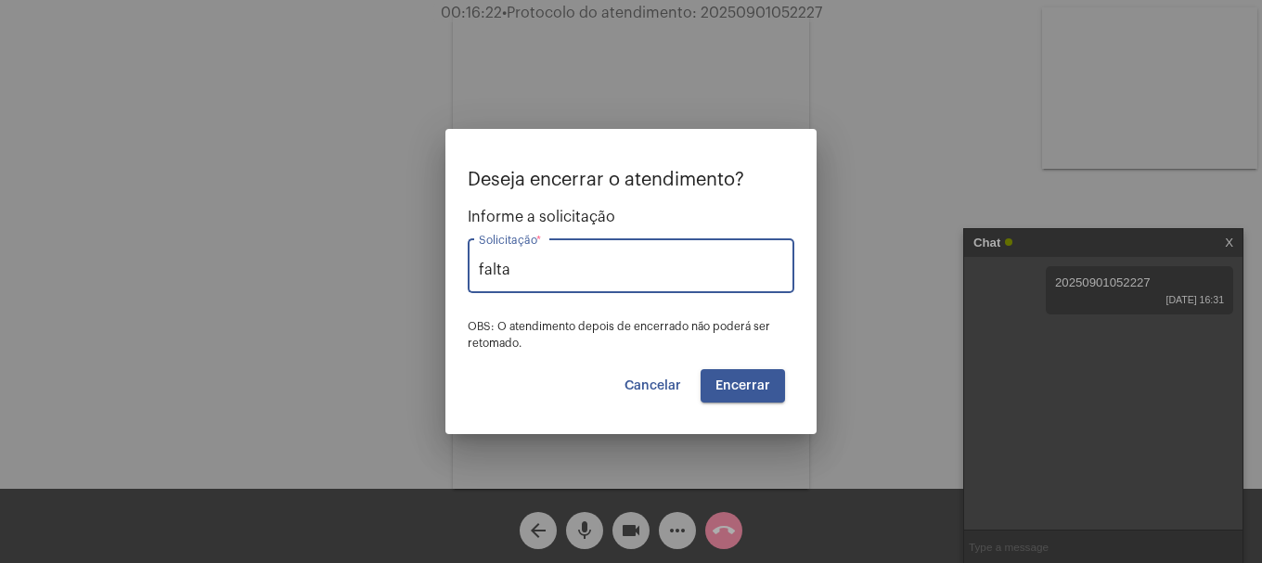
type input "Verificação de Falta de Água"
click at [745, 385] on span "Encerrar" at bounding box center [742, 386] width 55 height 13
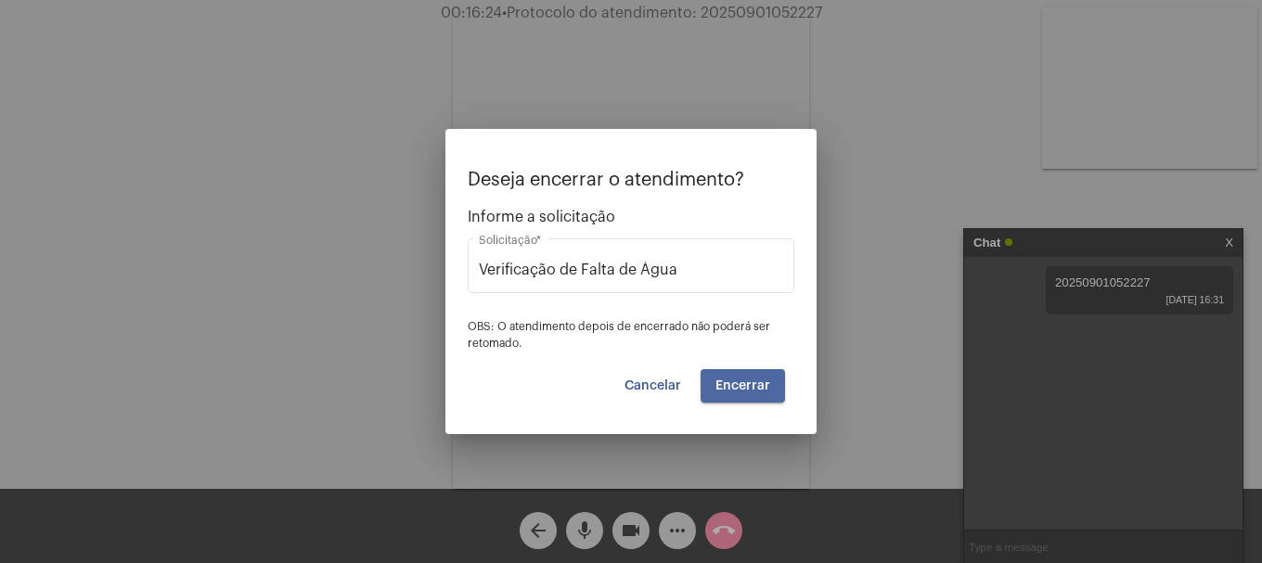
click at [745, 385] on span "Encerrar" at bounding box center [742, 386] width 55 height 13
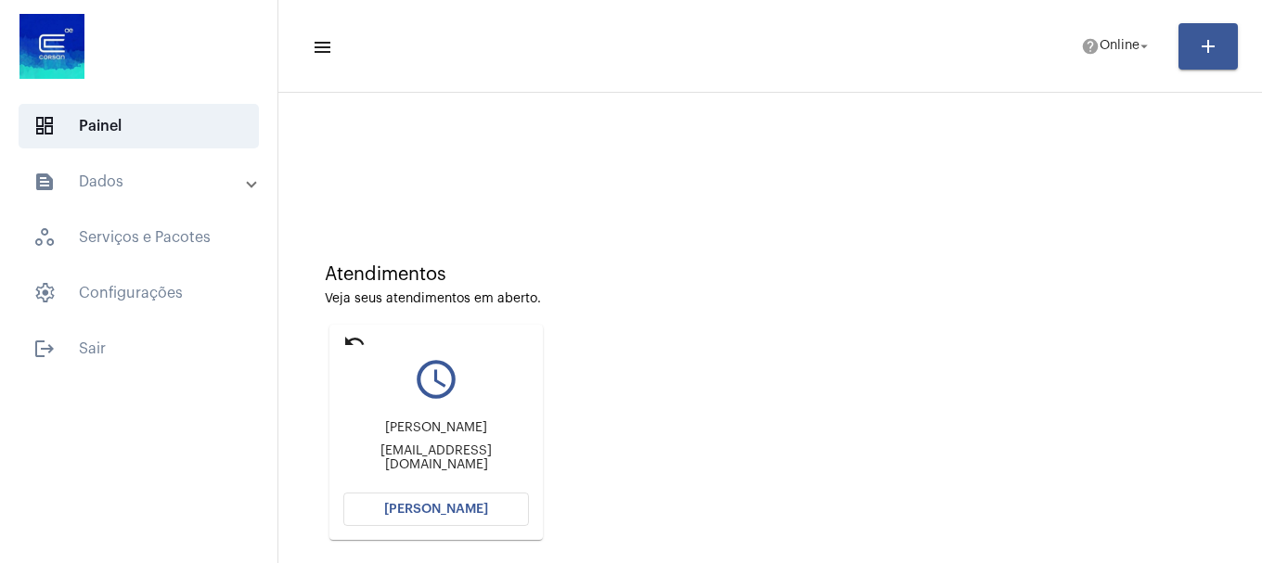
click at [476, 483] on div "Fabio fabiobitencourttt@gmail.com" at bounding box center [436, 447] width 186 height 84
click at [475, 536] on mat-card "undo query_builder Fabio fabiobitencourttt@gmail.com Abrir Chamada" at bounding box center [435, 432] width 213 height 215
click at [488, 514] on button "[PERSON_NAME]" at bounding box center [436, 509] width 186 height 33
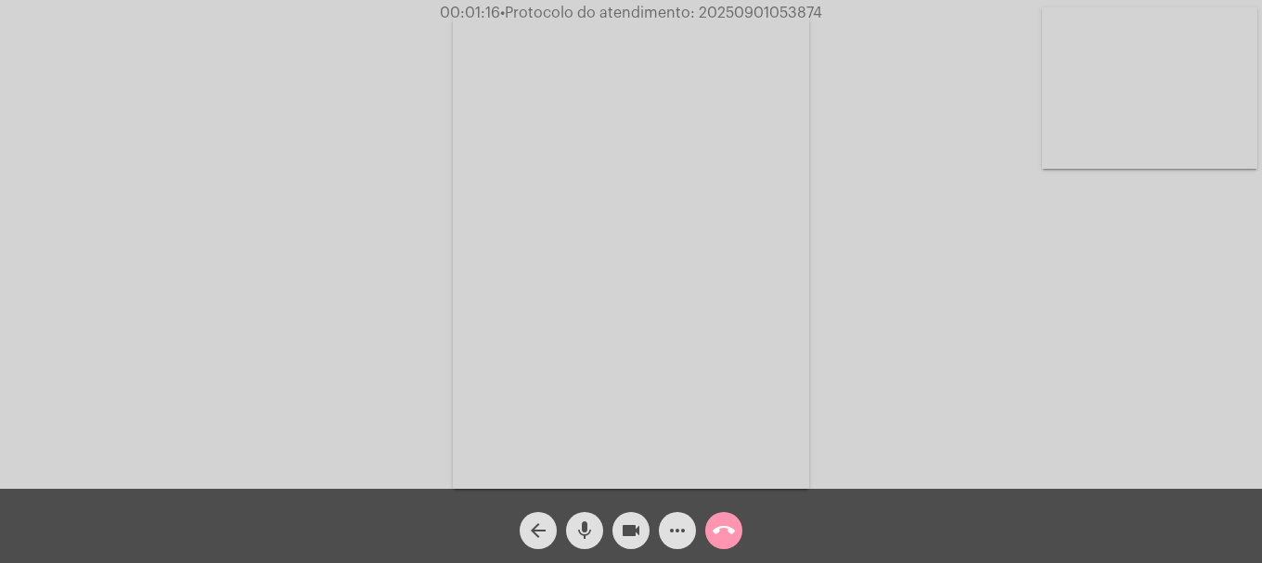
click at [1104, 148] on video at bounding box center [1149, 87] width 215 height 161
click at [692, 532] on button "more_horiz" at bounding box center [677, 530] width 37 height 37
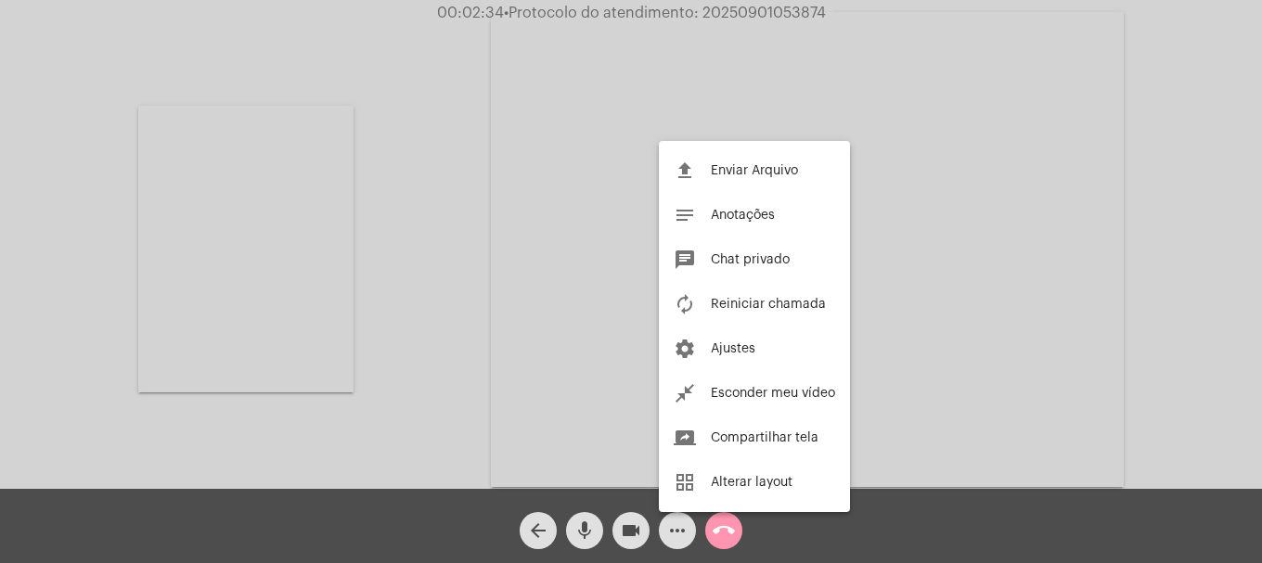
click at [340, 421] on div at bounding box center [631, 281] width 1262 height 563
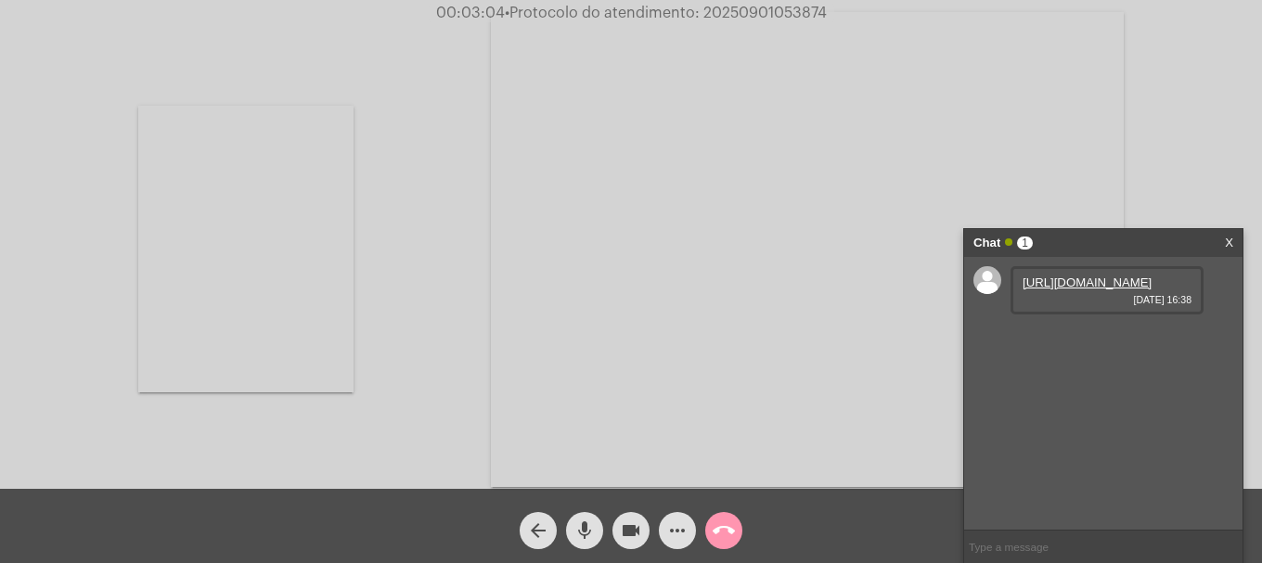
click at [1084, 289] on link "https://neft-transfer-bucket.s3.amazonaws.com/temp-c88e6fb3-8103-28e7-24d5-f365…" at bounding box center [1087, 283] width 129 height 14
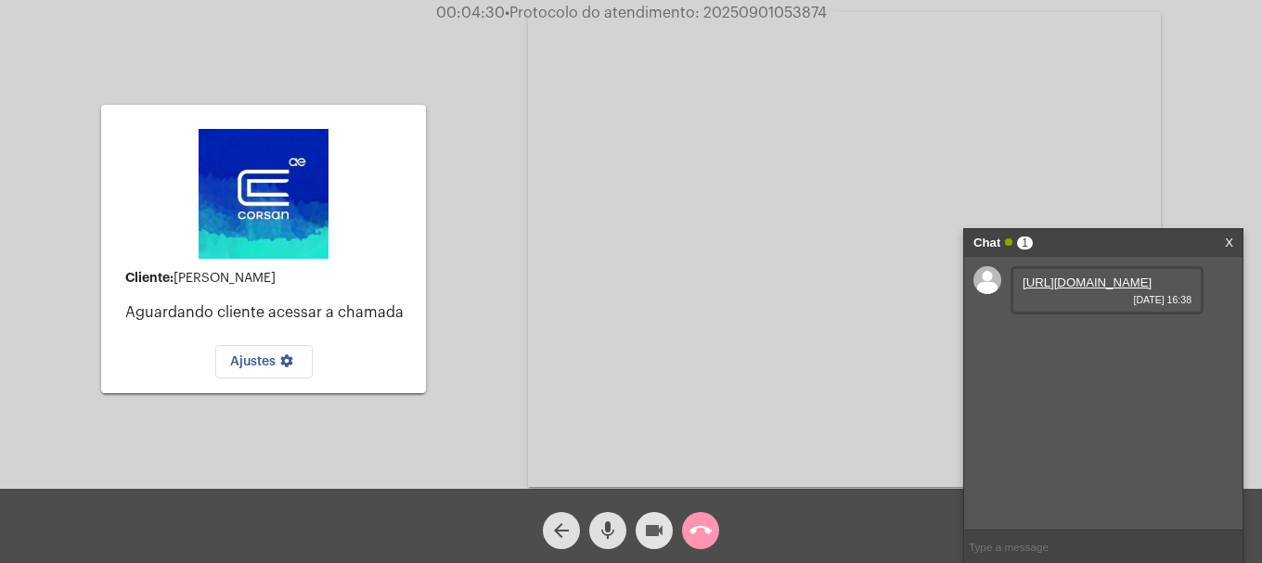
click at [640, 527] on button "videocam" at bounding box center [654, 530] width 37 height 37
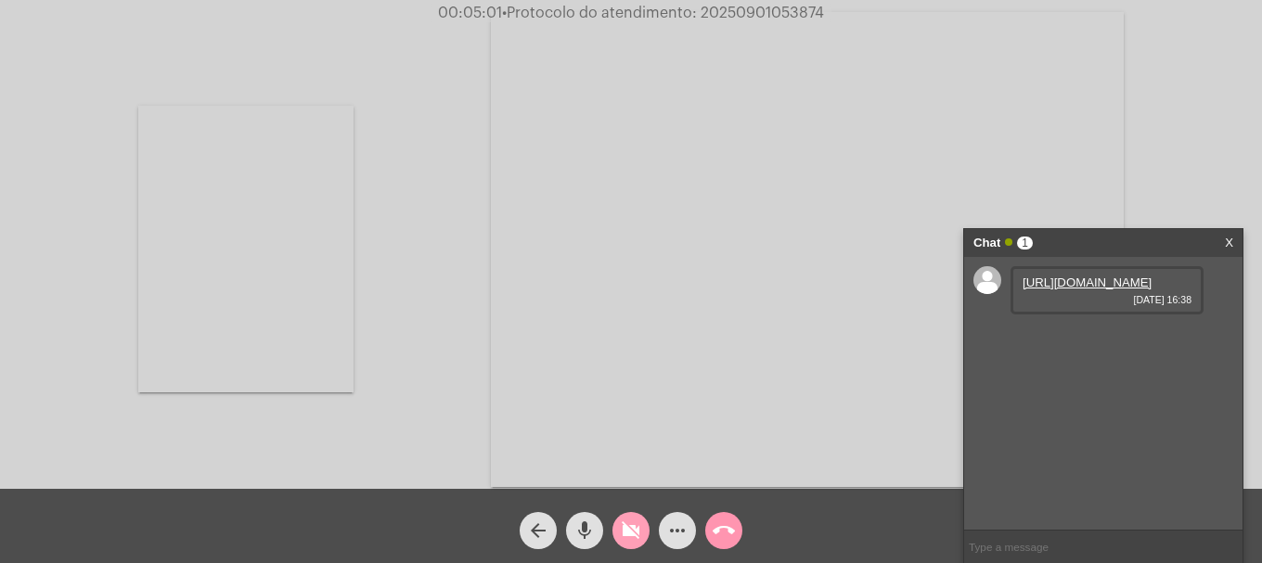
click at [616, 541] on button "videocam_off" at bounding box center [630, 530] width 37 height 37
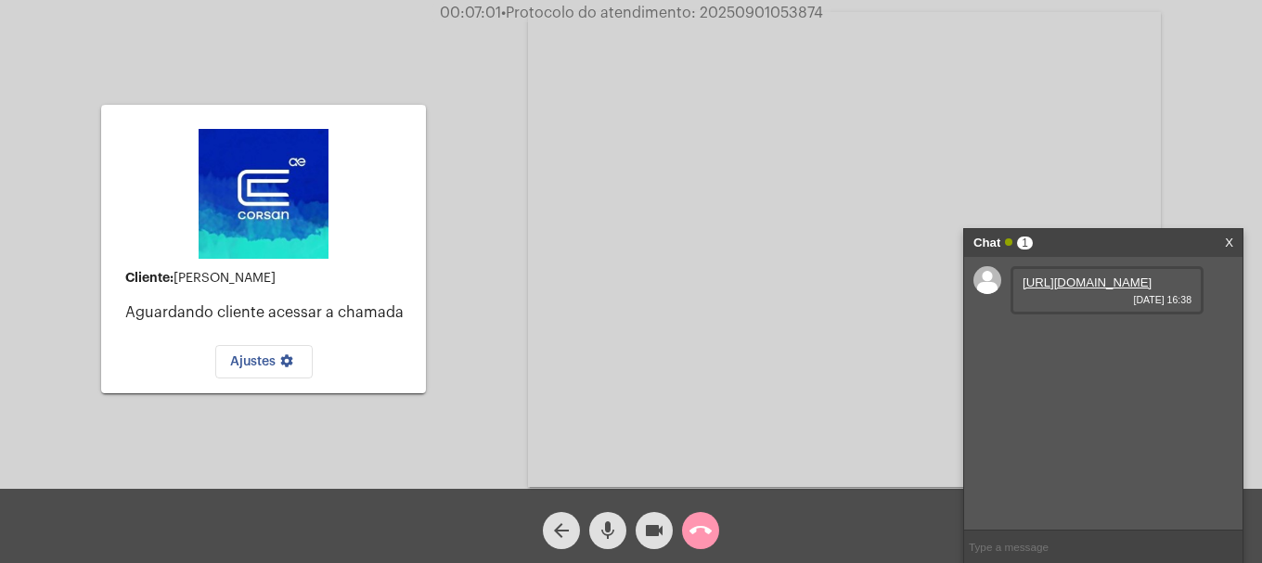
click at [672, 533] on button "videocam" at bounding box center [654, 530] width 37 height 37
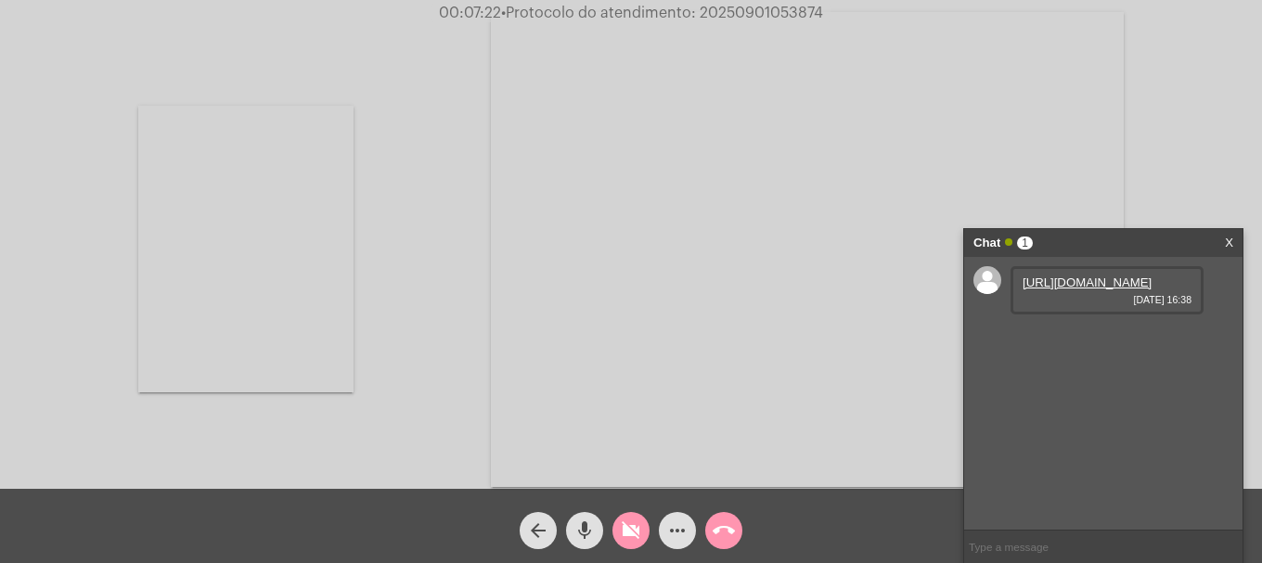
click at [636, 540] on mat-icon "videocam_off" at bounding box center [631, 531] width 22 height 22
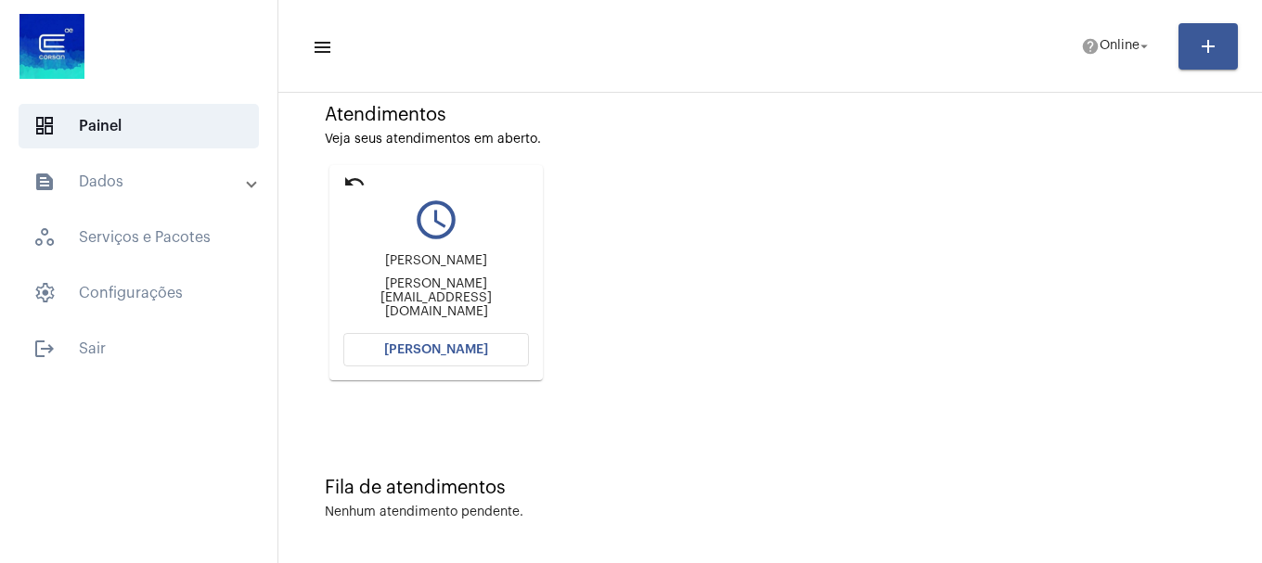
scroll to position [162, 0]
click at [415, 353] on span "[PERSON_NAME]" at bounding box center [436, 347] width 104 height 13
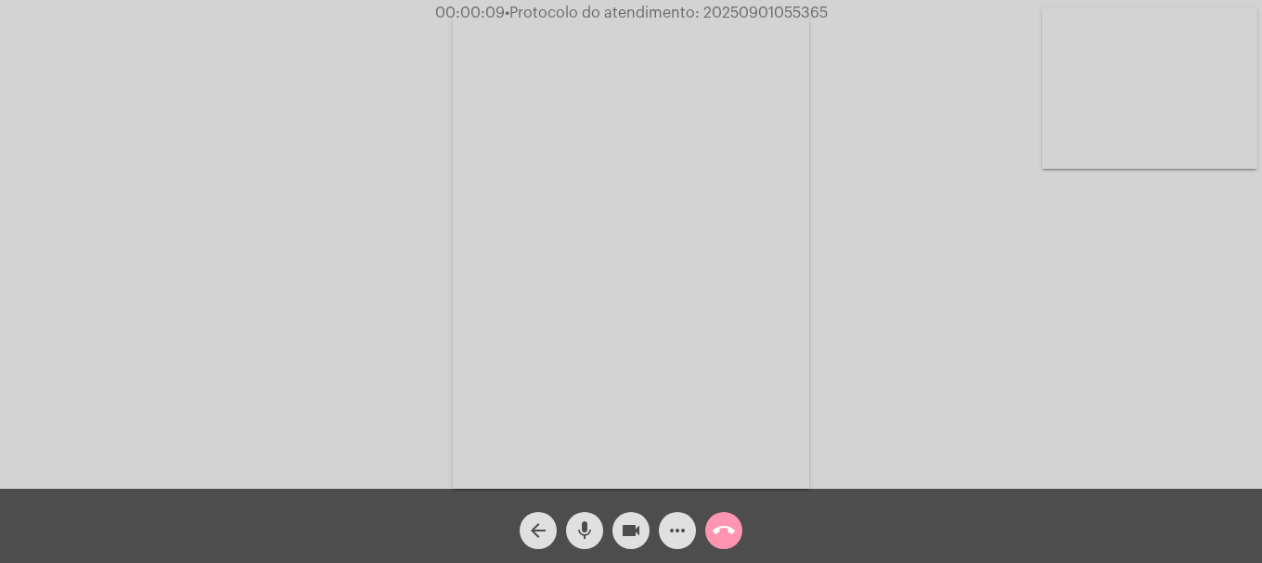
click at [1166, 150] on video at bounding box center [1149, 87] width 215 height 161
click at [675, 535] on mat-icon "more_horiz" at bounding box center [677, 531] width 22 height 22
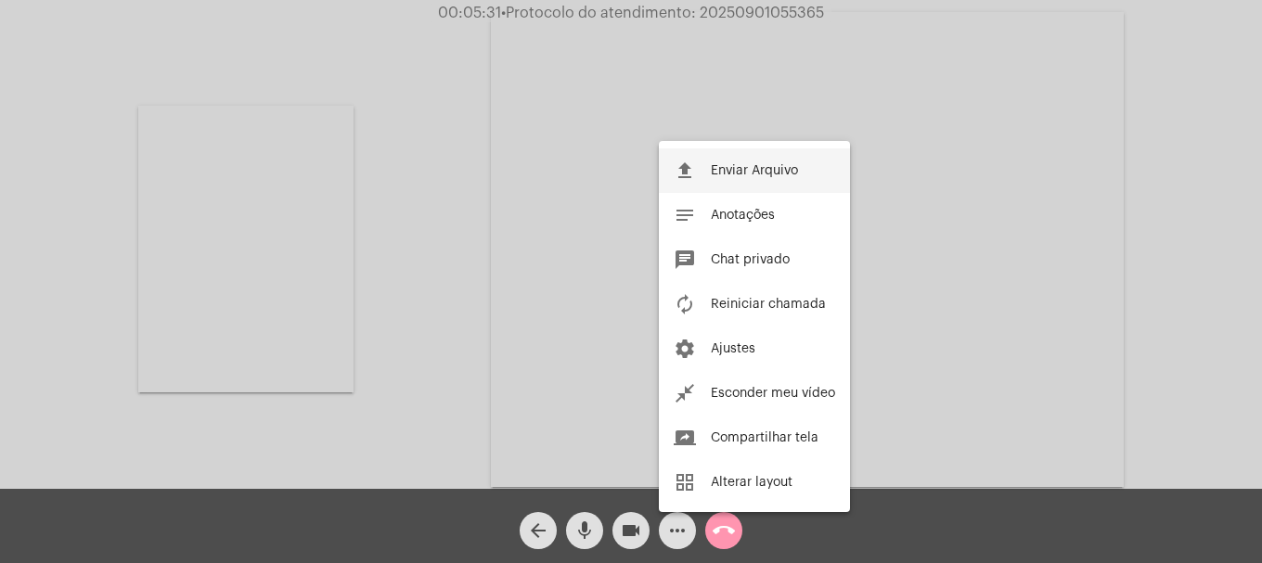
click at [706, 178] on button "file_upload Enviar Arquivo" at bounding box center [754, 170] width 191 height 45
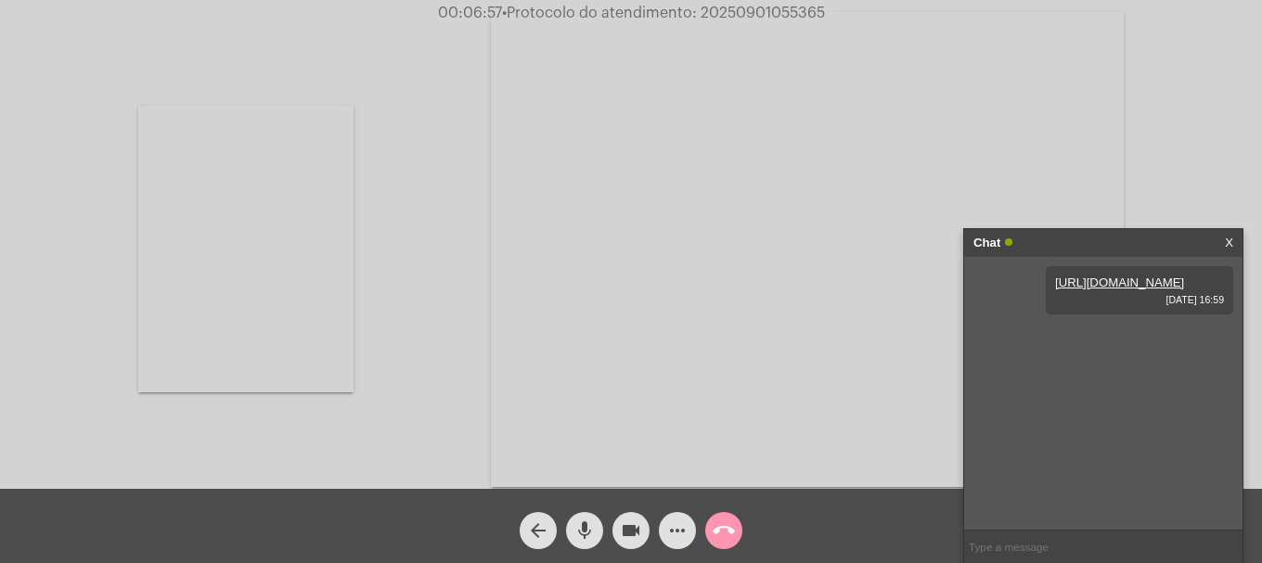
click at [1085, 552] on input "text" at bounding box center [1103, 547] width 278 height 32
paste input "MATRÍCULA: 637478 UNIDADE: CORSAN SA REF.: 09/2025 - ORIGEM: PAR. VALOR: 150,00…"
type input "MATRÍCULA: 637478 UNIDADE: CORSAN SA REF.: 09/2025 - ORIGEM: PAR. VALOR: 150,00…"
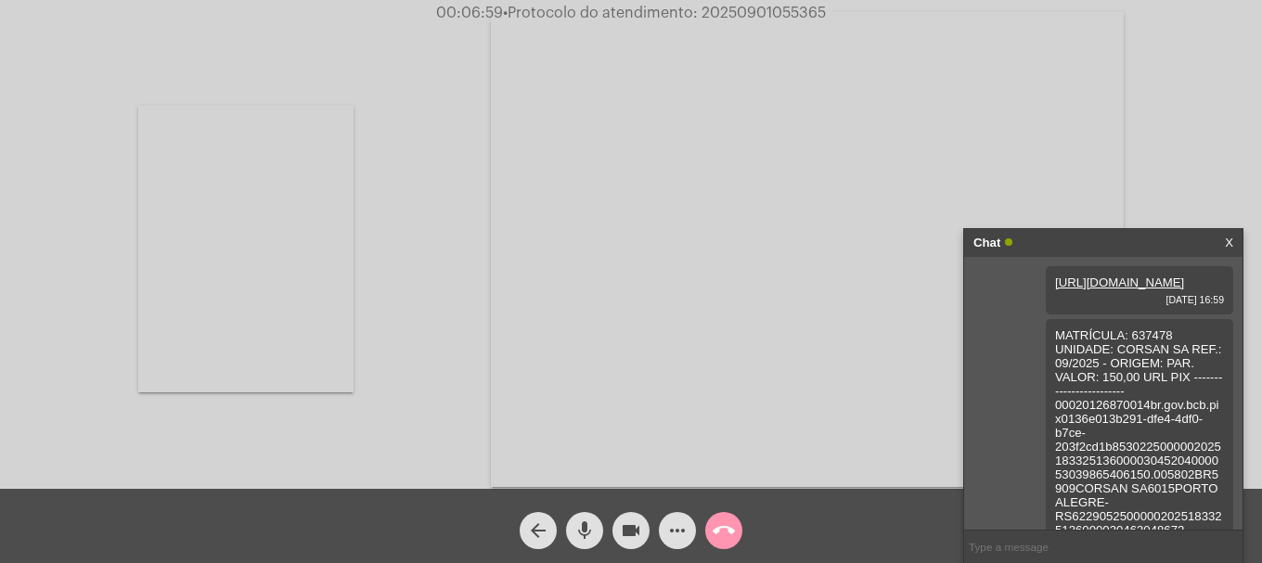
scroll to position [74, 0]
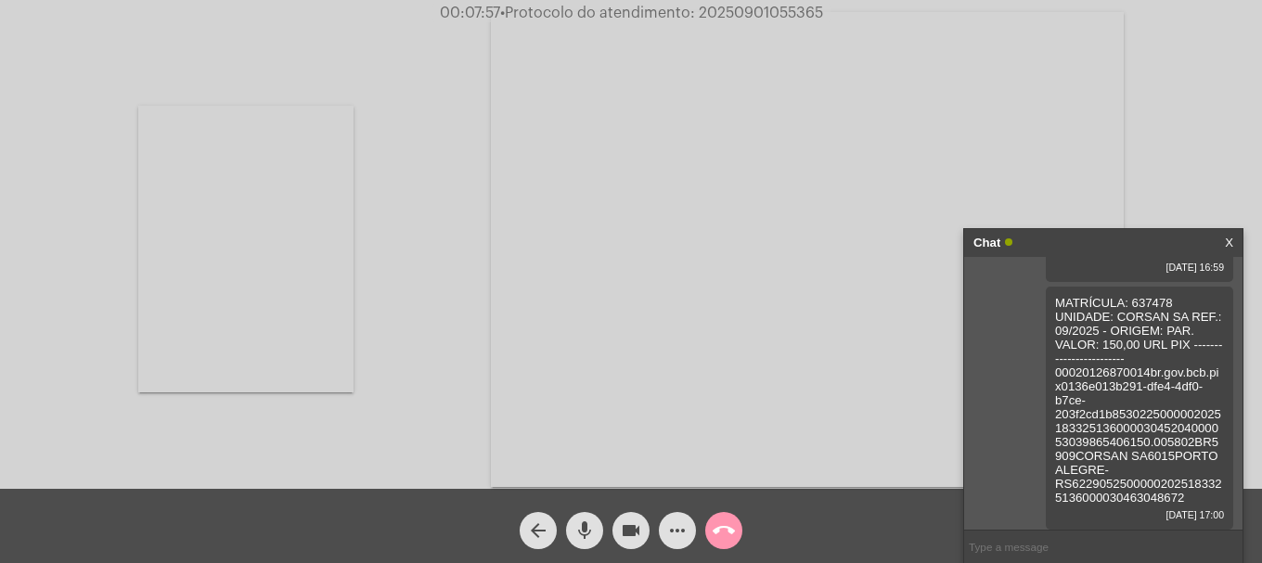
click at [803, 14] on span "• Protocolo do atendimento: 20250901055365" at bounding box center [661, 13] width 323 height 15
copy span "20250901055365"
click at [1042, 540] on input "text" at bounding box center [1103, 547] width 278 height 32
paste input "20250901055365"
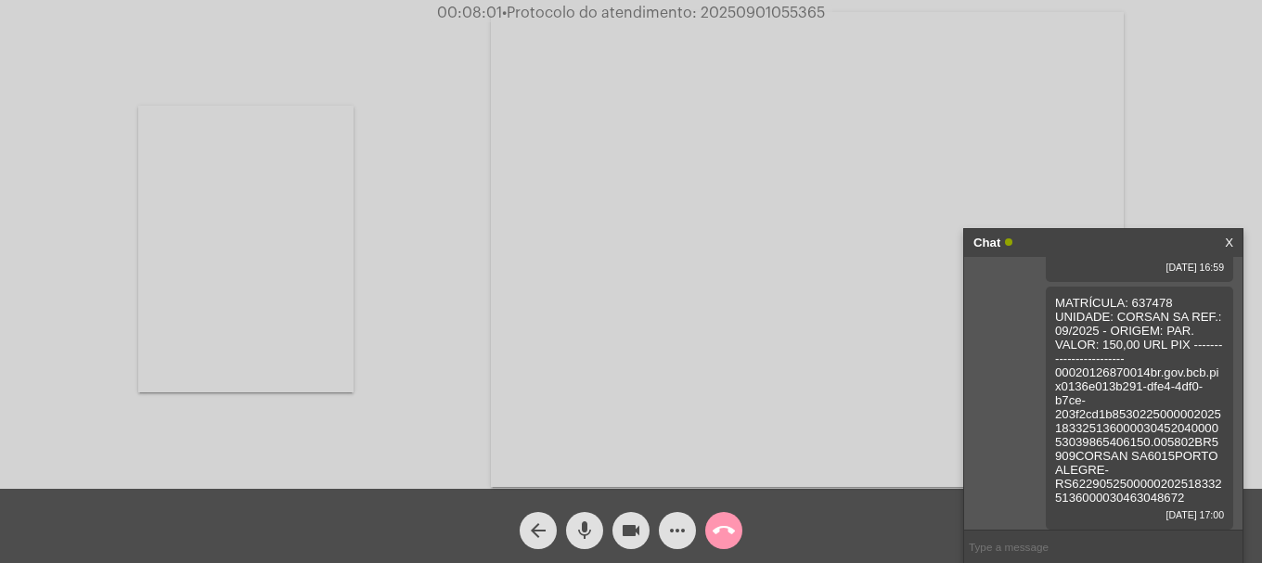
type input "20250901055365"
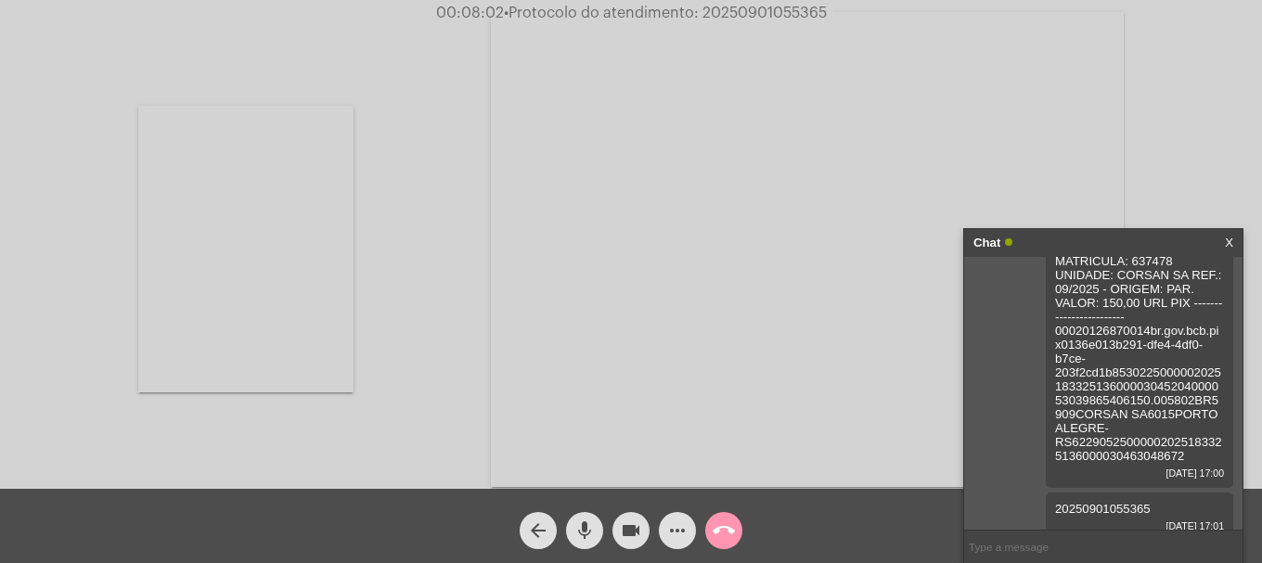
scroll to position [127, 0]
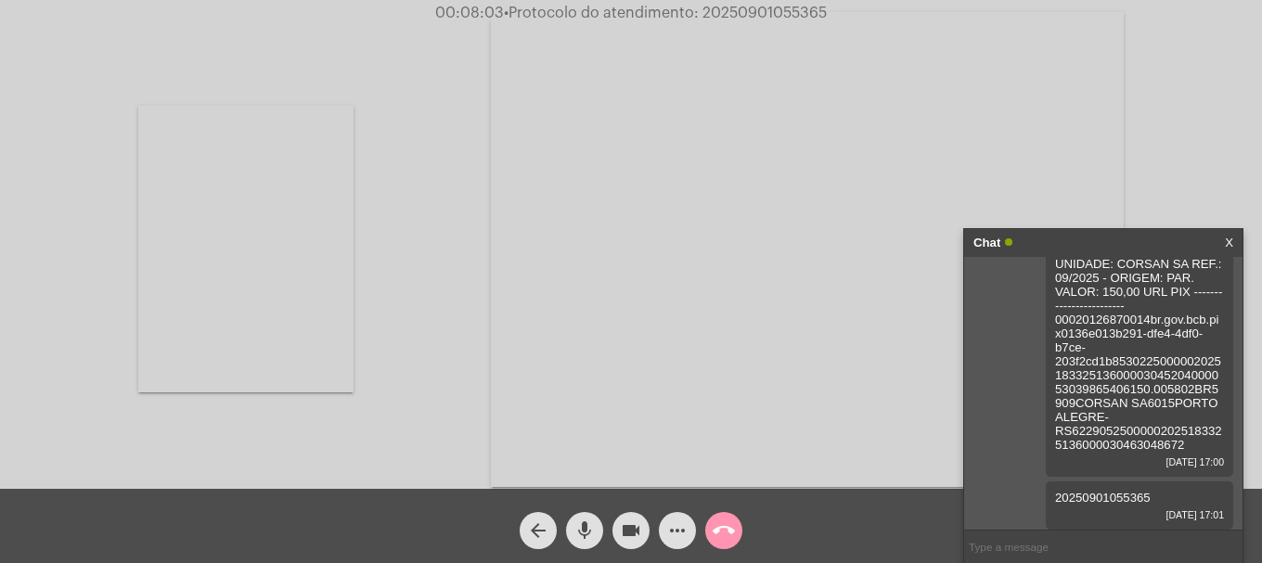
click at [711, 538] on button "call_end" at bounding box center [723, 530] width 37 height 37
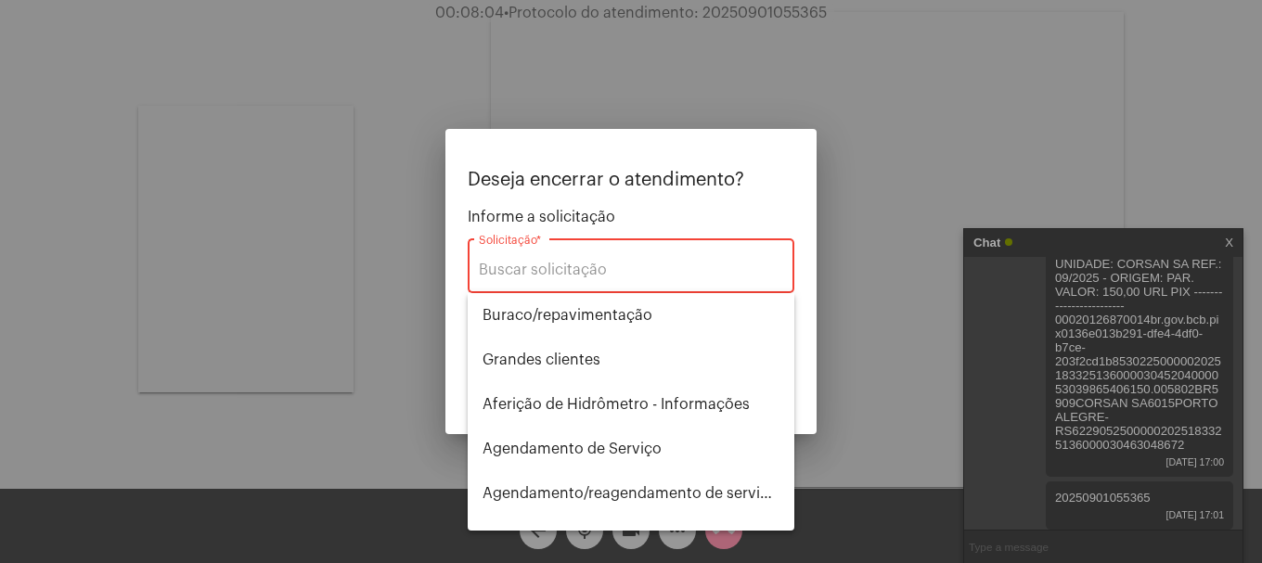
click at [591, 280] on div "Solicitação *" at bounding box center [631, 264] width 304 height 58
click at [599, 267] on input "Solicitação *" at bounding box center [631, 270] width 304 height 17
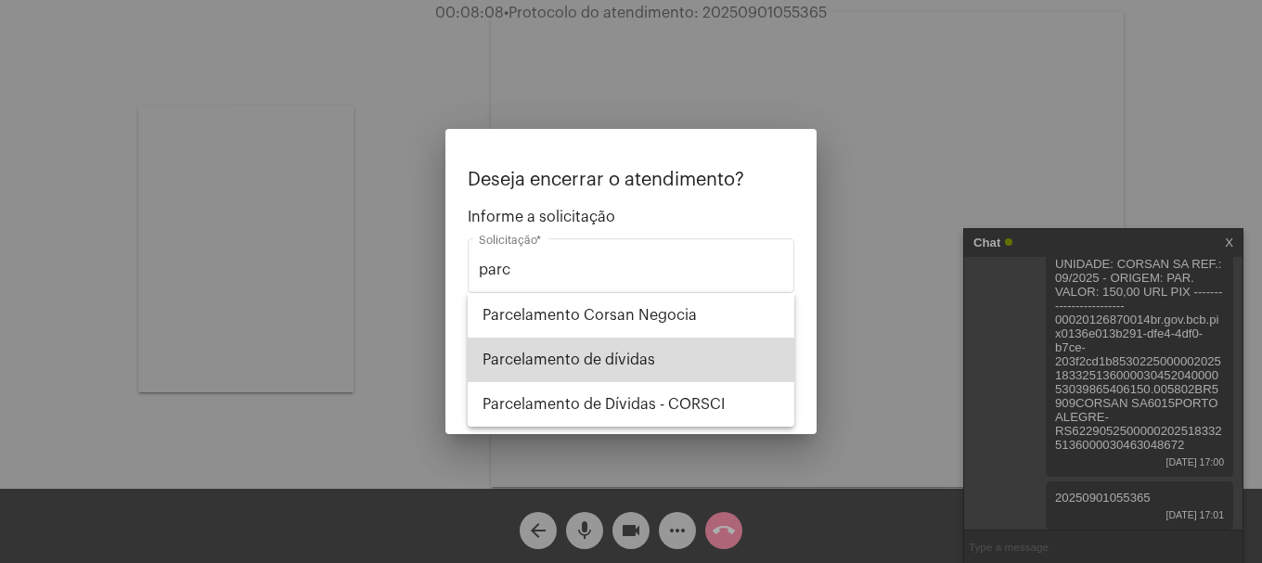
drag, startPoint x: 589, startPoint y: 344, endPoint x: 570, endPoint y: 330, distance: 23.9
click at [575, 335] on div "Parcelamento Corsan Negocia Parcelamento de dívidas Parcelamento de Dívidas - C…" at bounding box center [631, 360] width 327 height 134
click at [573, 354] on span "Parcelamento de dívidas" at bounding box center [631, 360] width 297 height 45
type input "Parcelamento de dívidas"
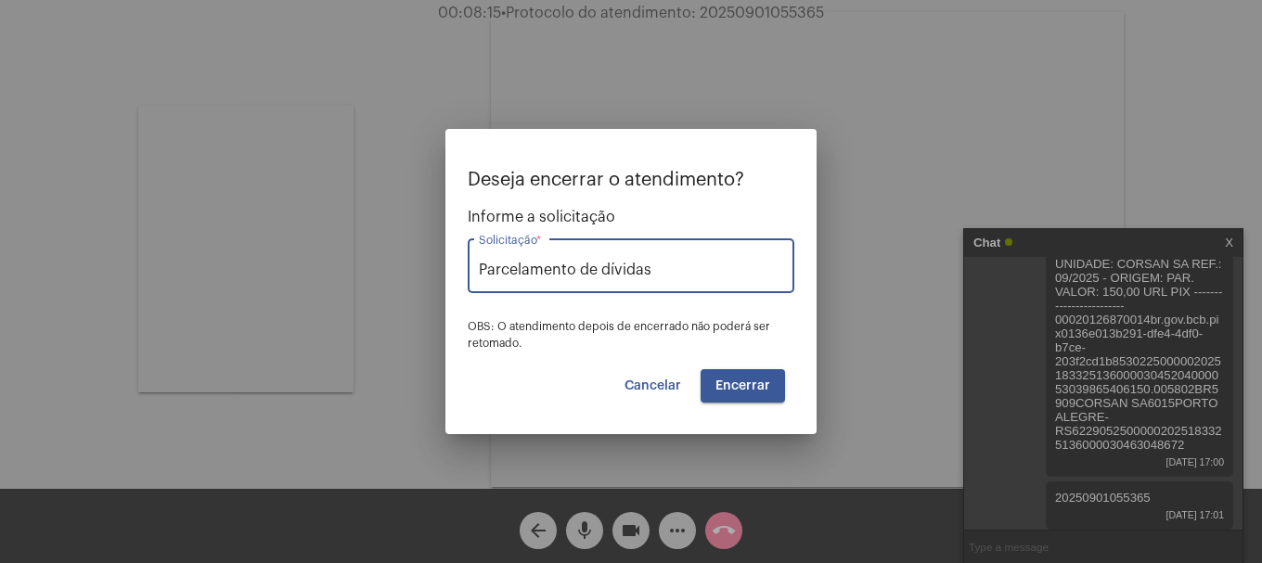
click at [758, 395] on button "Encerrar" at bounding box center [743, 385] width 84 height 33
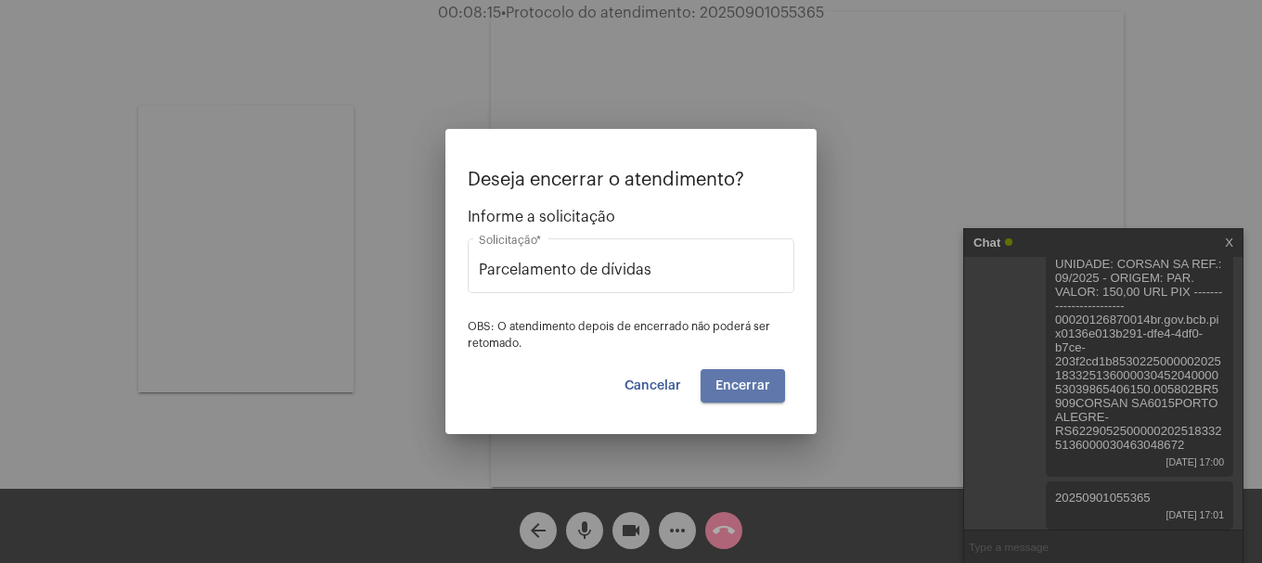
click at [758, 395] on button "Encerrar" at bounding box center [743, 385] width 84 height 33
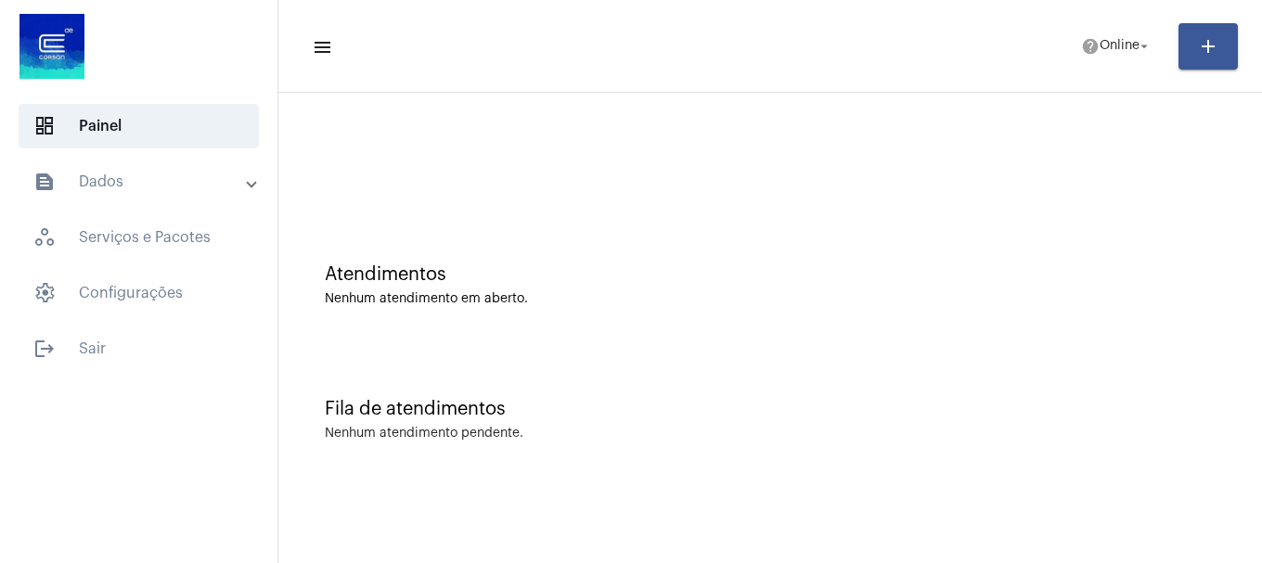
click at [97, 182] on mat-panel-title "text_snippet_outlined Dados" at bounding box center [140, 182] width 214 height 22
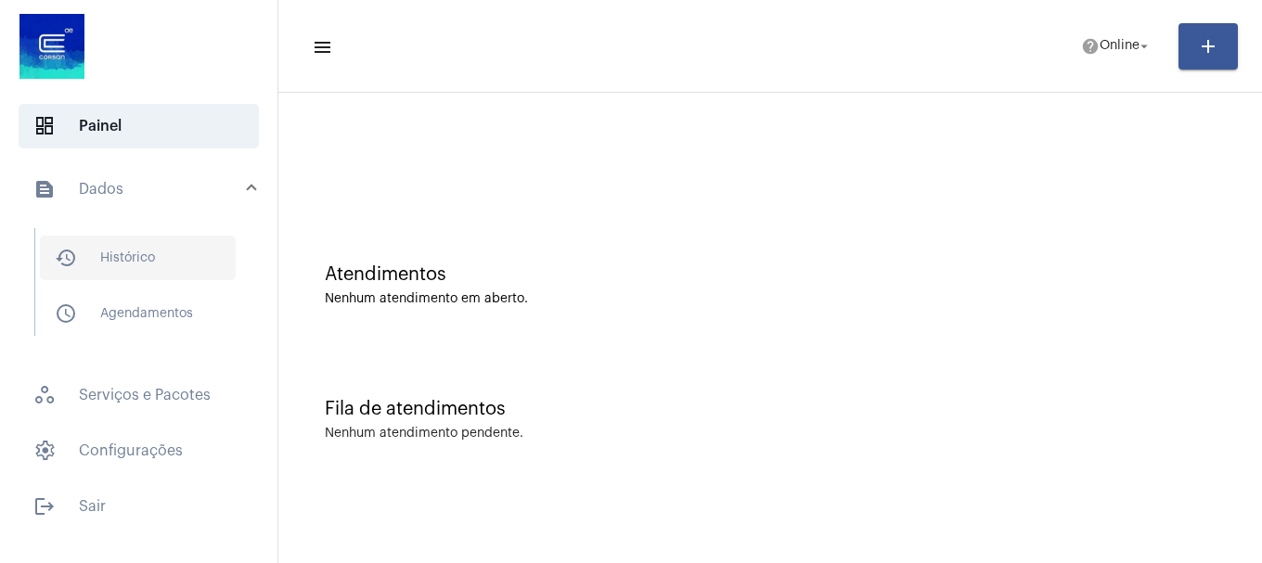
click at [112, 244] on span "history_outlined Histórico" at bounding box center [138, 258] width 196 height 45
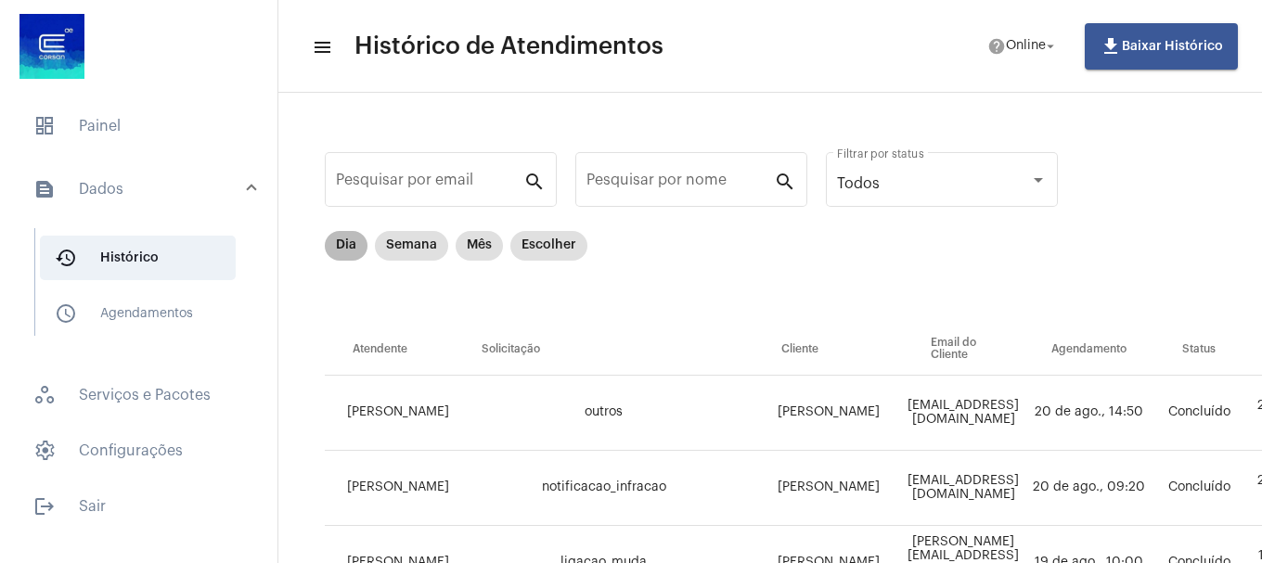
click at [360, 246] on mat-chip "Dia" at bounding box center [346, 246] width 43 height 30
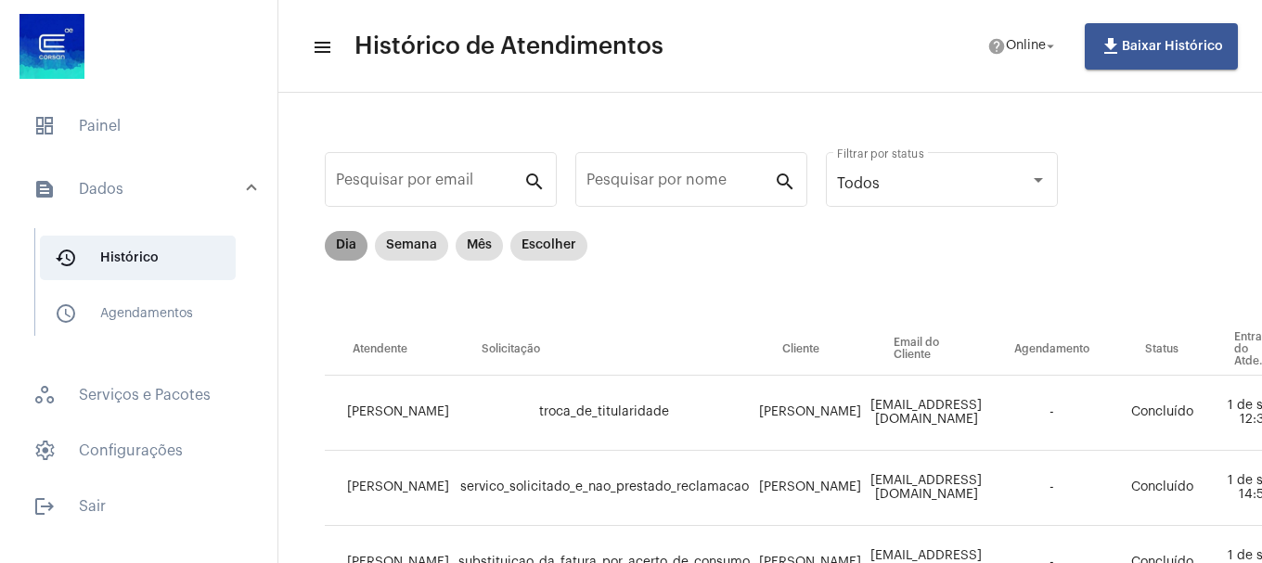
click at [344, 253] on mat-chip "Dia" at bounding box center [346, 246] width 43 height 30
click at [165, 131] on span "dashboard Painel" at bounding box center [139, 126] width 240 height 45
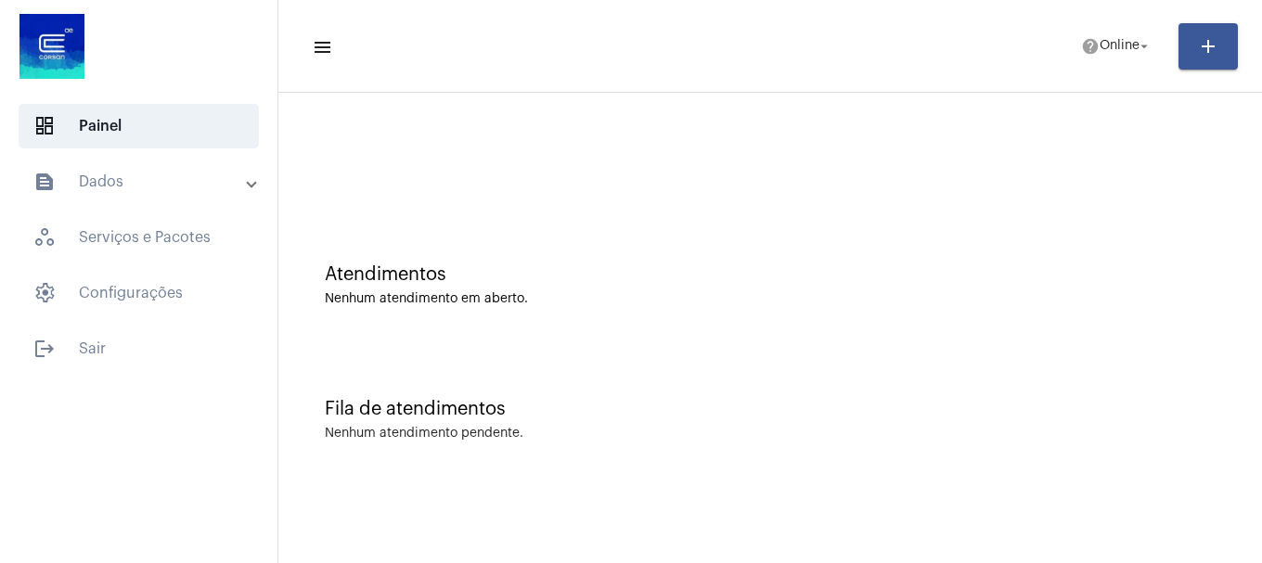
click at [803, 209] on div "Atendimentos Nenhum atendimento em aberto." at bounding box center [770, 276] width 965 height 135
